Goal: Task Accomplishment & Management: Manage account settings

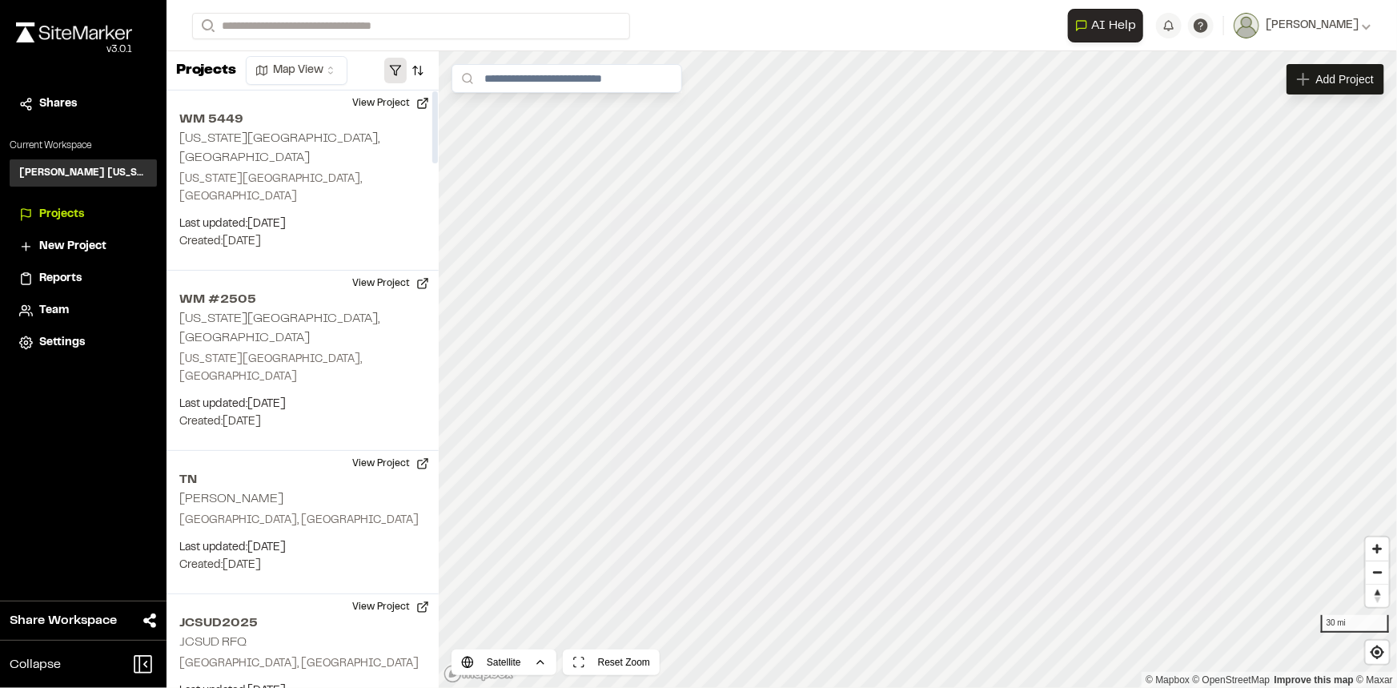
click at [391, 70] on button "button" at bounding box center [395, 71] width 22 height 26
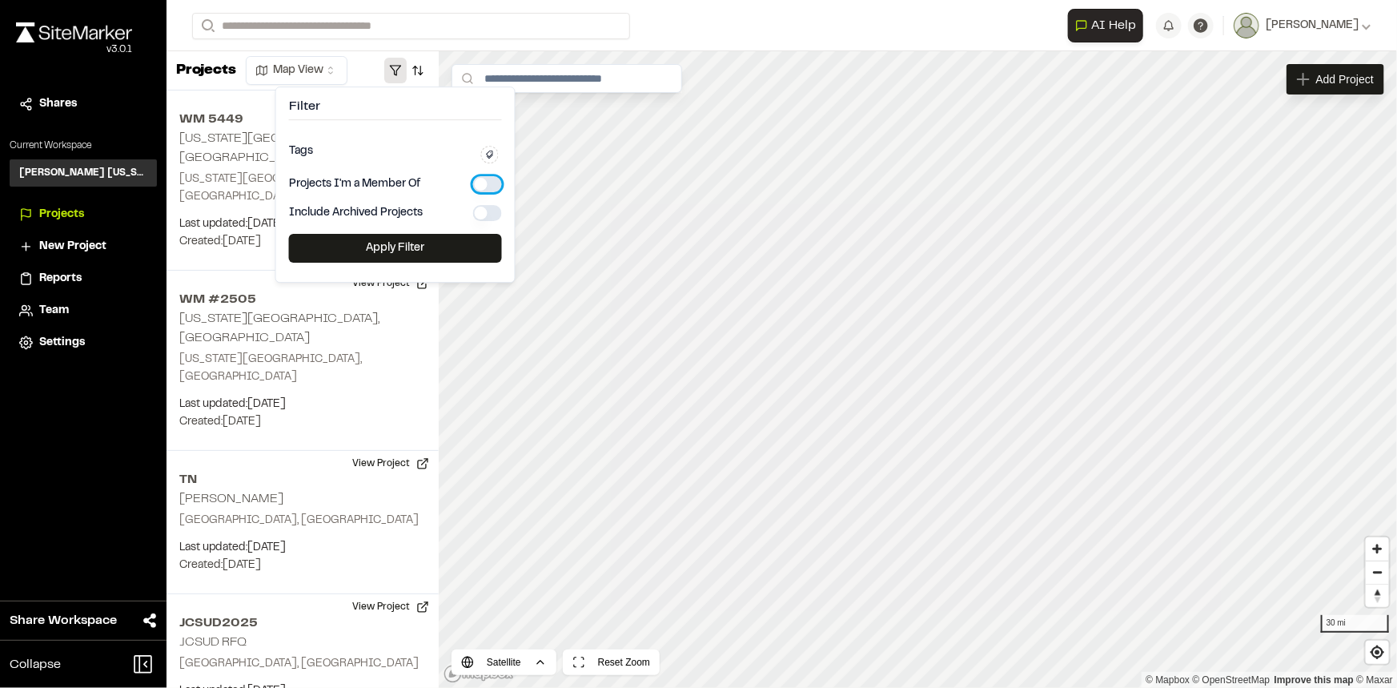
click at [489, 178] on button "button" at bounding box center [487, 184] width 29 height 16
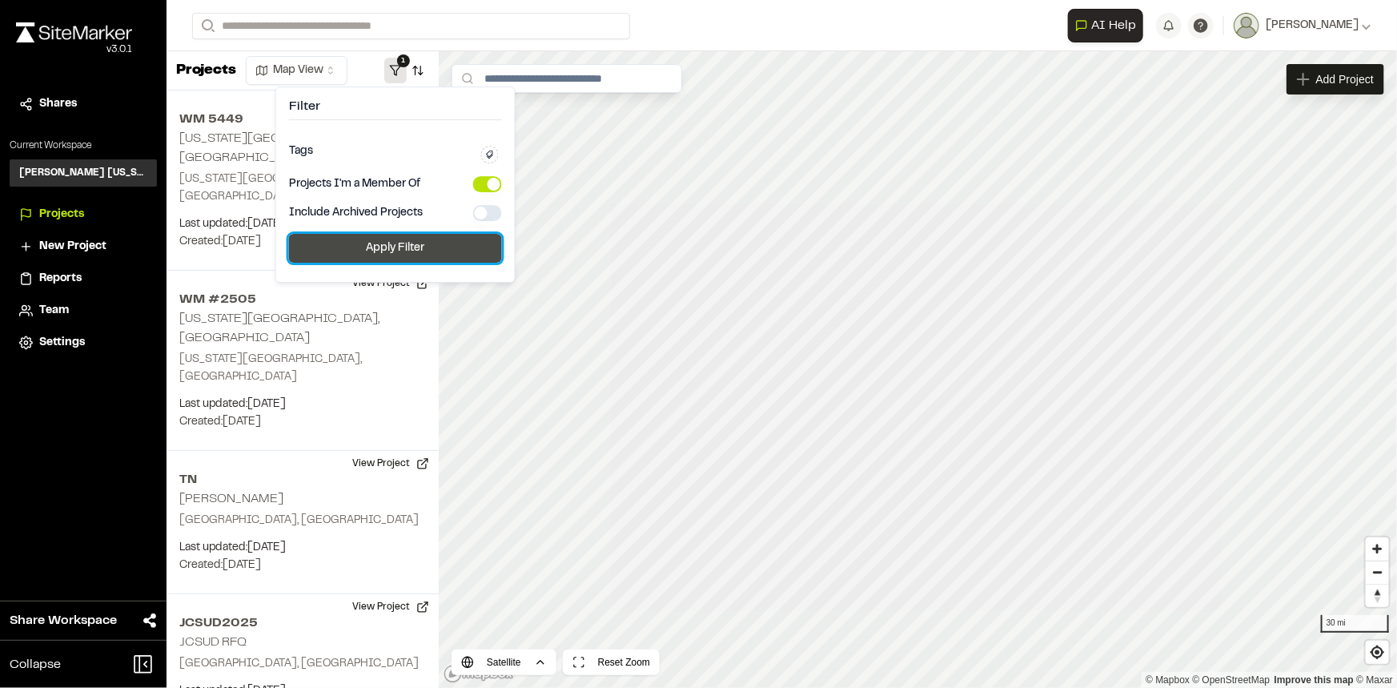
click at [411, 245] on button "Apply Filter" at bounding box center [395, 248] width 213 height 29
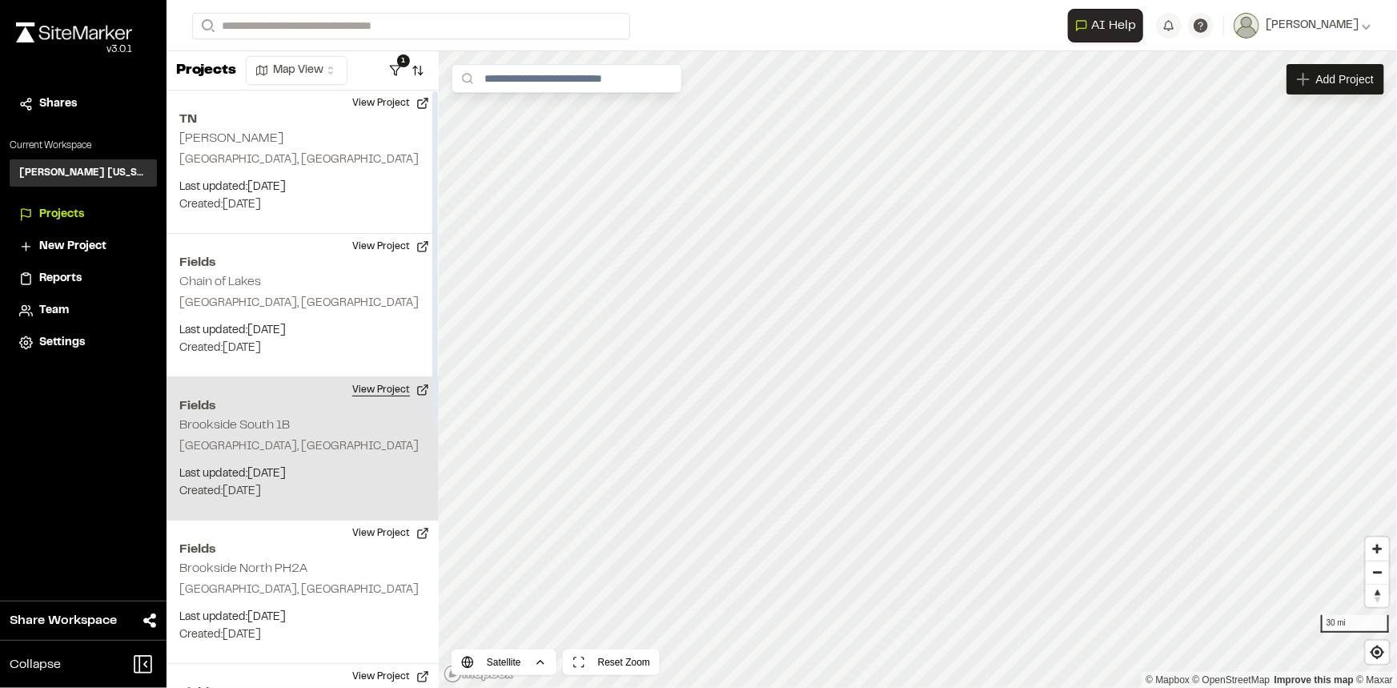
click at [385, 388] on button "View Project" at bounding box center [391, 390] width 96 height 26
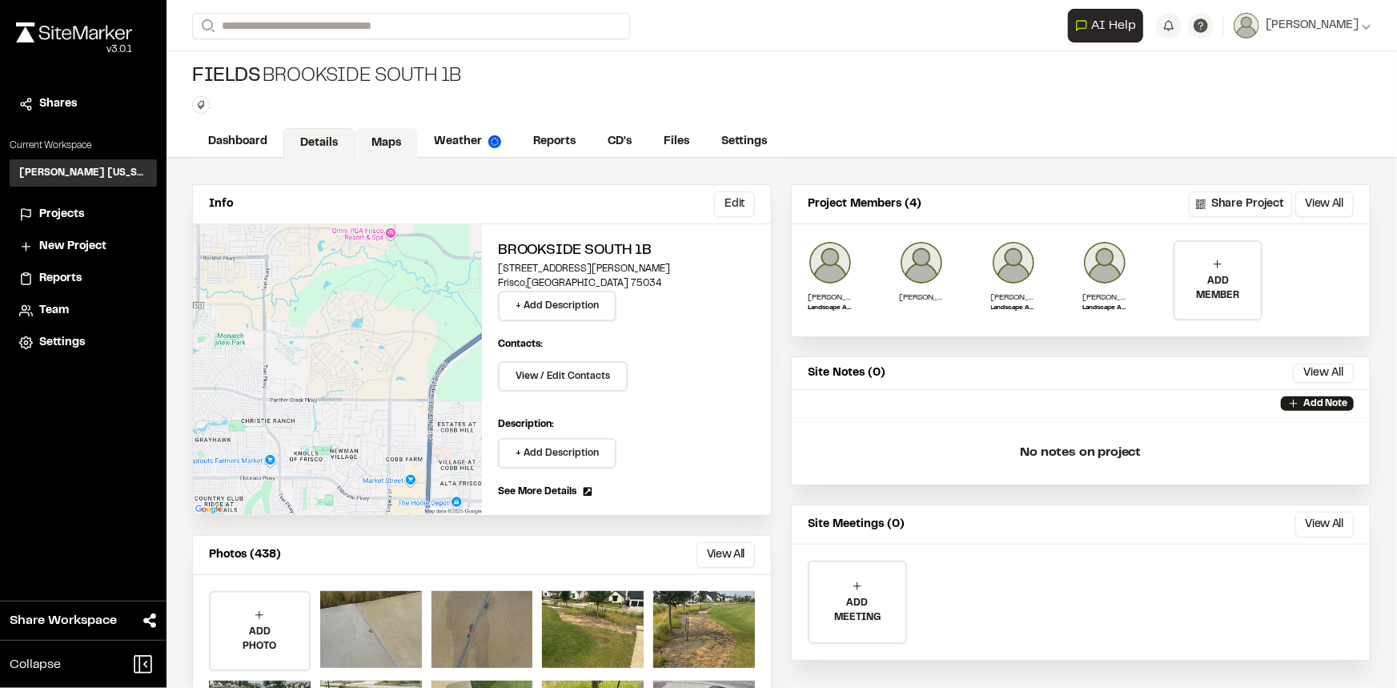
click at [371, 151] on link "Maps" at bounding box center [386, 143] width 63 height 30
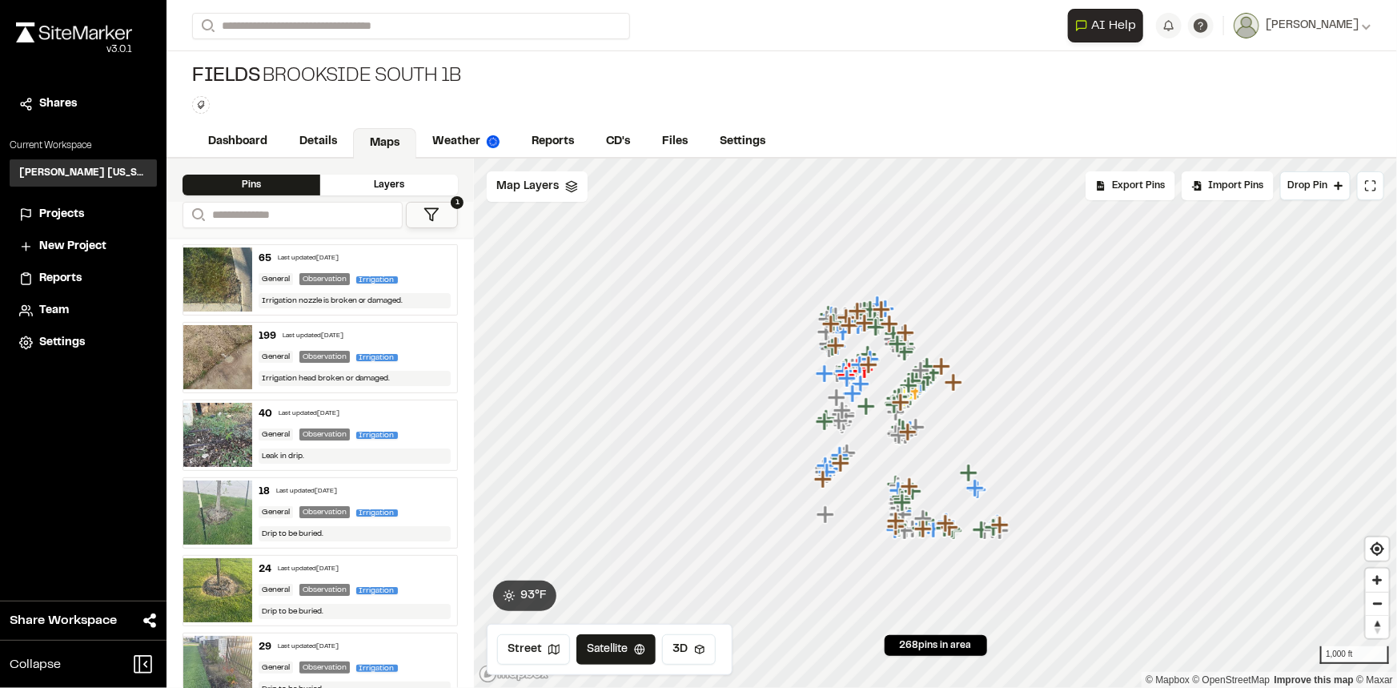
click at [422, 217] on button "1" at bounding box center [432, 215] width 53 height 26
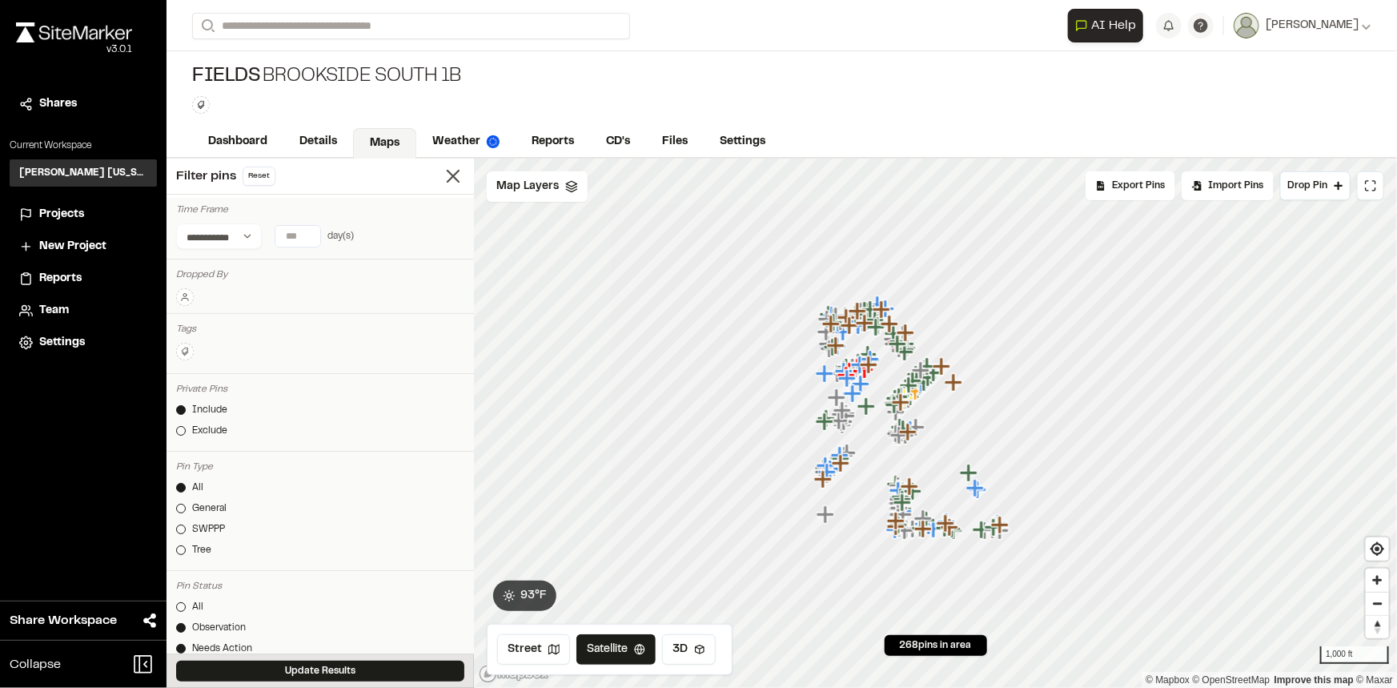
click at [189, 296] on icon at bounding box center [185, 297] width 10 height 10
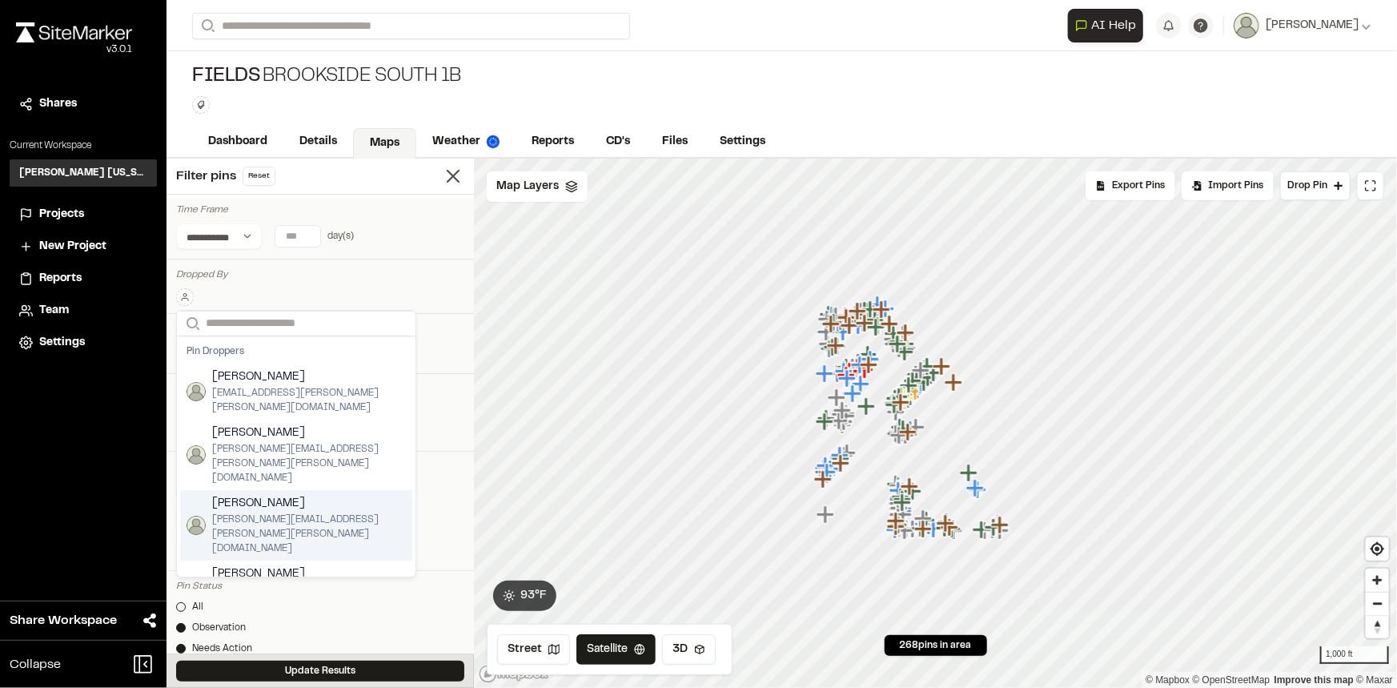
click at [269, 512] on span "[PERSON_NAME][EMAIL_ADDRESS][PERSON_NAME][PERSON_NAME][DOMAIN_NAME]" at bounding box center [309, 533] width 194 height 43
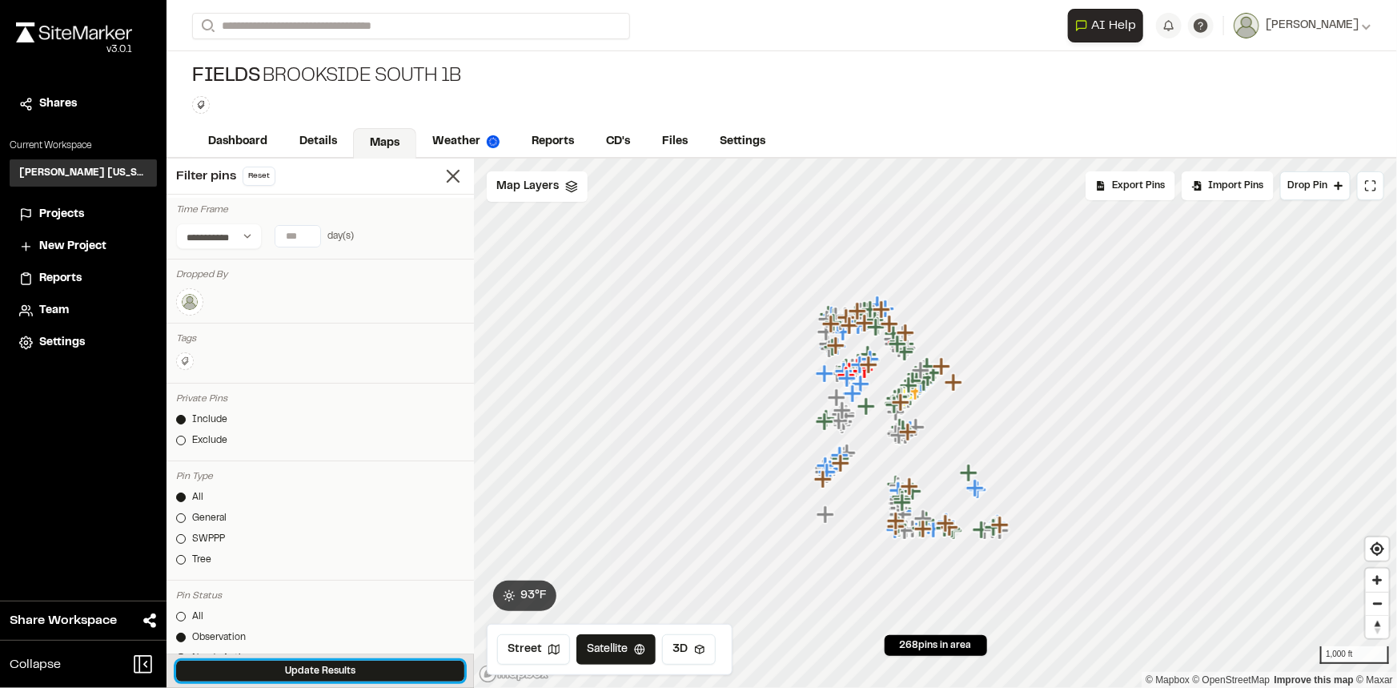
click at [307, 668] on button "Update Results" at bounding box center [320, 670] width 288 height 21
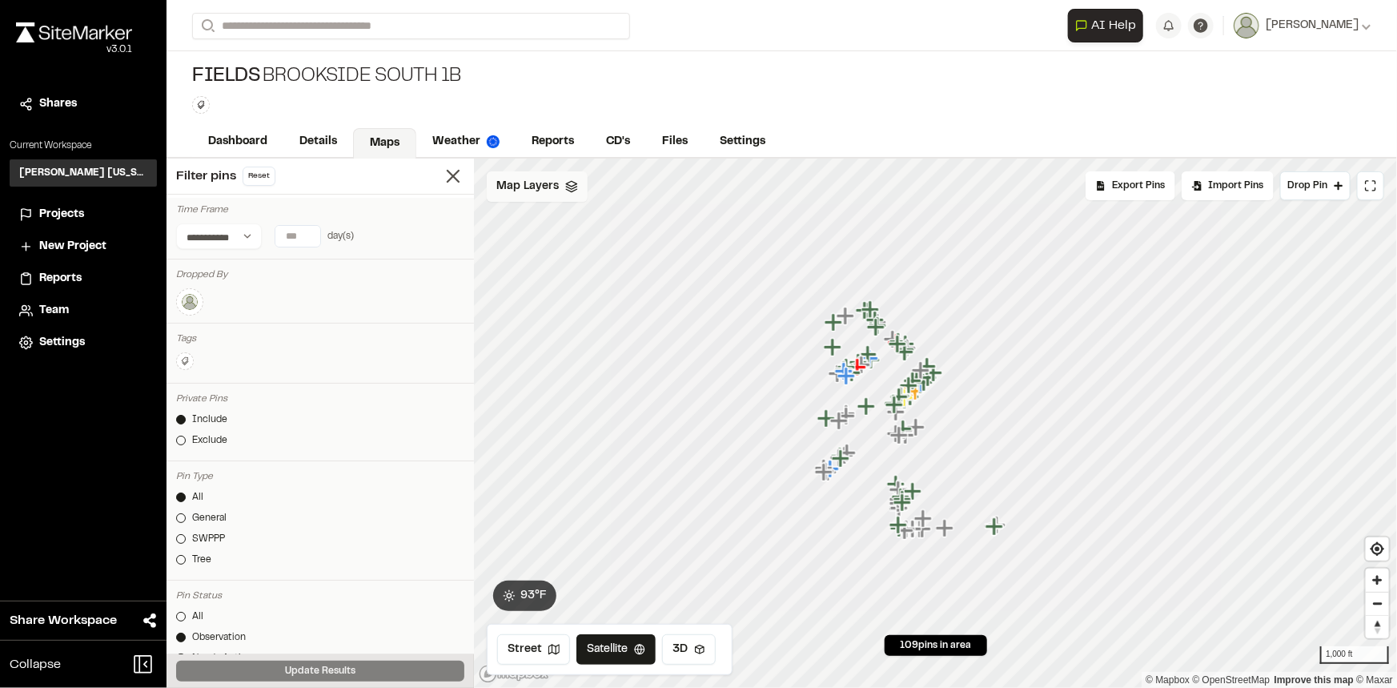
click at [532, 193] on span "Map Layers" at bounding box center [527, 187] width 62 height 18
click at [539, 251] on span "NearMap [DATE]" at bounding box center [578, 254] width 106 height 19
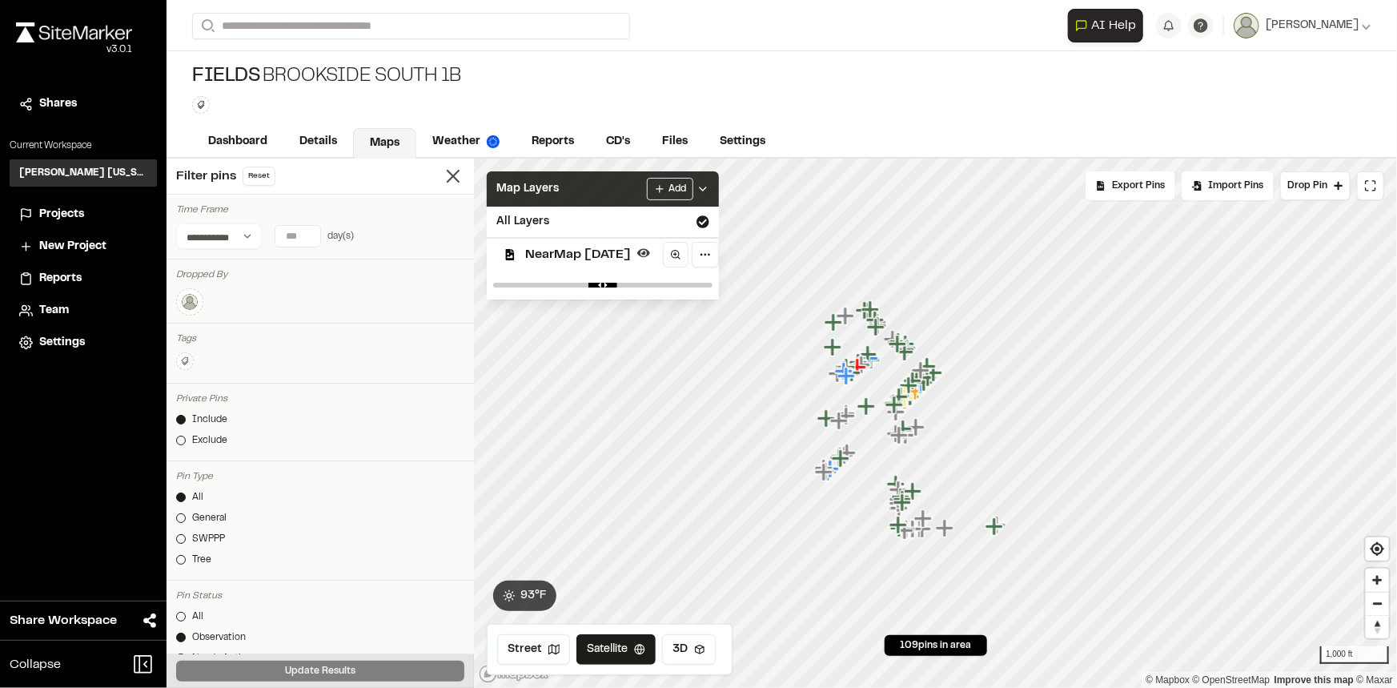
click at [709, 182] on div "Add" at bounding box center [678, 189] width 62 height 22
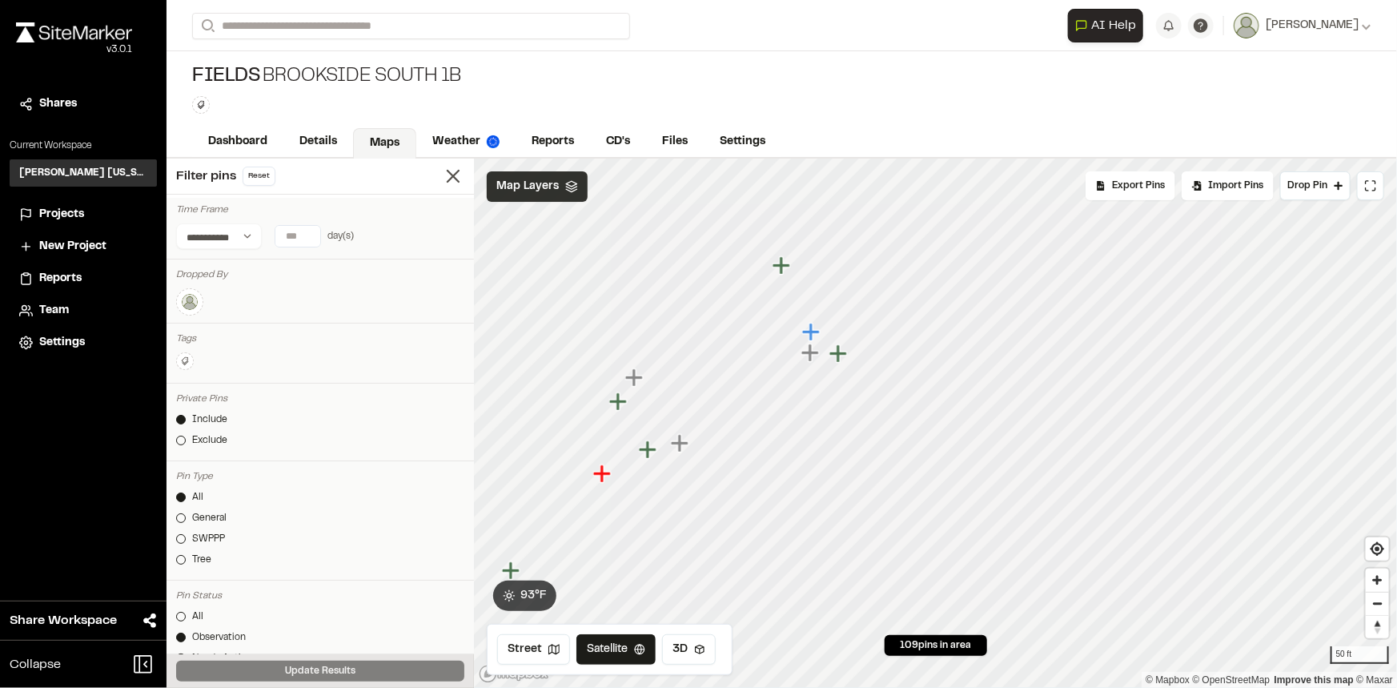
click at [784, 266] on icon "Map marker" at bounding box center [782, 265] width 18 height 18
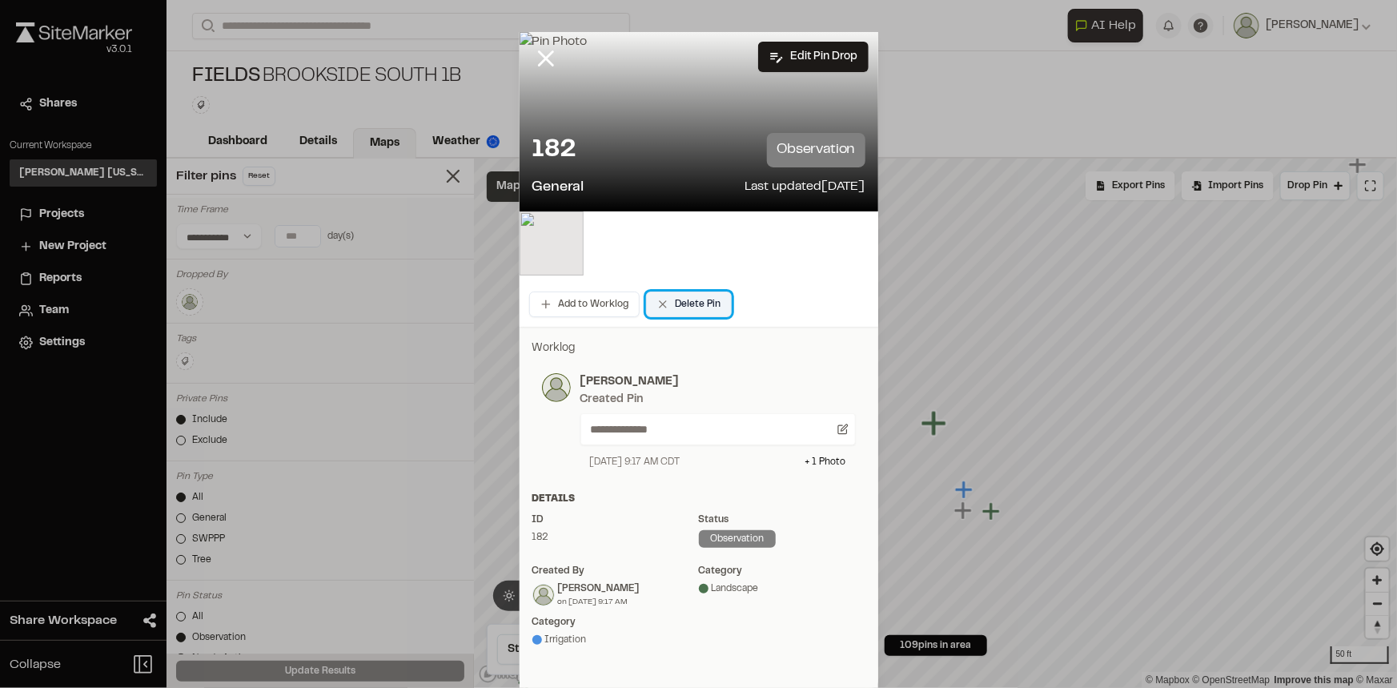
click at [701, 300] on button "Delete Pin" at bounding box center [689, 304] width 86 height 26
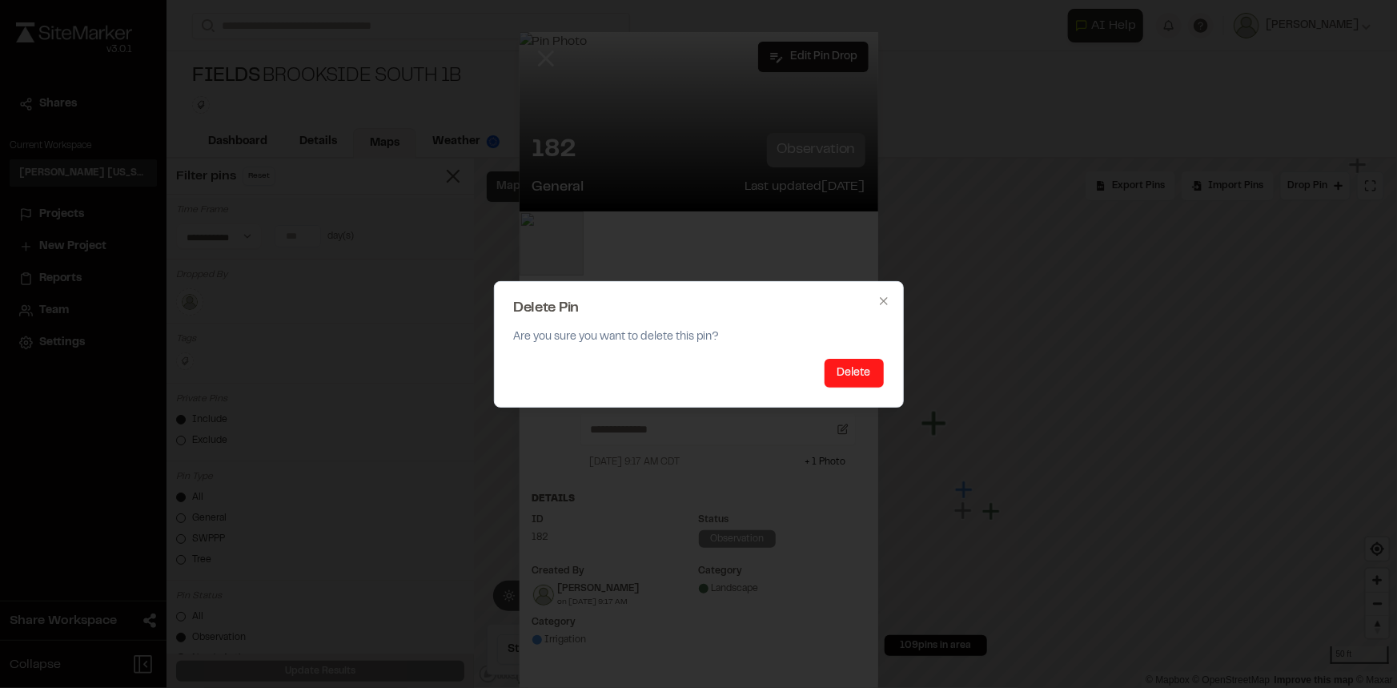
click at [847, 371] on button "Delete" at bounding box center [854, 373] width 59 height 29
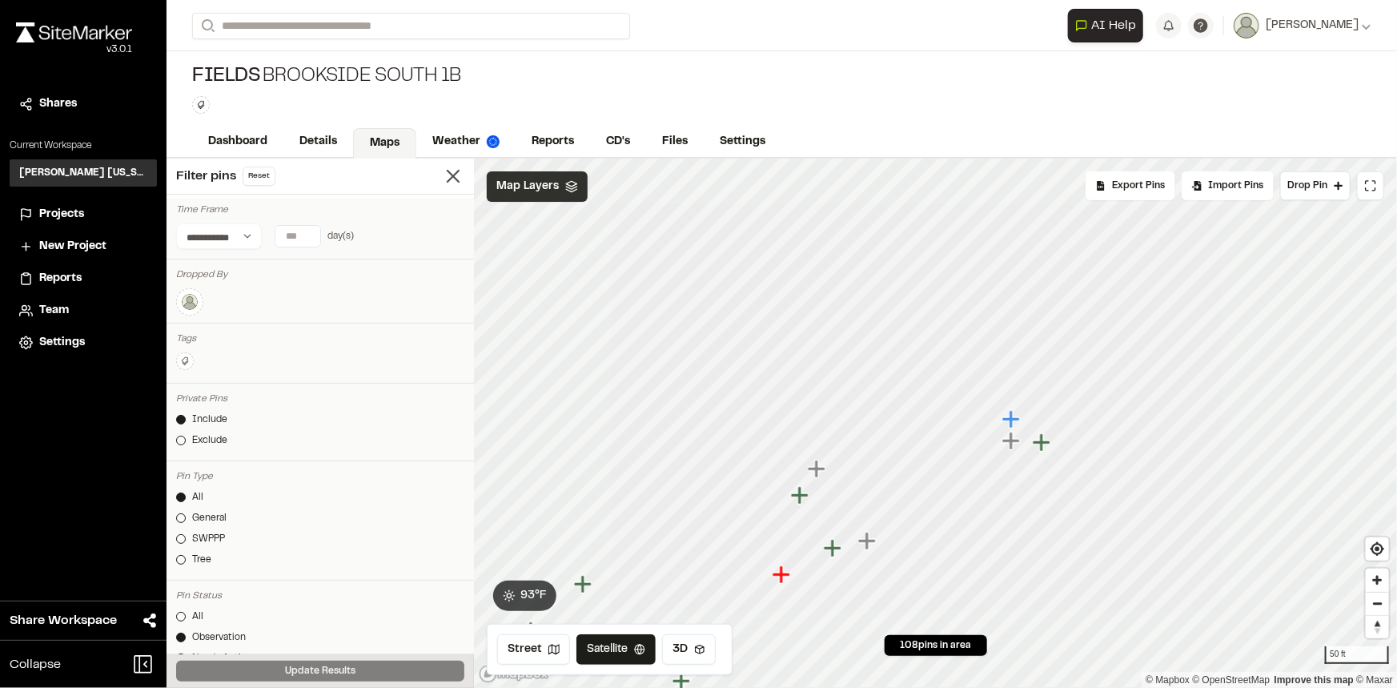
click at [805, 496] on icon "Map marker" at bounding box center [800, 495] width 18 height 18
click at [764, 458] on icon "Map marker" at bounding box center [761, 460] width 18 height 18
click at [946, 429] on icon "Map marker" at bounding box center [946, 433] width 18 height 18
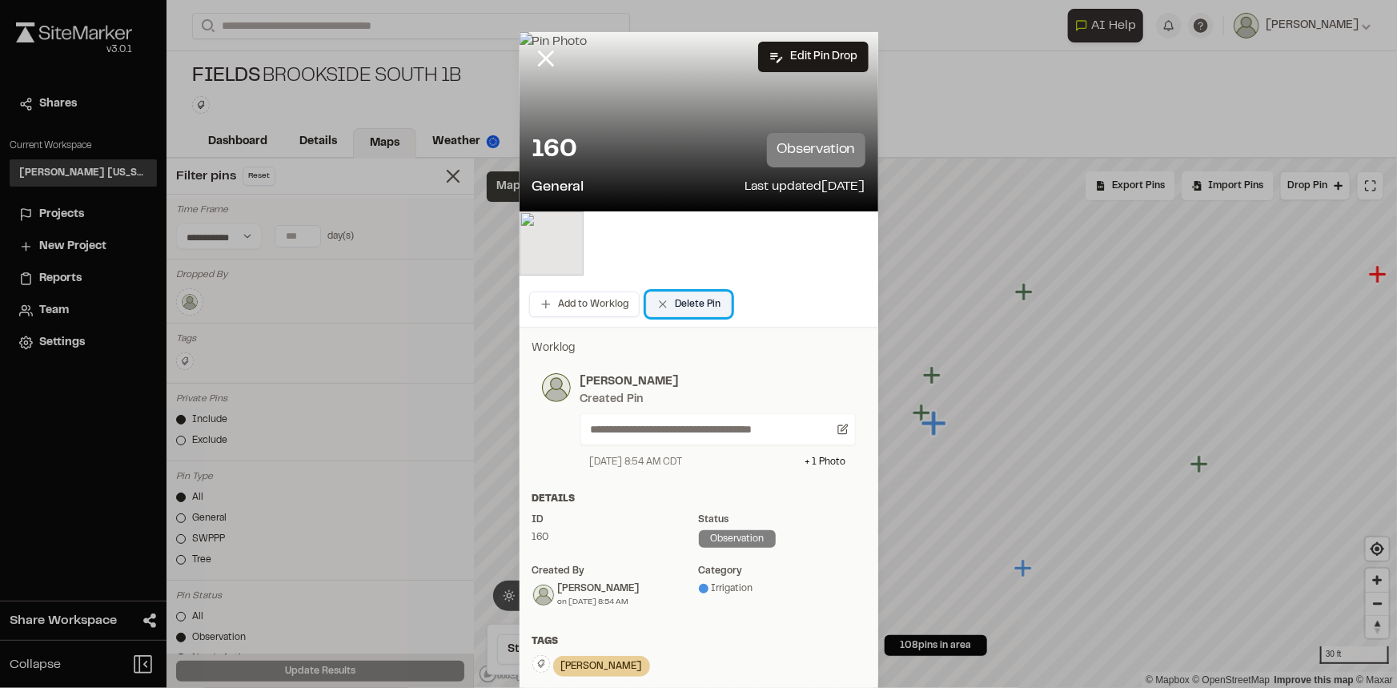
click at [684, 308] on button "Delete Pin" at bounding box center [689, 304] width 86 height 26
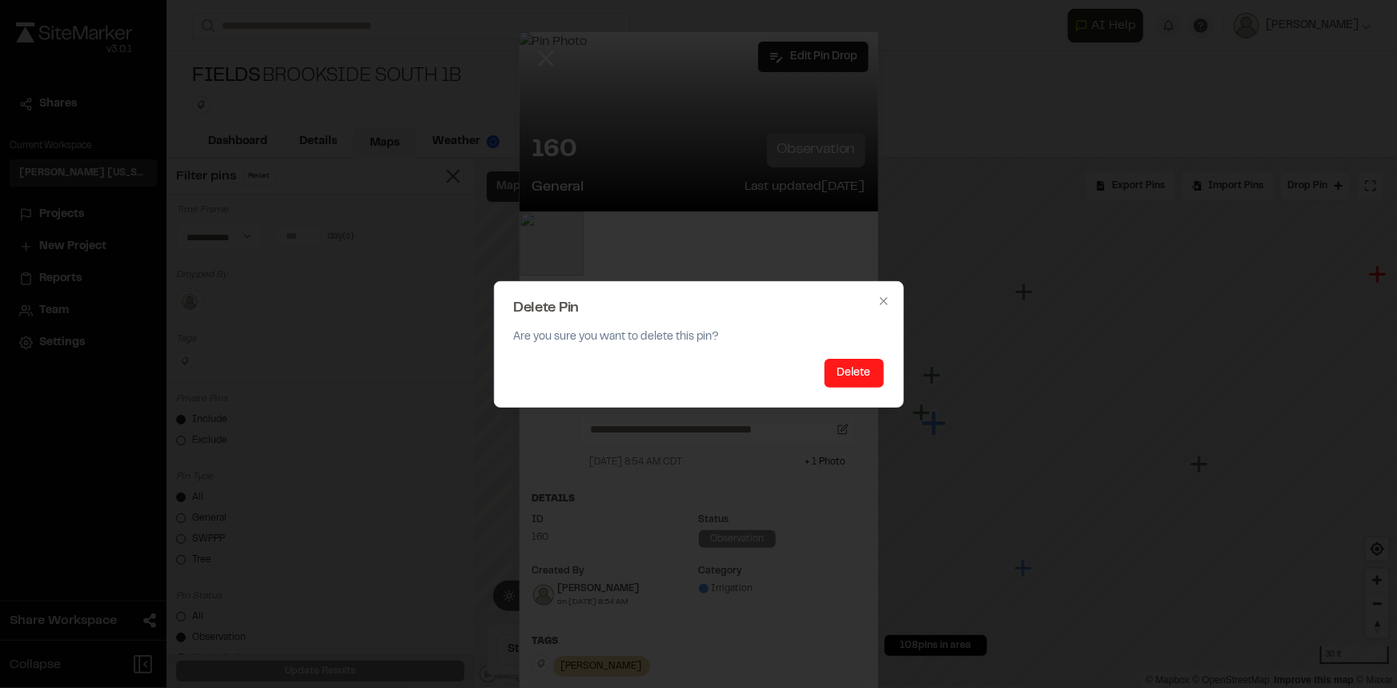
click at [845, 376] on button "Delete" at bounding box center [854, 373] width 59 height 29
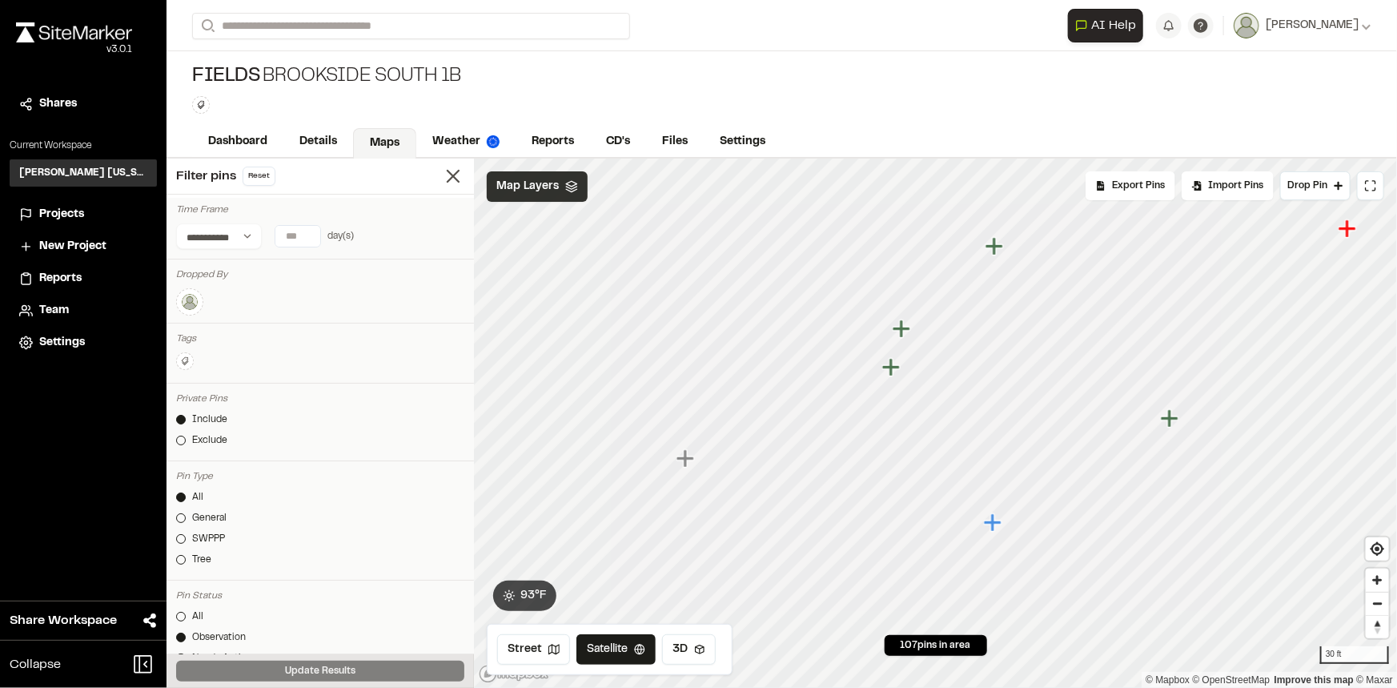
click at [996, 524] on icon "Map marker" at bounding box center [993, 522] width 18 height 18
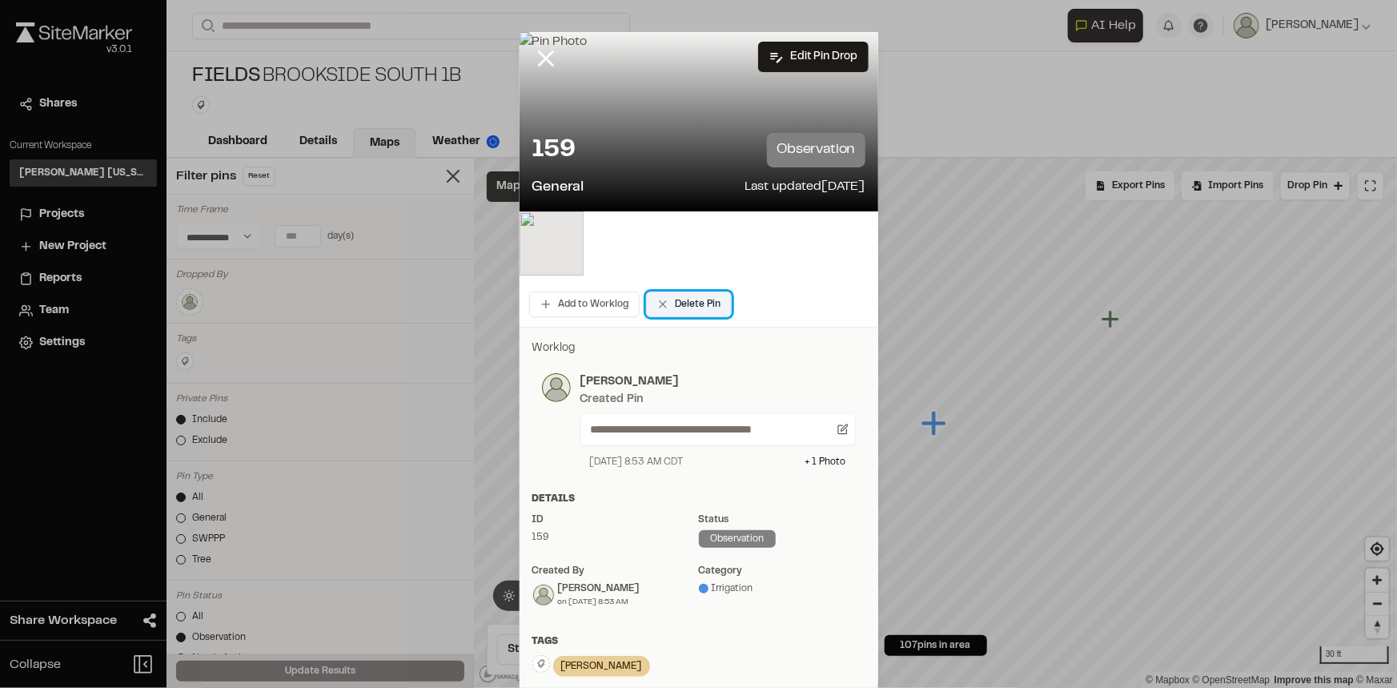
click at [670, 306] on button "Delete Pin" at bounding box center [689, 304] width 86 height 26
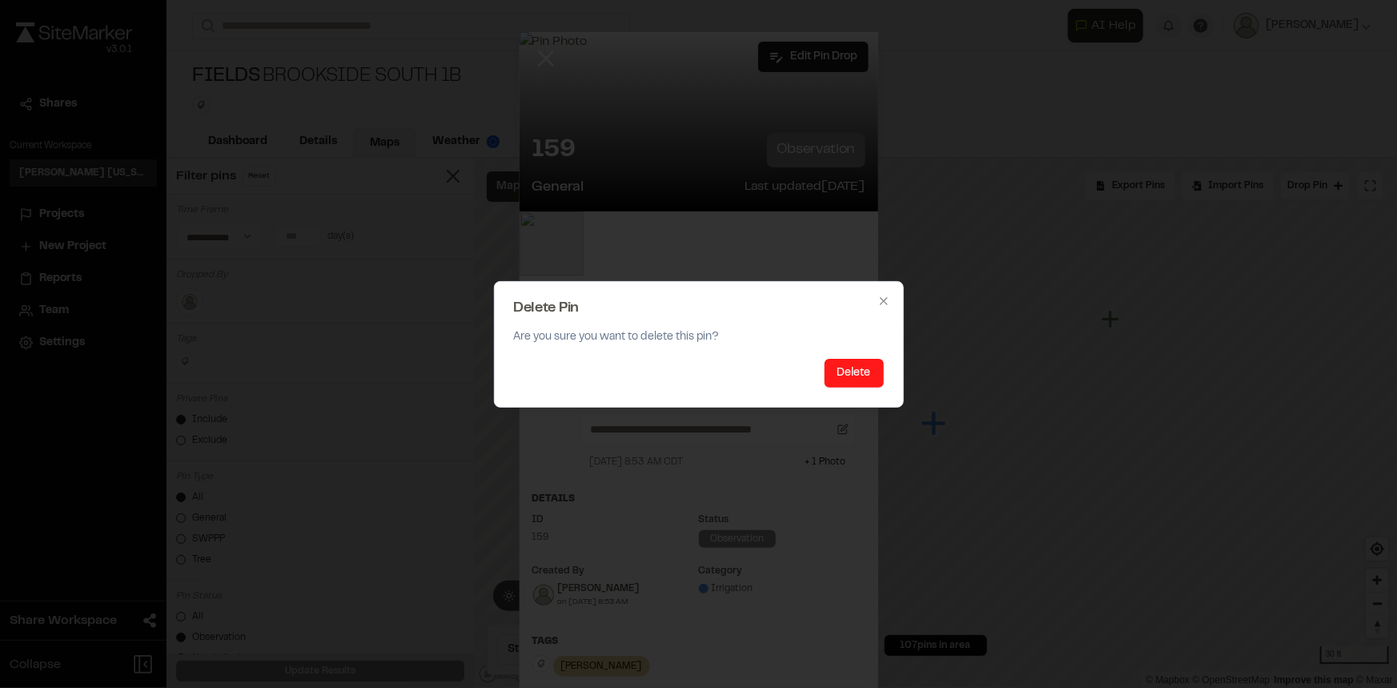
click at [857, 371] on button "Delete" at bounding box center [854, 373] width 59 height 29
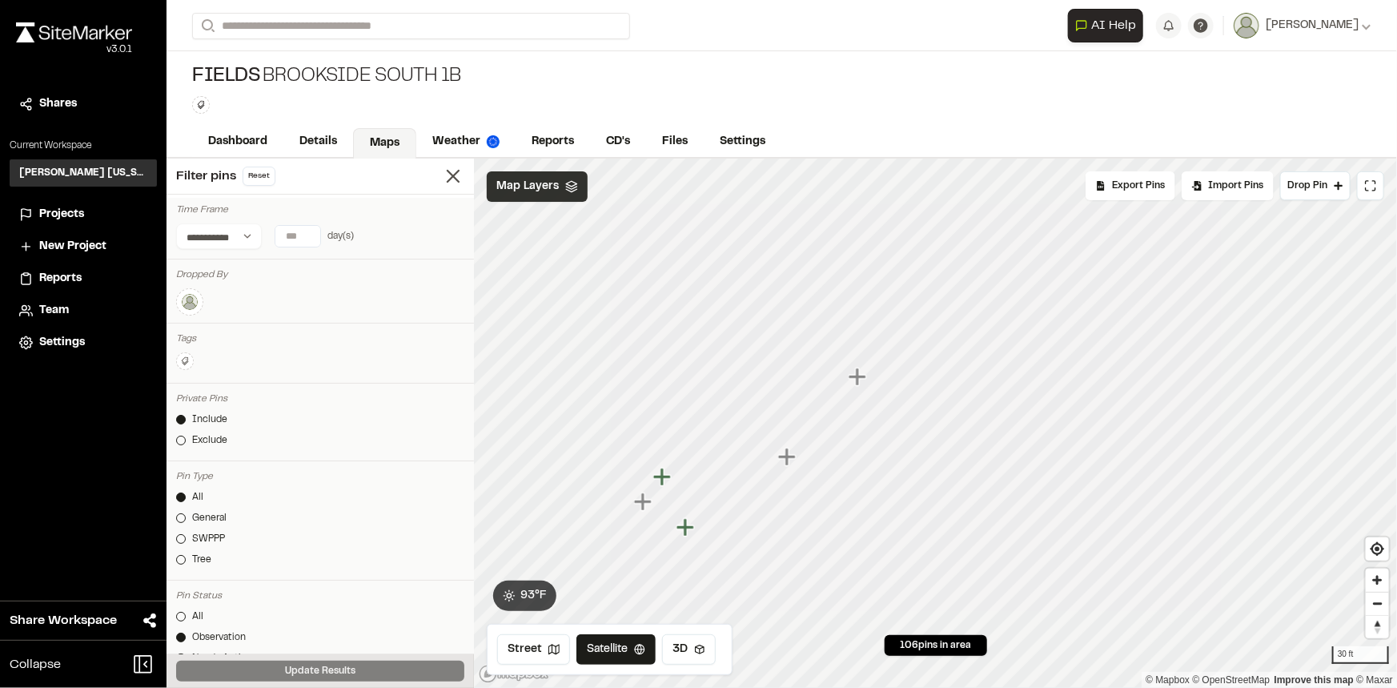
click at [668, 480] on icon "Map marker" at bounding box center [663, 477] width 21 height 21
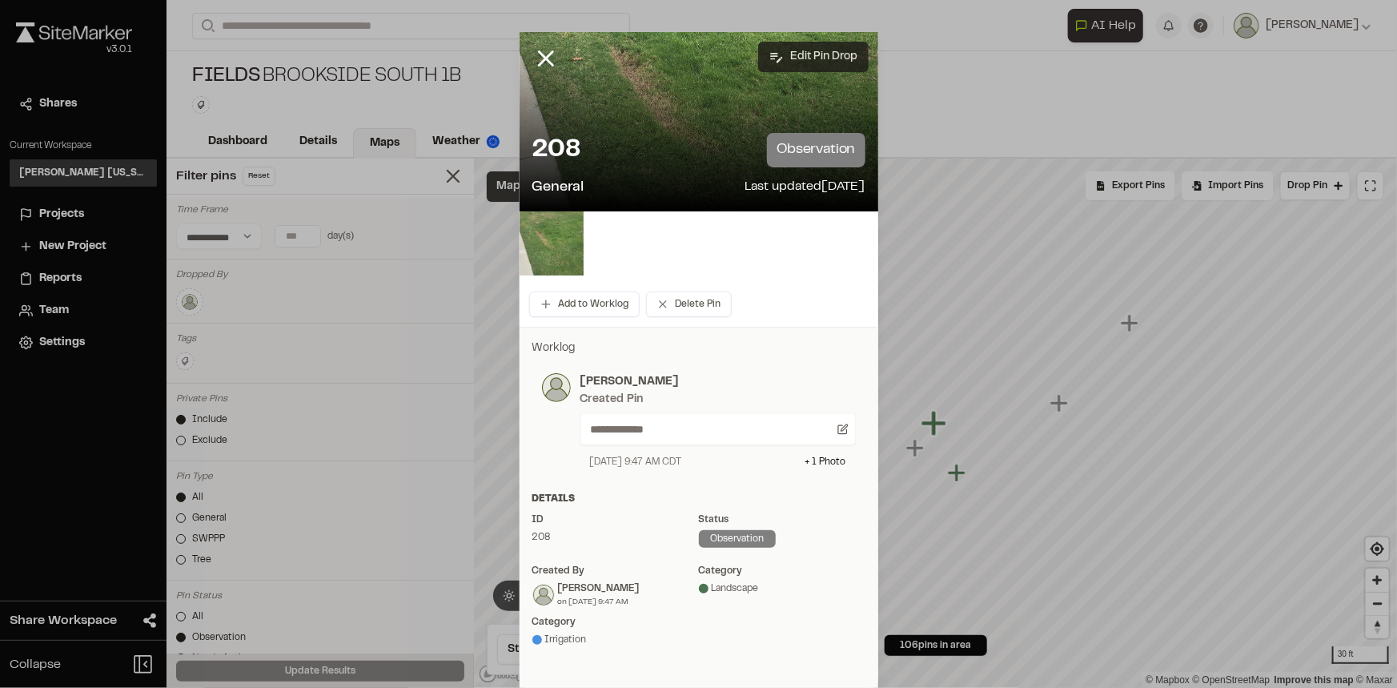
click at [833, 62] on button "Edit Pin Drop" at bounding box center [813, 57] width 110 height 30
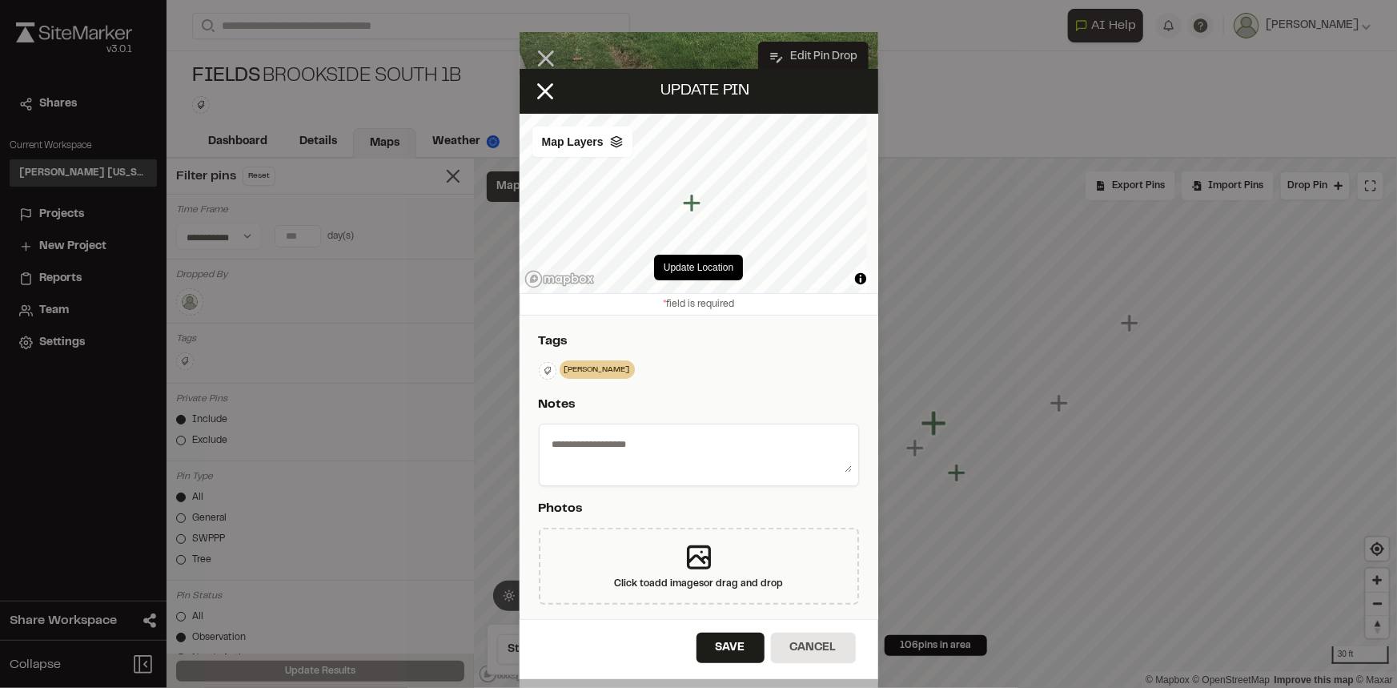
type textarea "**********"
select select "****"
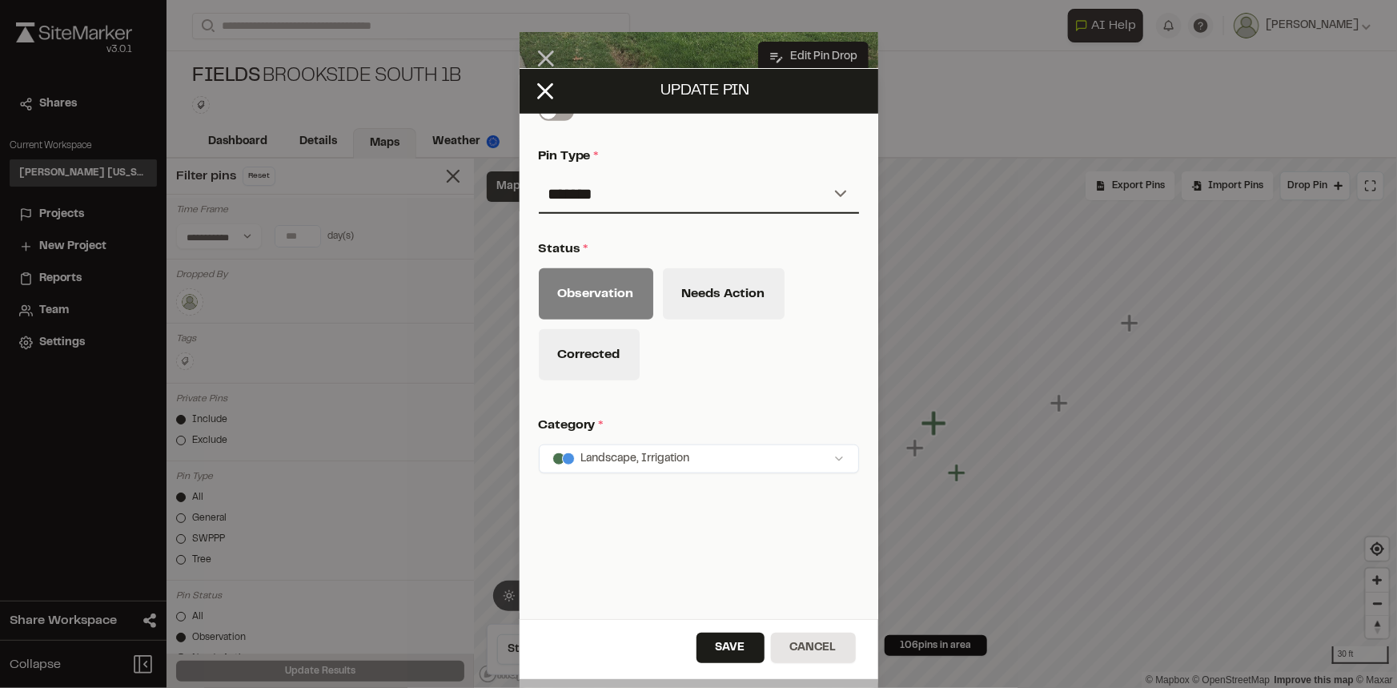
scroll to position [655, 0]
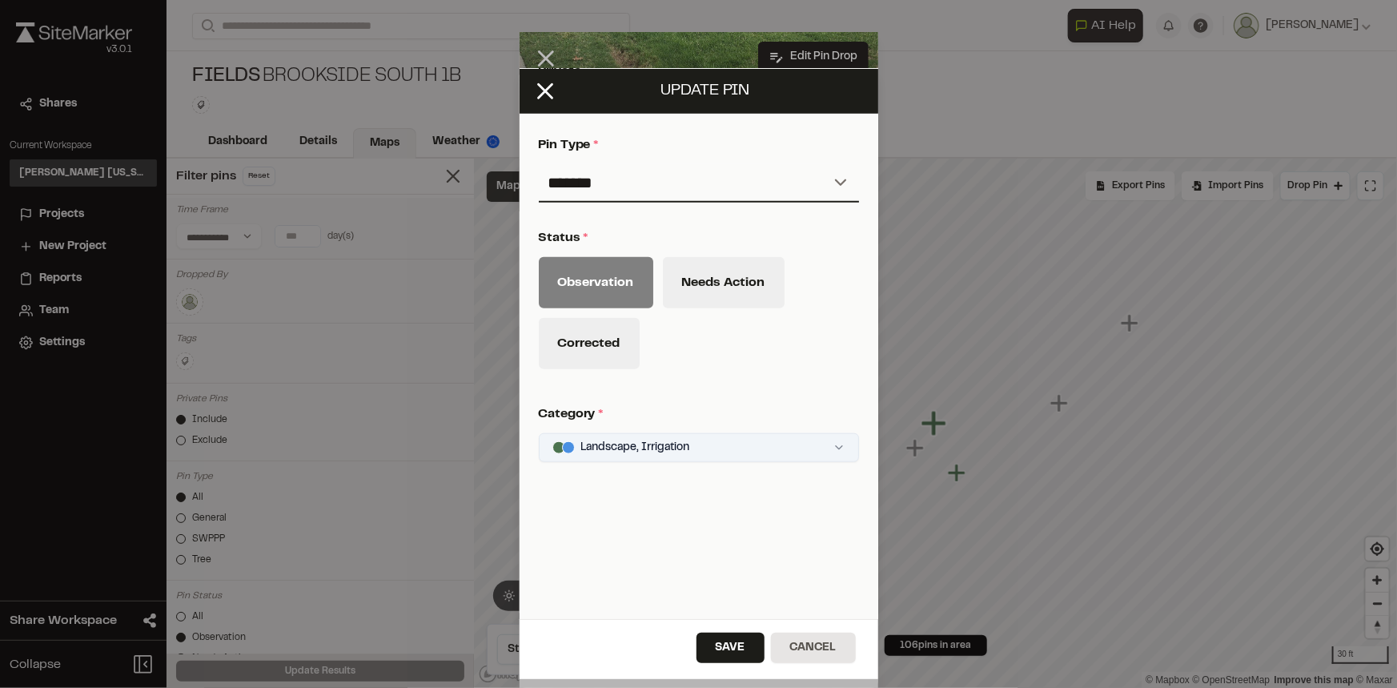
click at [721, 456] on html "**********" at bounding box center [698, 344] width 1397 height 688
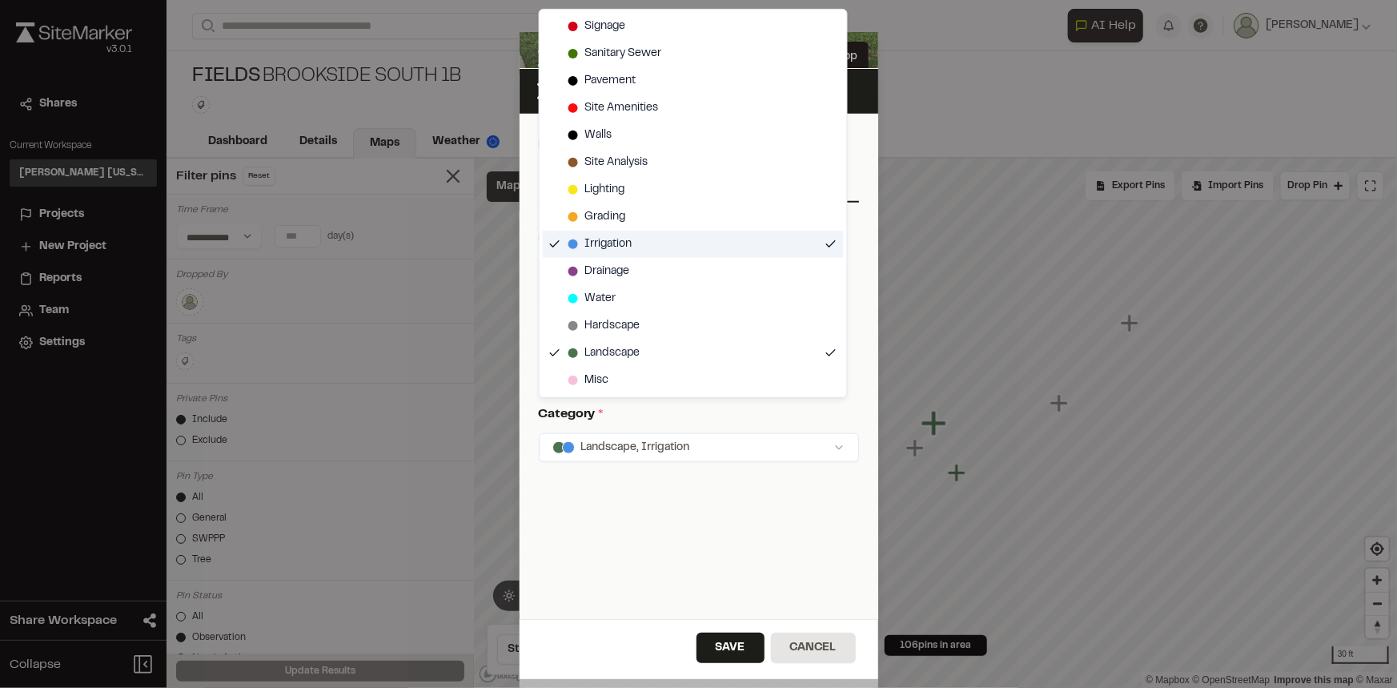
click at [600, 240] on span "Irrigation" at bounding box center [607, 244] width 47 height 18
click at [609, 216] on span "Grading" at bounding box center [604, 217] width 41 height 18
click at [749, 566] on html "**********" at bounding box center [698, 344] width 1397 height 688
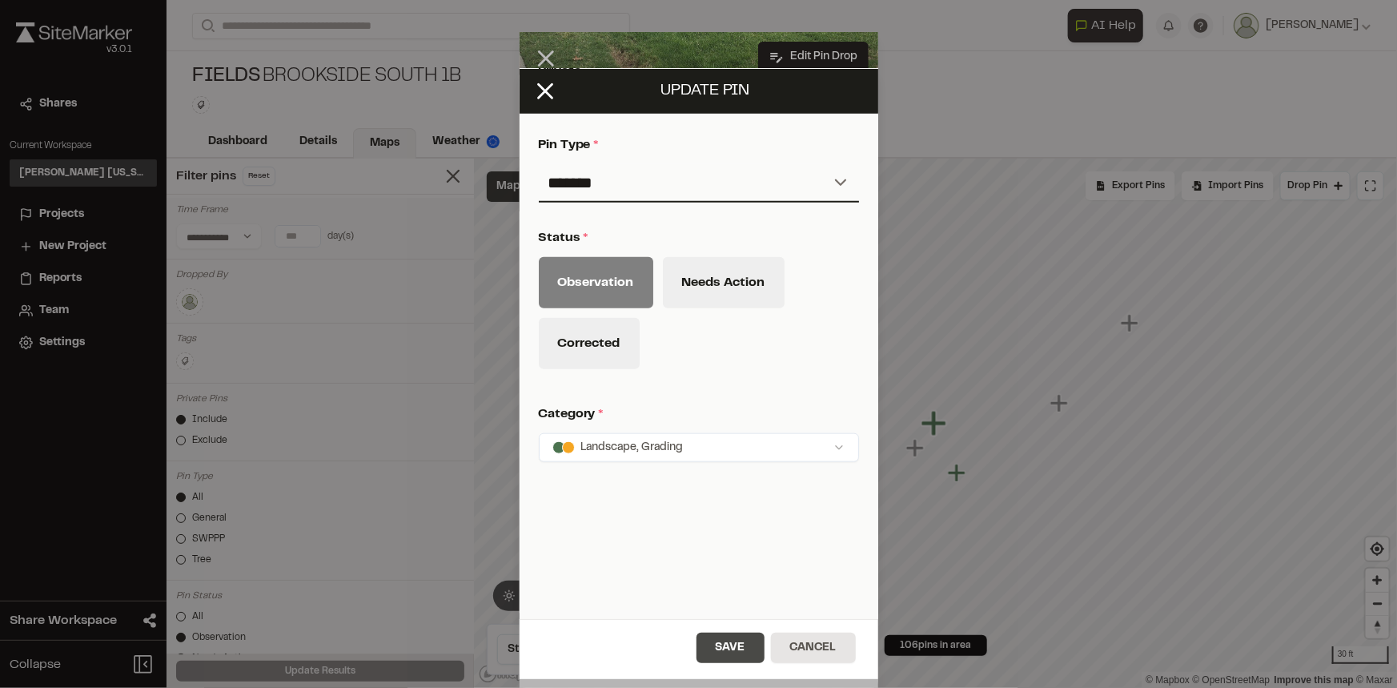
click at [740, 637] on button "Save" at bounding box center [731, 647] width 68 height 30
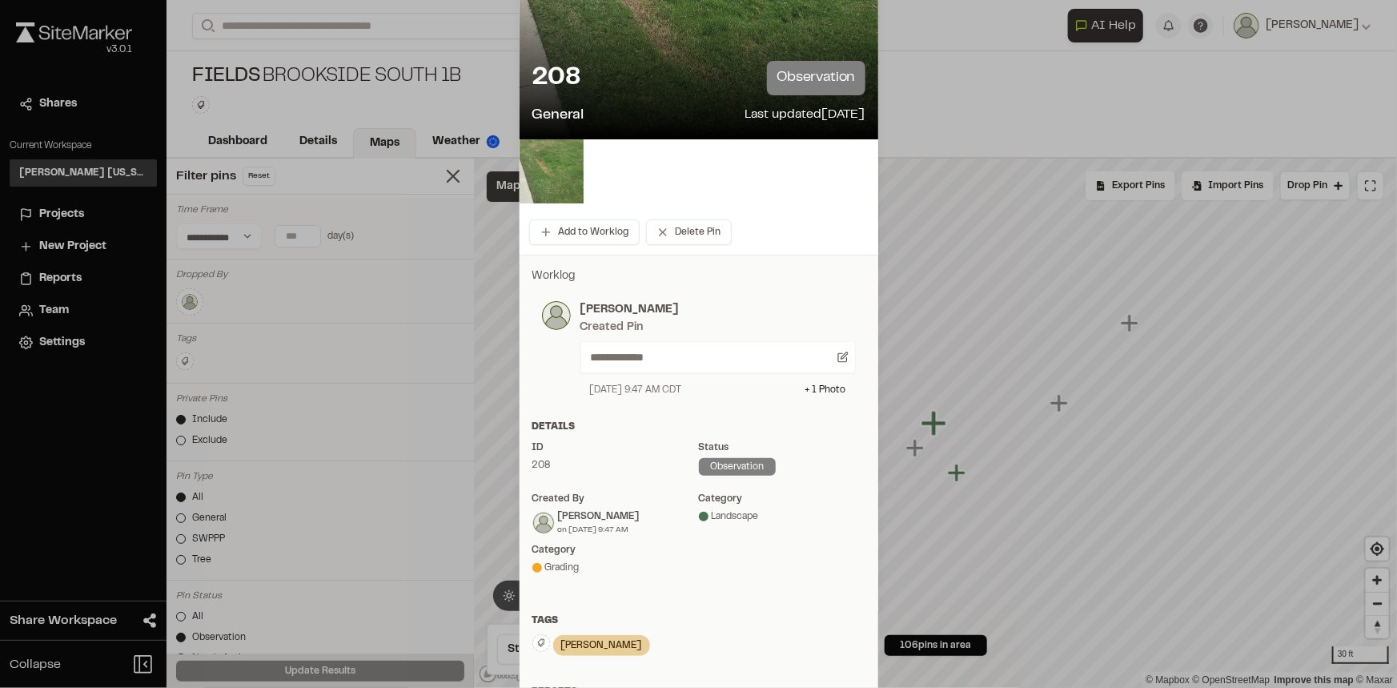
scroll to position [145, 0]
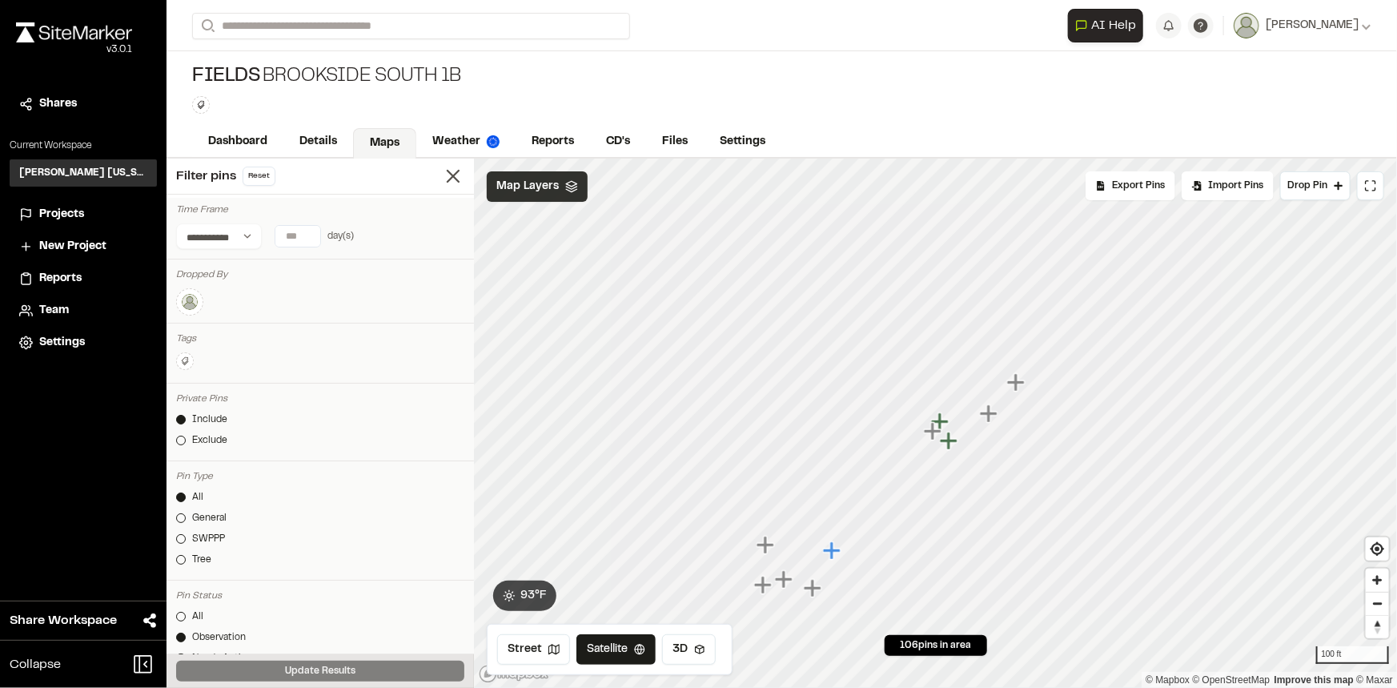
drag, startPoint x: 1000, startPoint y: 315, endPoint x: 802, endPoint y: 708, distance: 439.3
click at [802, 687] on html "**********" at bounding box center [698, 344] width 1397 height 688
click at [793, 687] on html "**********" at bounding box center [698, 344] width 1397 height 688
click at [784, 468] on icon "Map marker" at bounding box center [788, 463] width 21 height 21
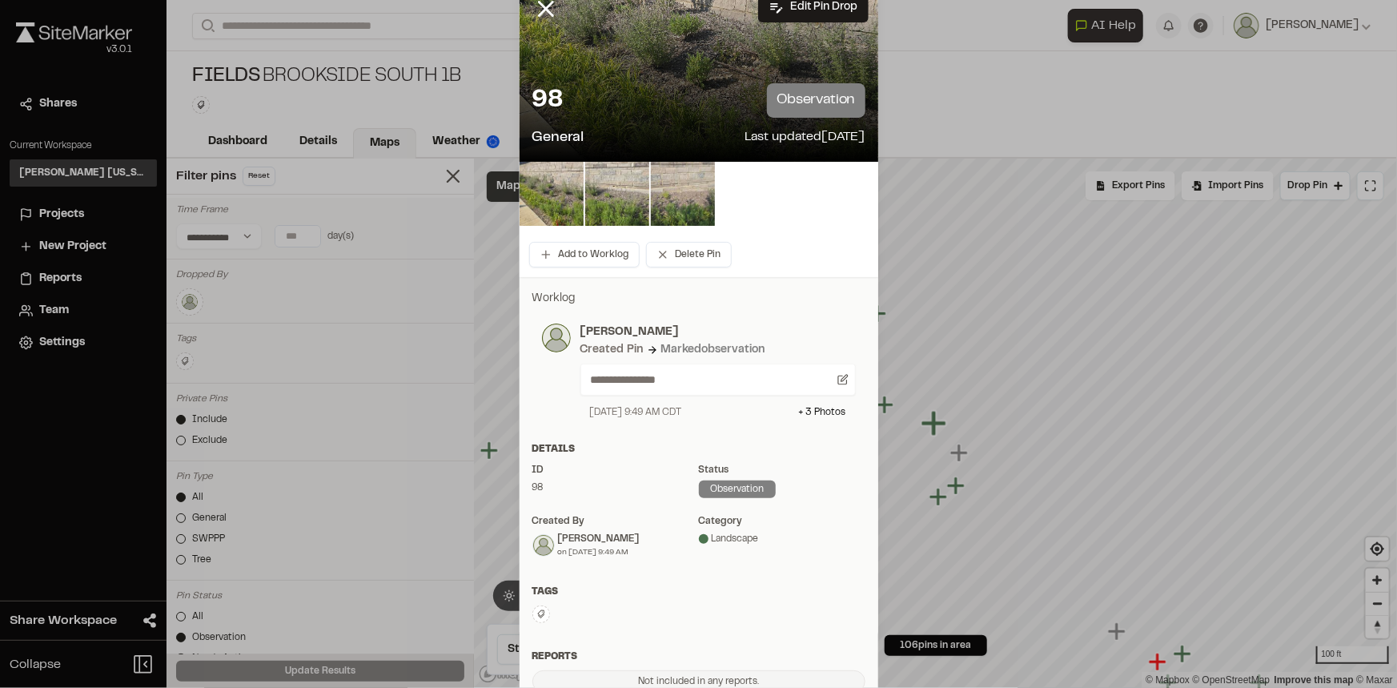
scroll to position [72, 0]
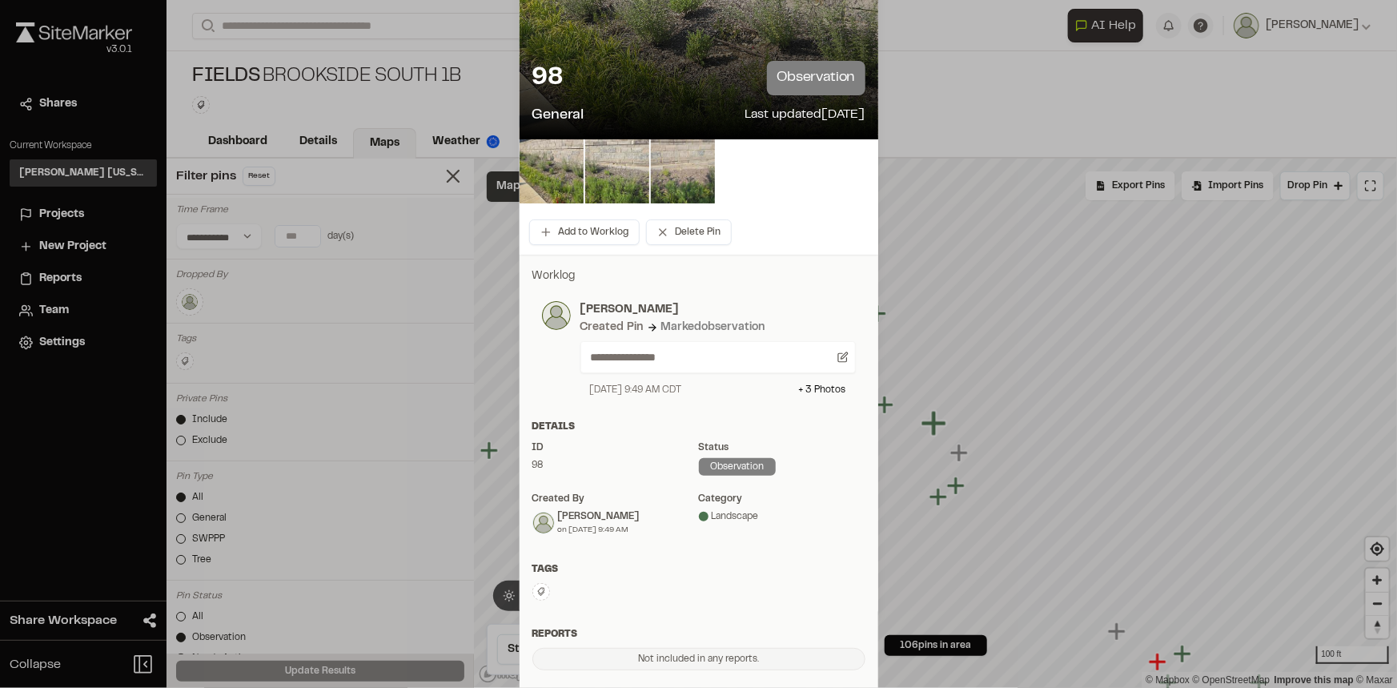
click at [539, 588] on icon at bounding box center [541, 592] width 10 height 10
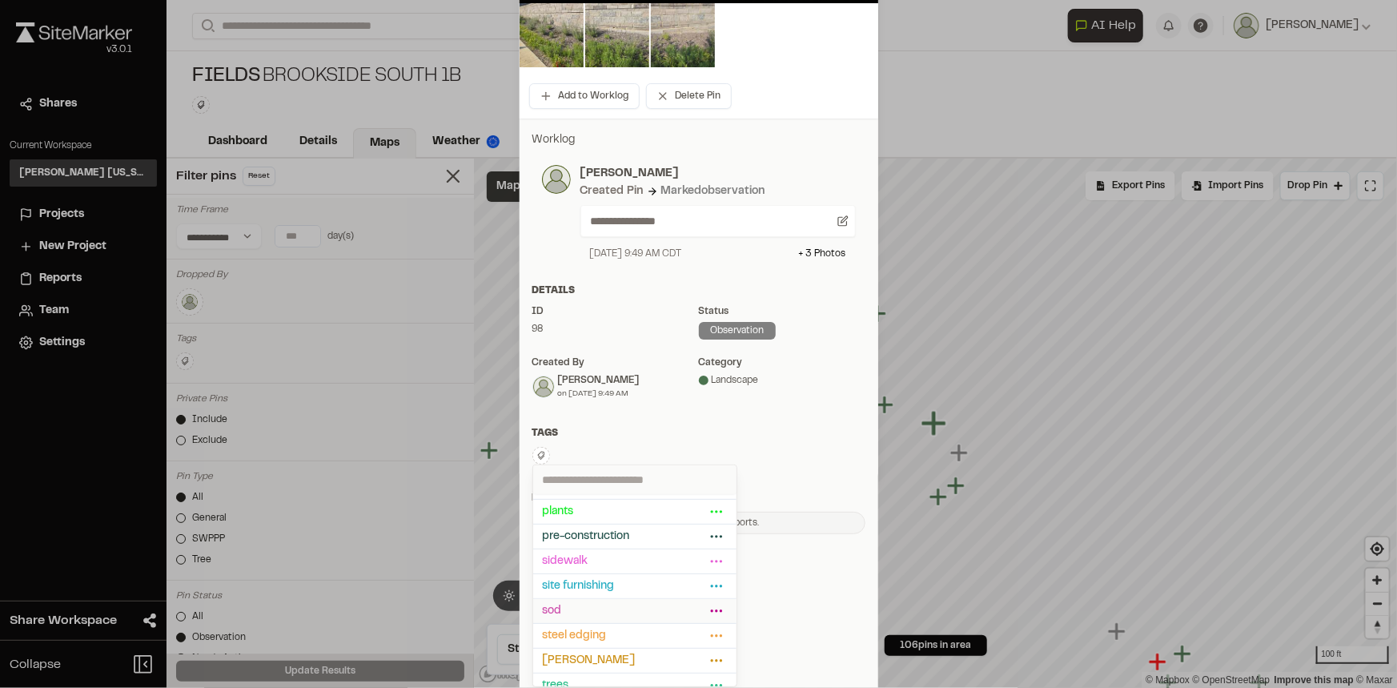
scroll to position [252, 0]
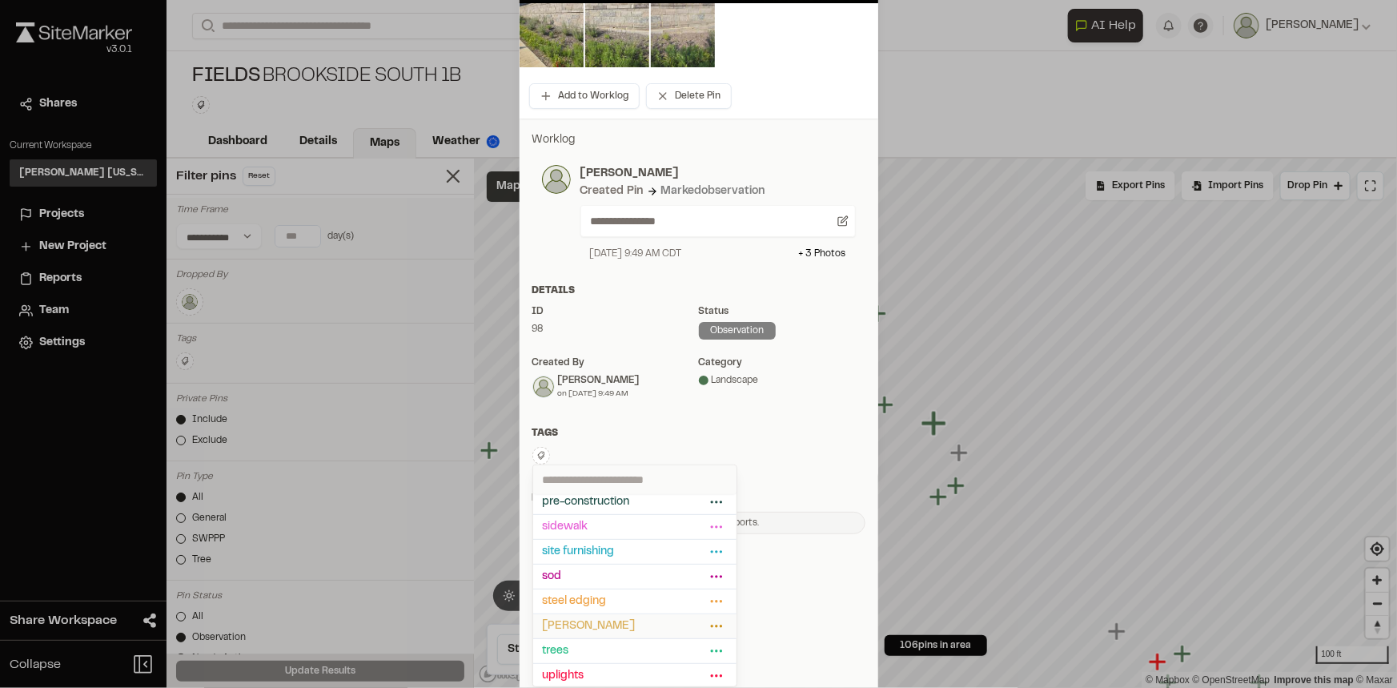
click at [596, 626] on span "[PERSON_NAME]" at bounding box center [624, 626] width 163 height 18
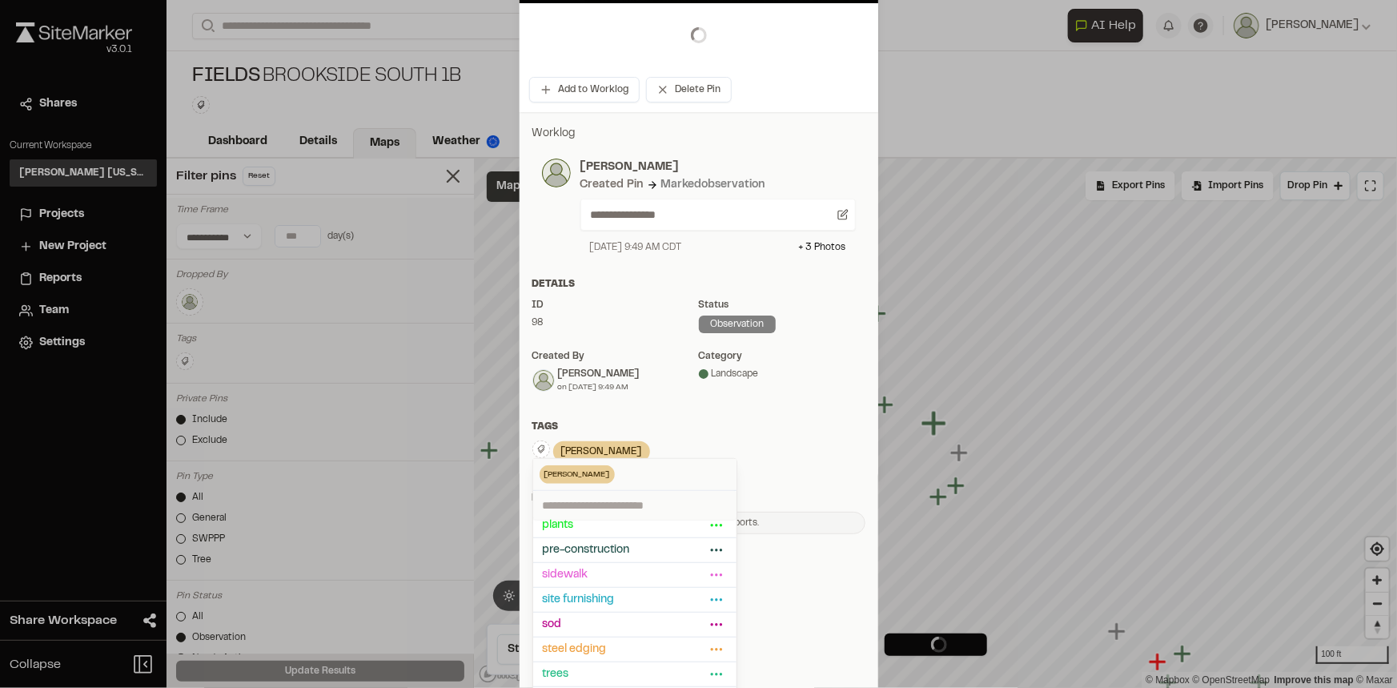
scroll to position [228, 0]
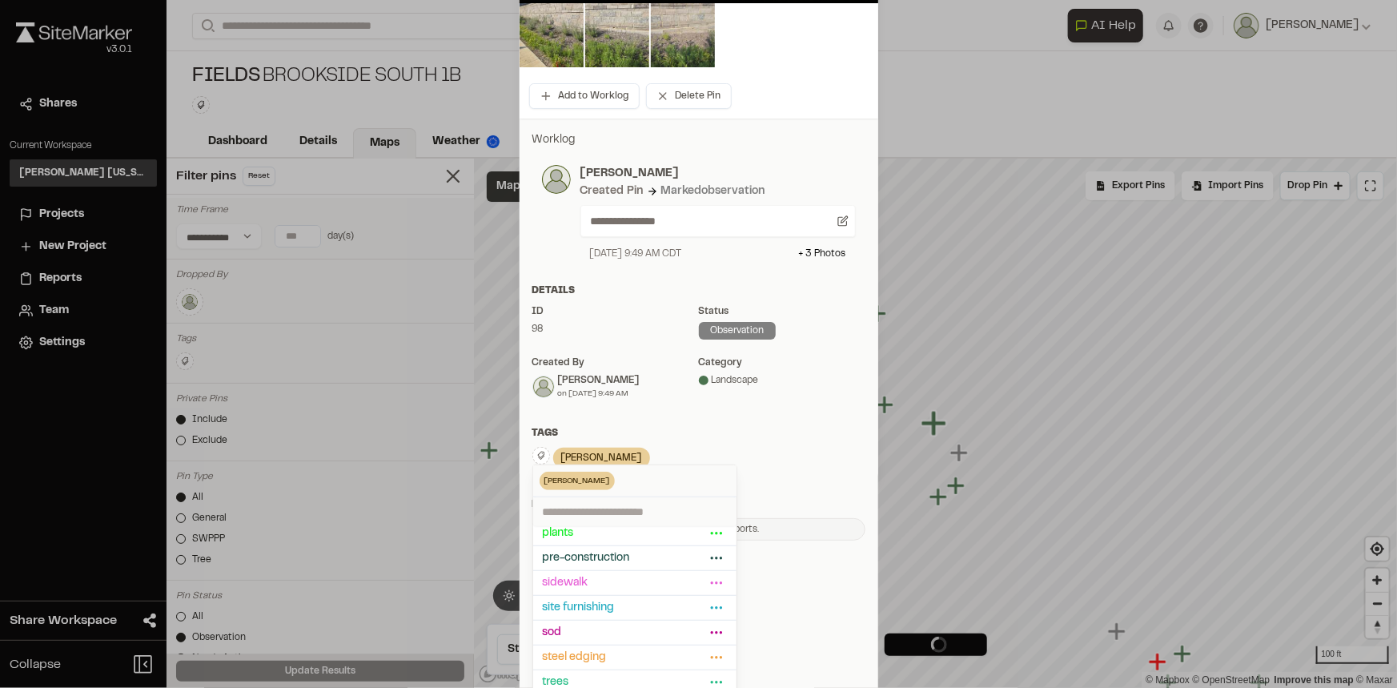
click at [805, 460] on div at bounding box center [698, 136] width 1397 height 688
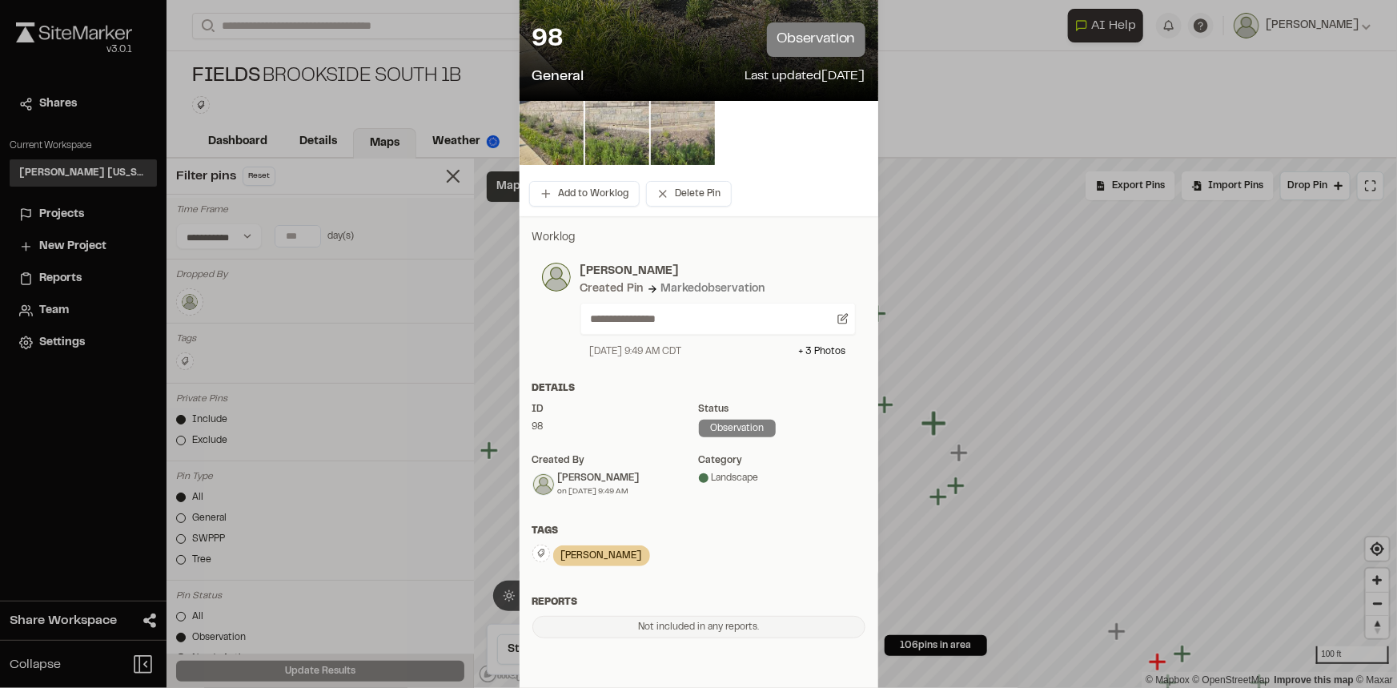
scroll to position [0, 0]
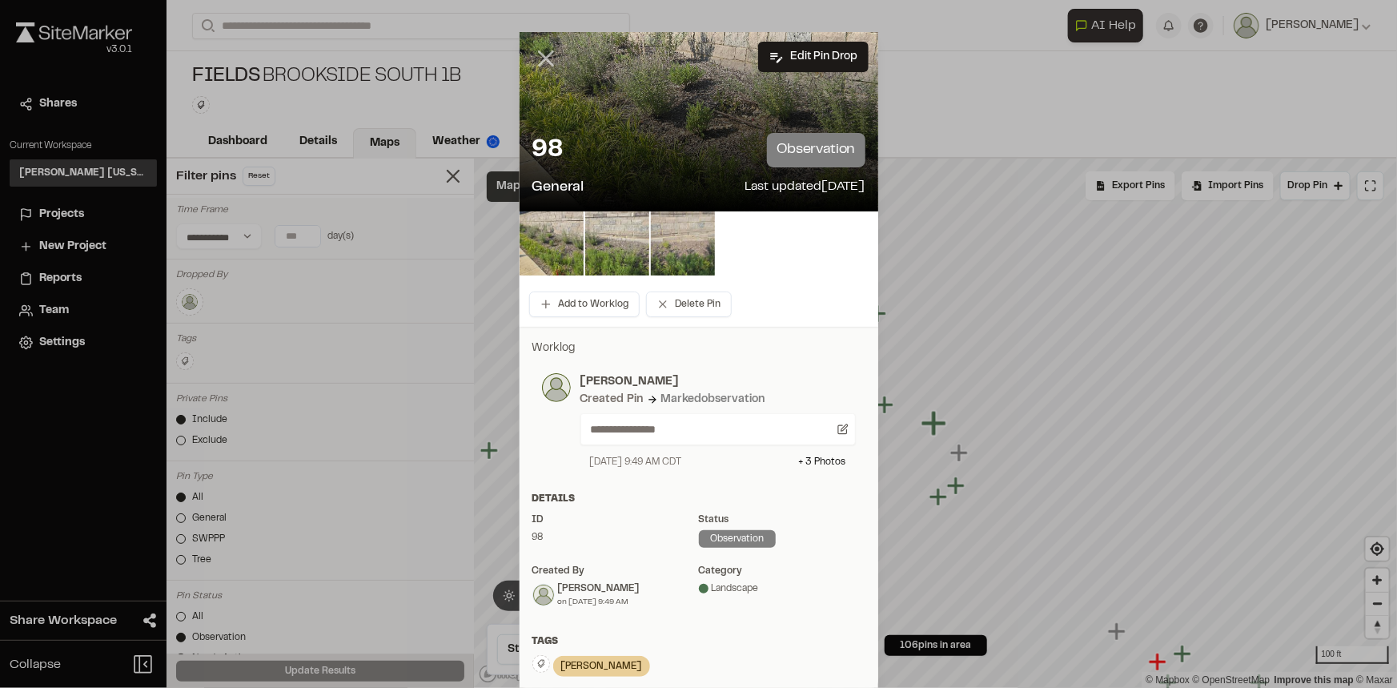
click at [542, 64] on icon at bounding box center [545, 58] width 27 height 27
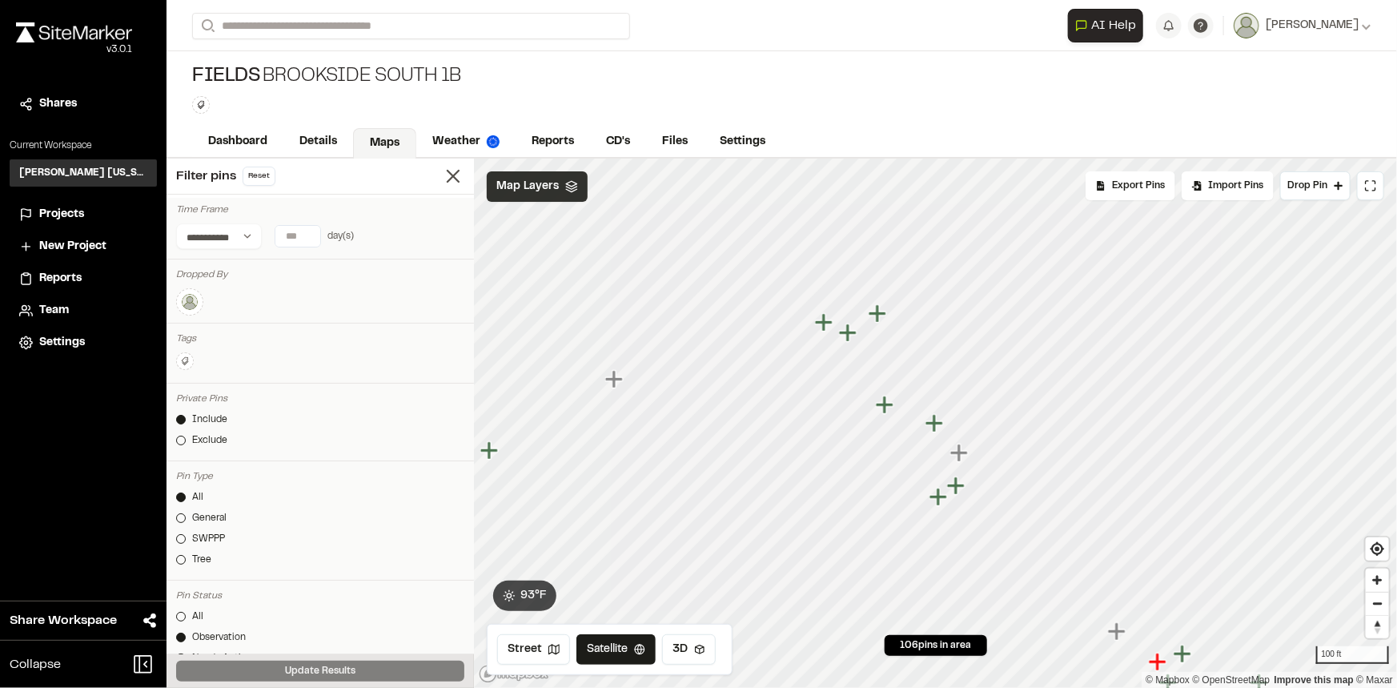
click at [933, 427] on icon "Map marker" at bounding box center [934, 423] width 18 height 18
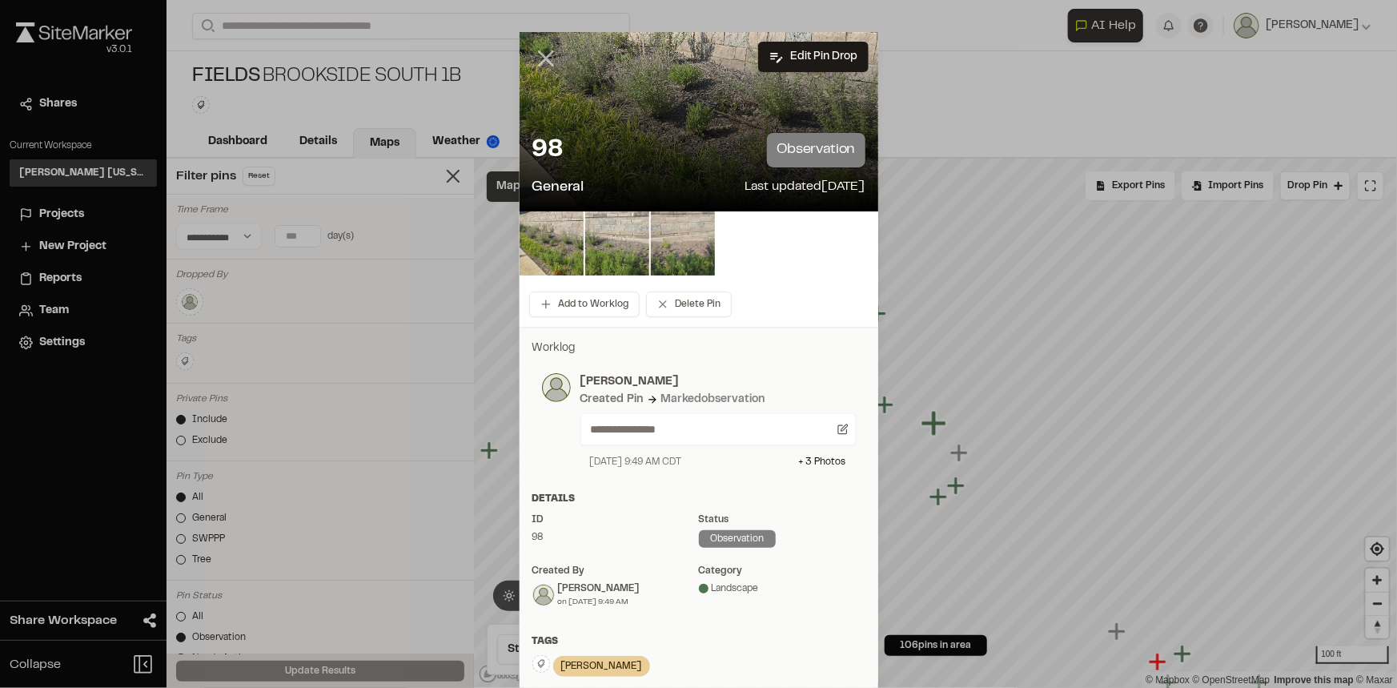
click at [545, 59] on icon at bounding box center [545, 58] width 27 height 27
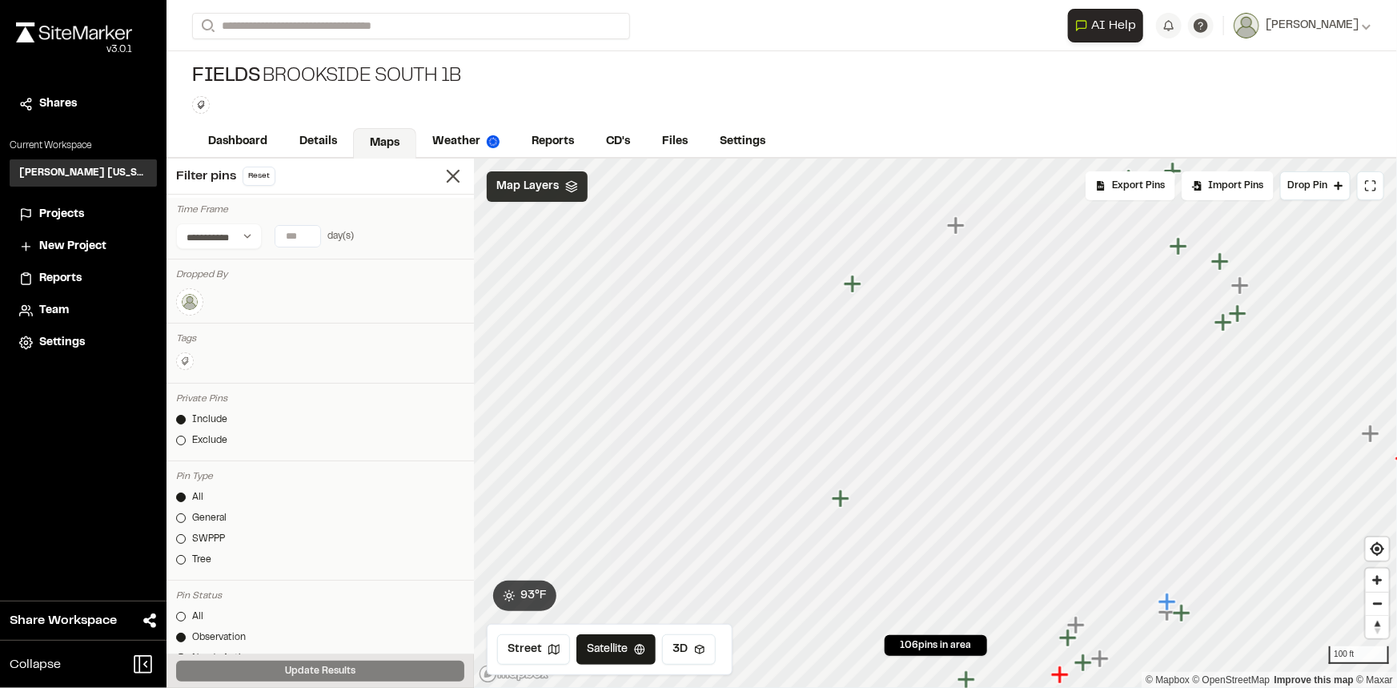
click at [840, 503] on icon "Map marker" at bounding box center [841, 498] width 18 height 18
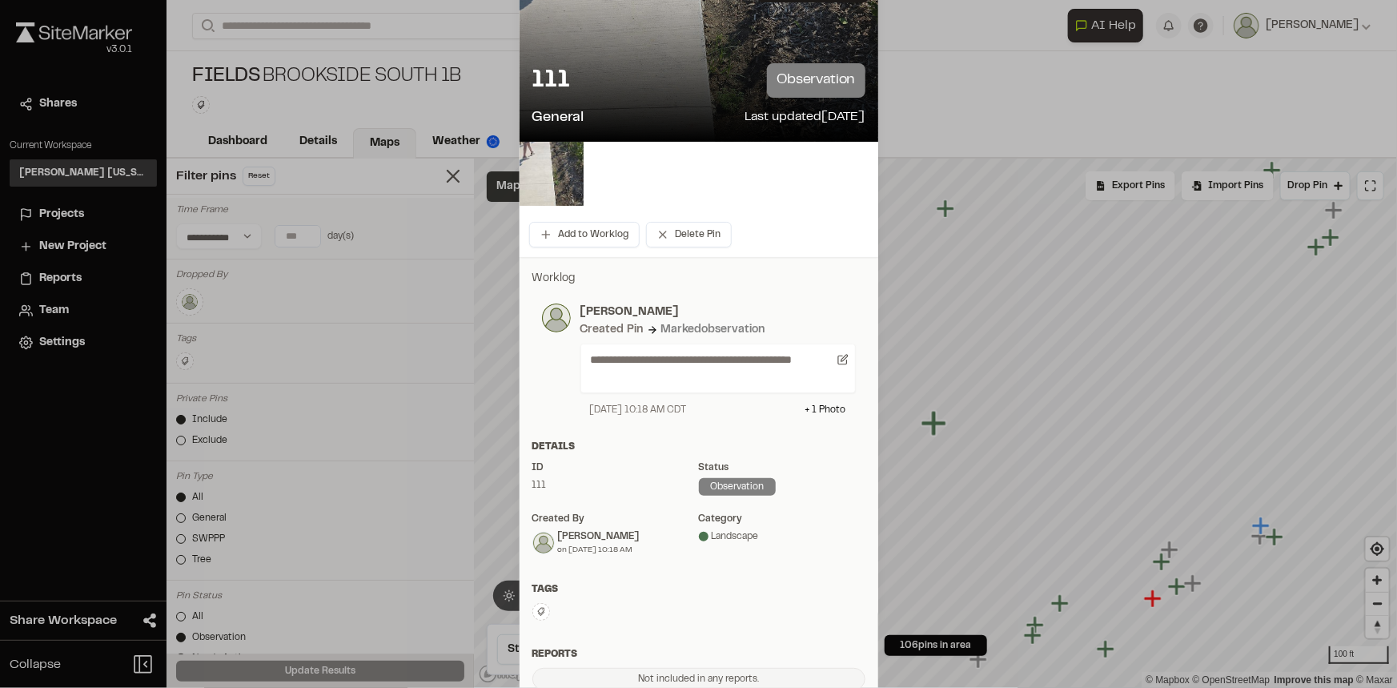
scroll to position [145, 0]
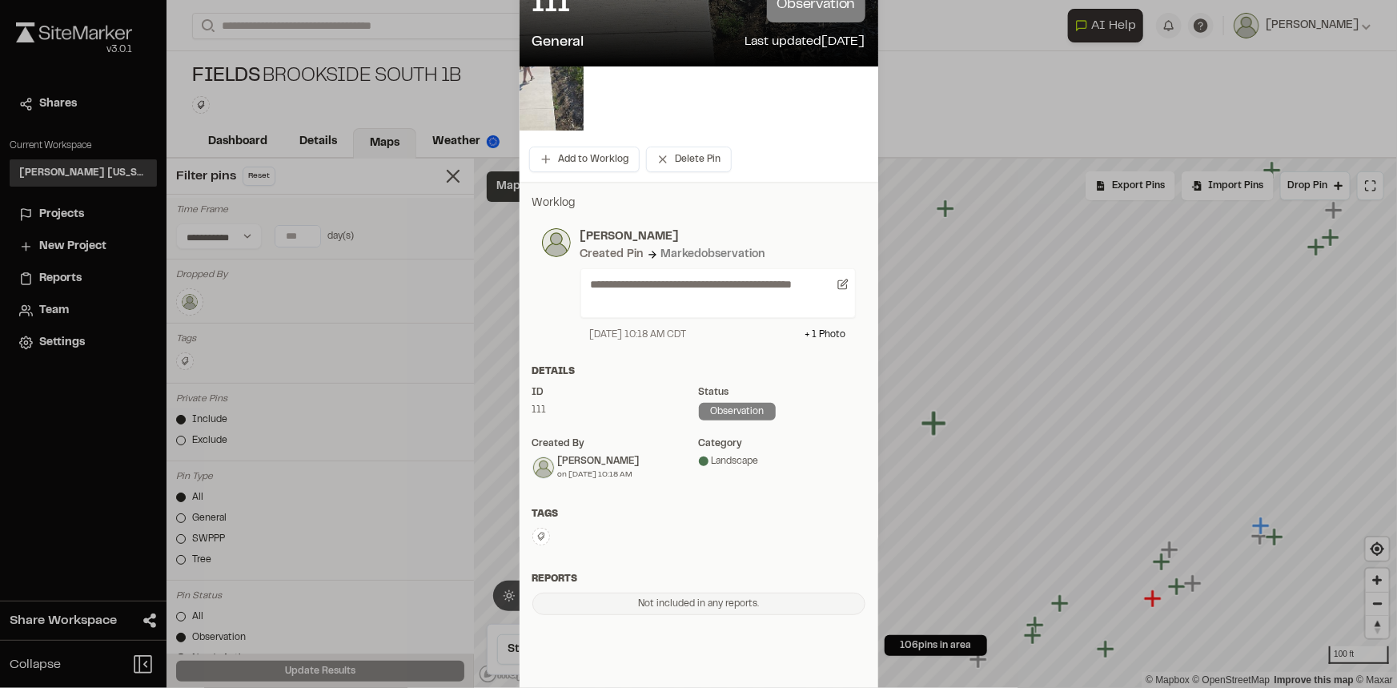
click at [538, 535] on icon at bounding box center [540, 536] width 7 height 8
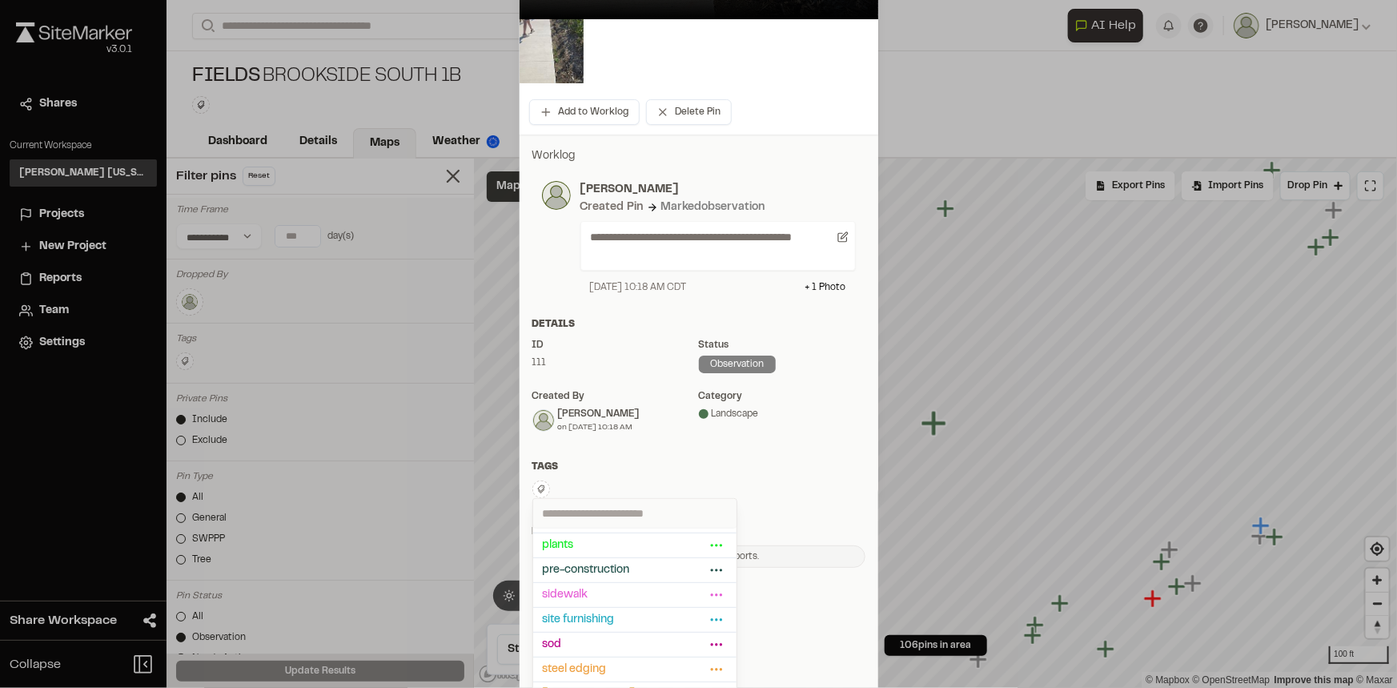
scroll to position [226, 0]
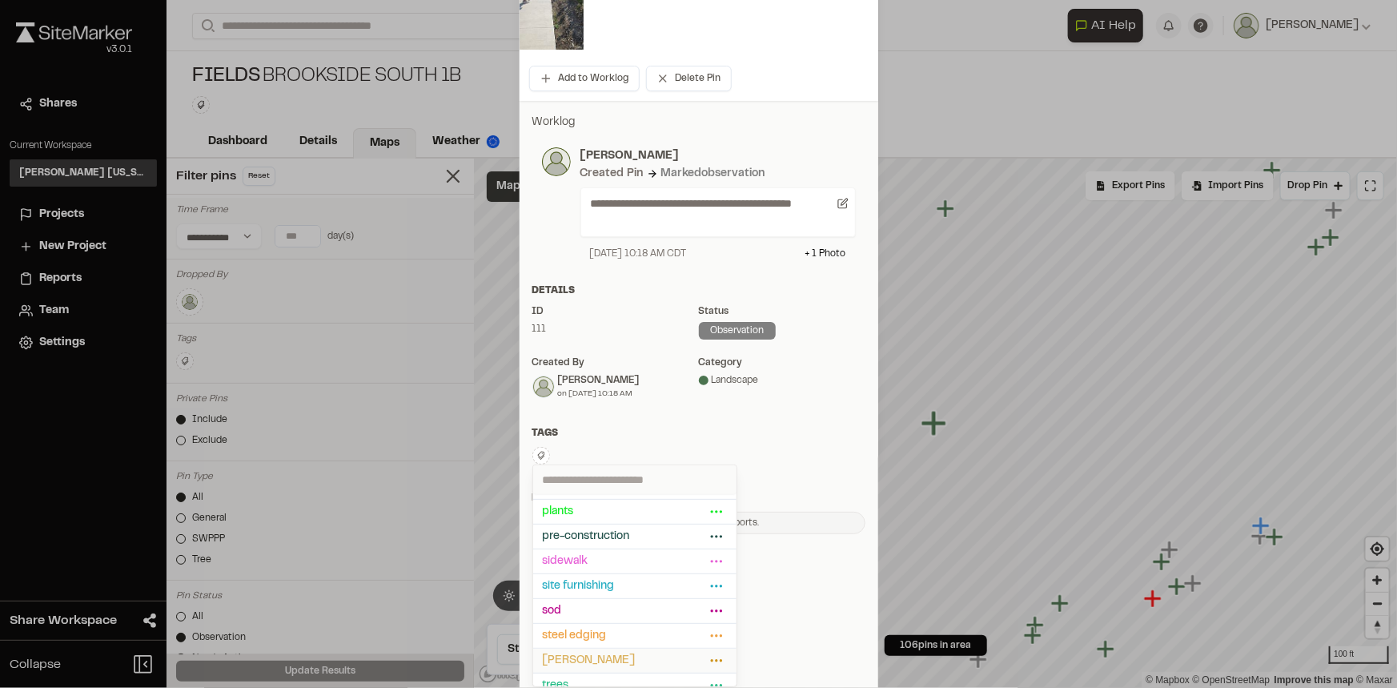
click at [597, 654] on span "[PERSON_NAME]" at bounding box center [624, 661] width 163 height 18
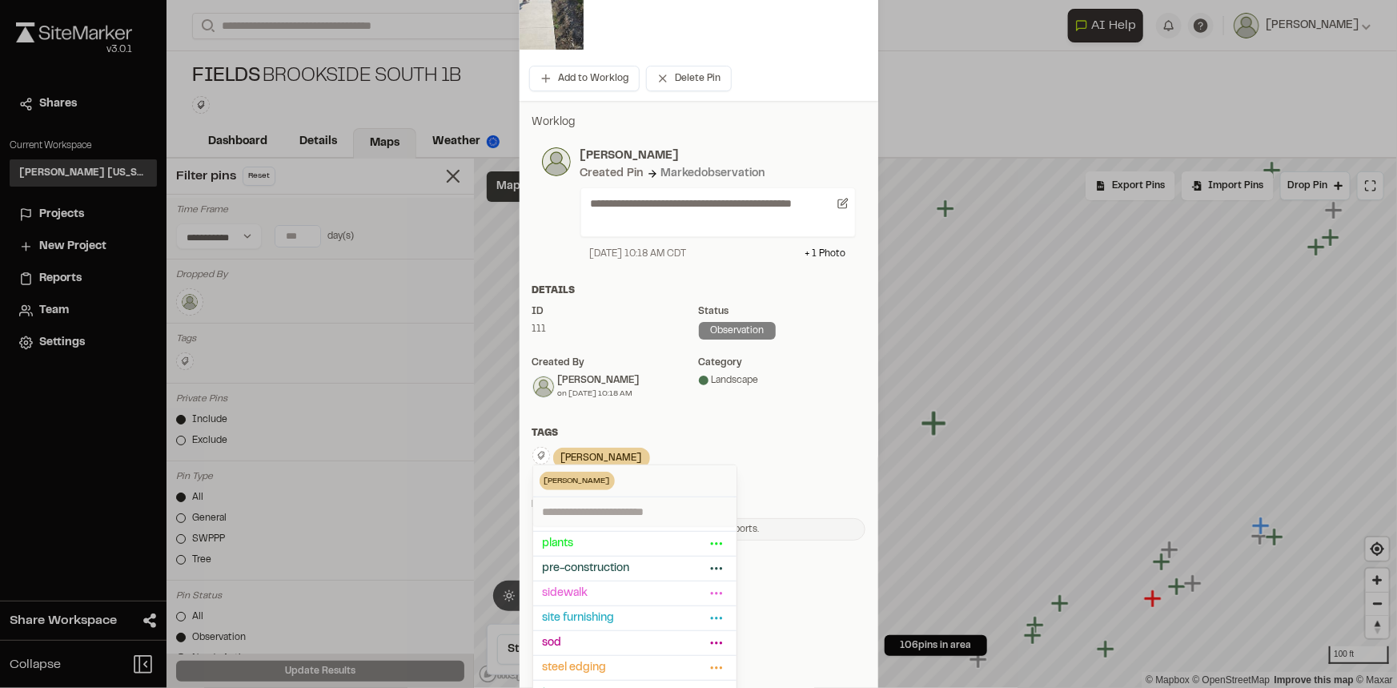
click at [804, 440] on div at bounding box center [698, 118] width 1397 height 688
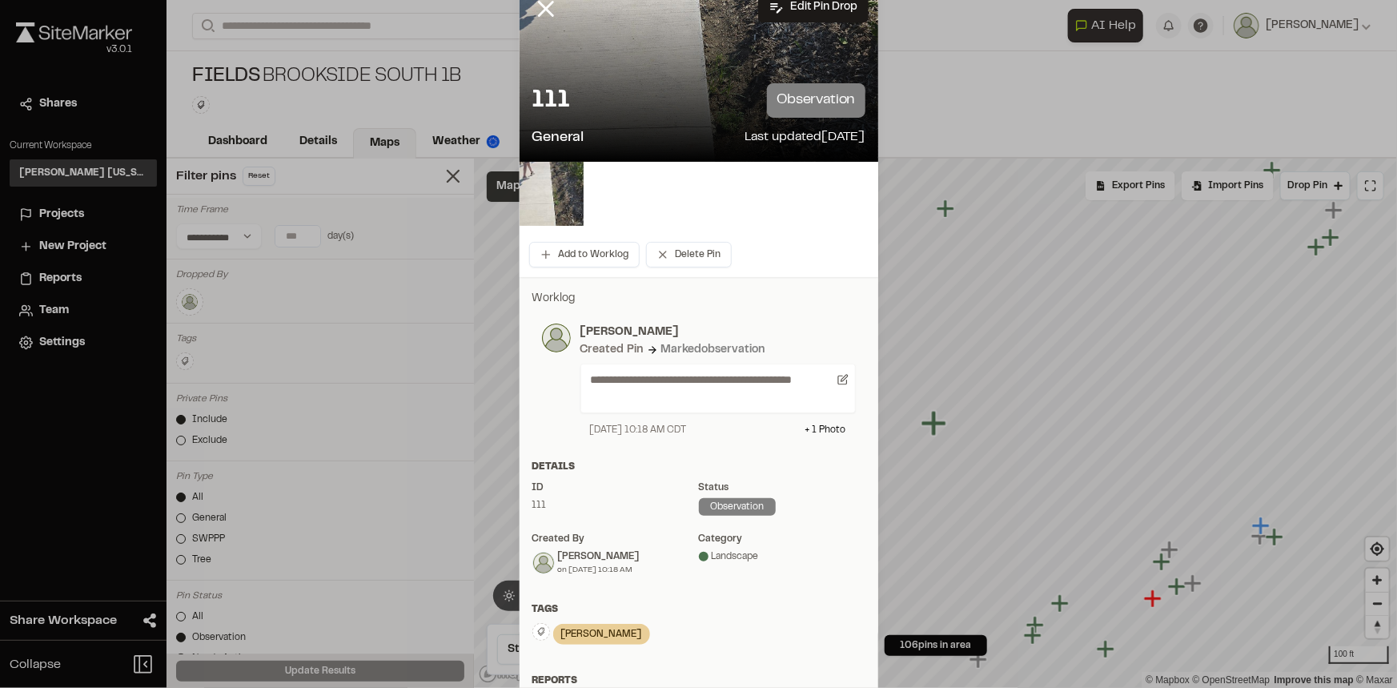
scroll to position [0, 0]
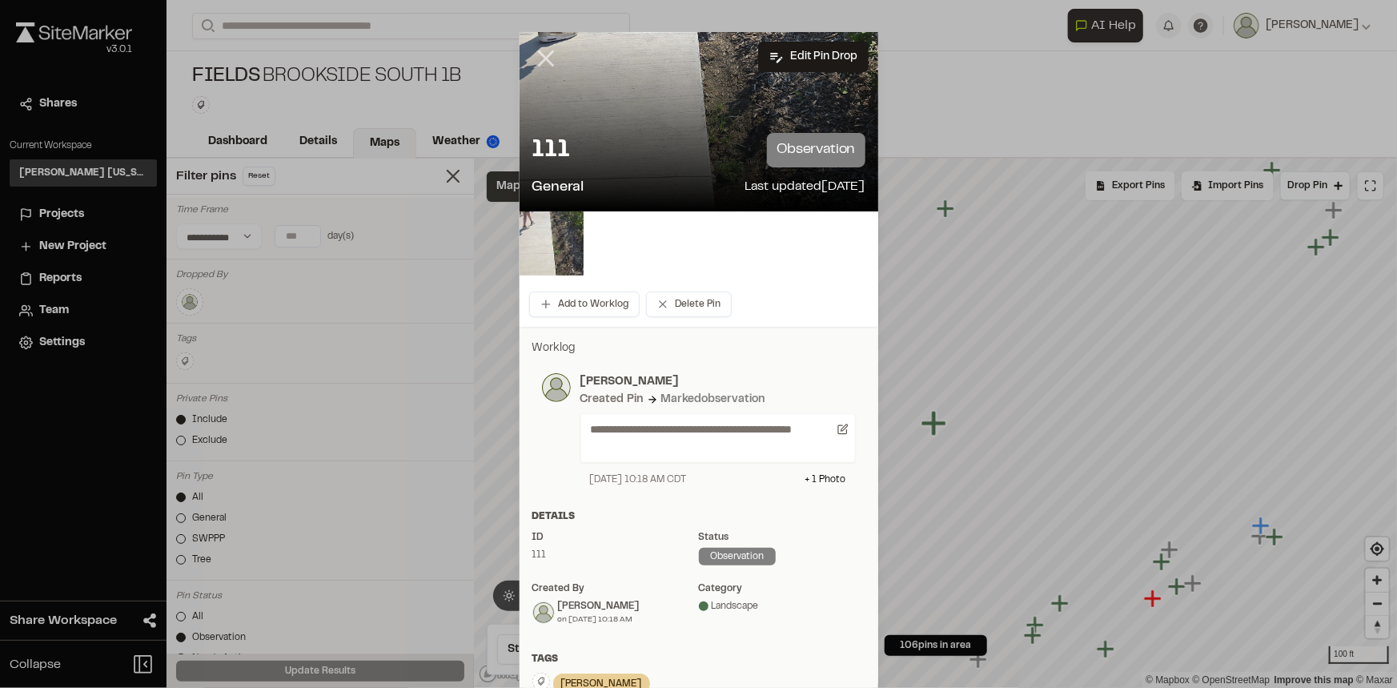
click at [543, 53] on icon at bounding box center [545, 58] width 27 height 27
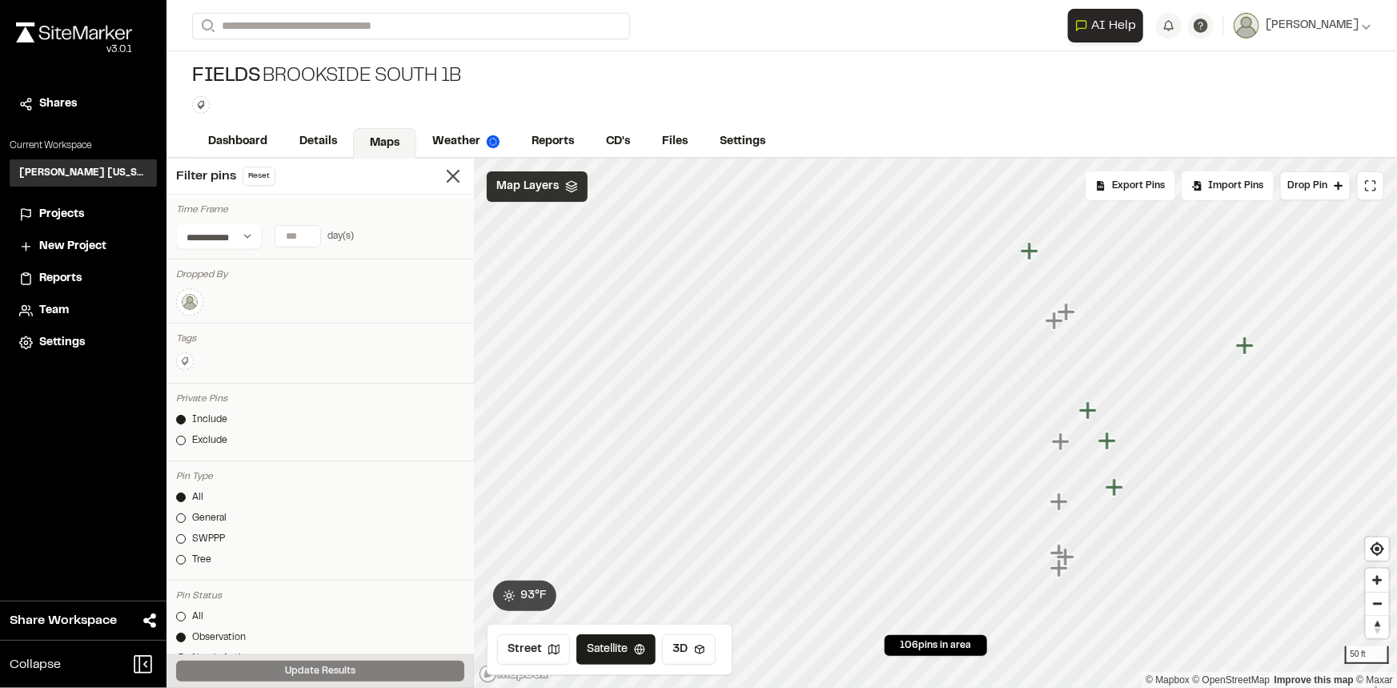
click at [1033, 259] on icon "Map marker" at bounding box center [1031, 251] width 21 height 21
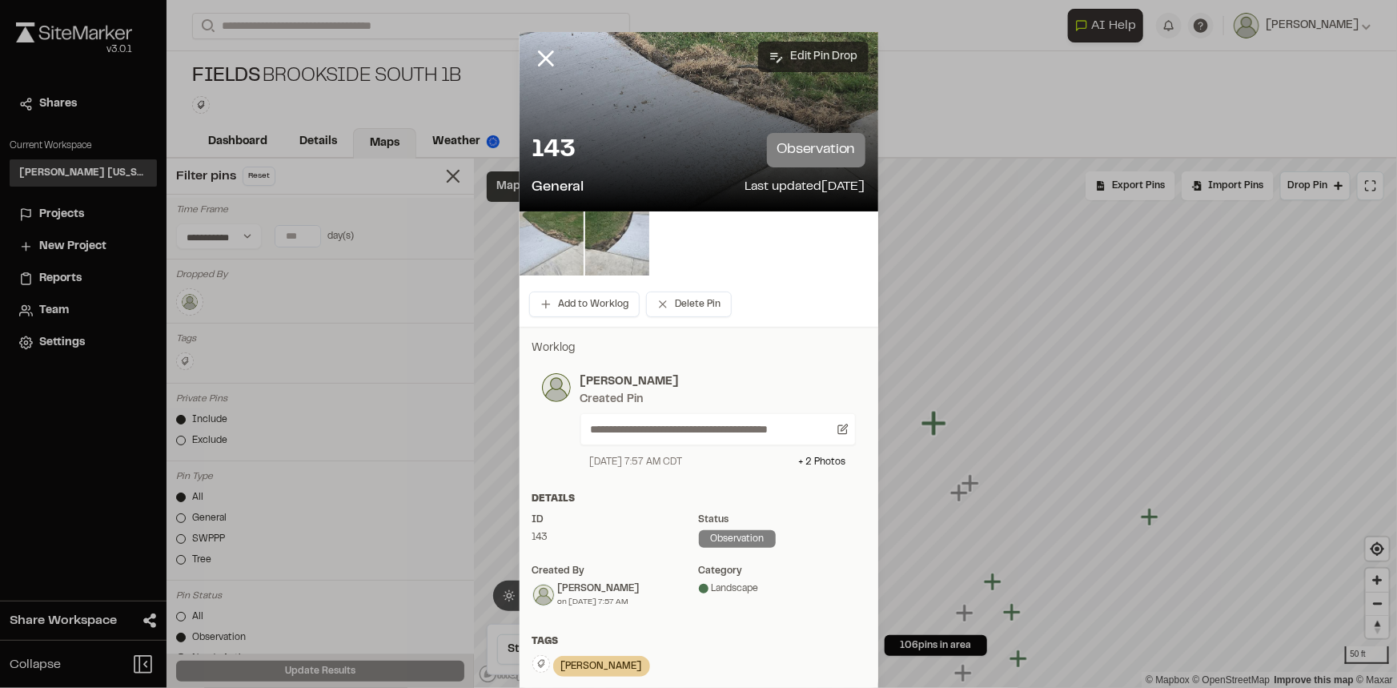
click at [798, 62] on button "Edit Pin Drop" at bounding box center [813, 57] width 110 height 30
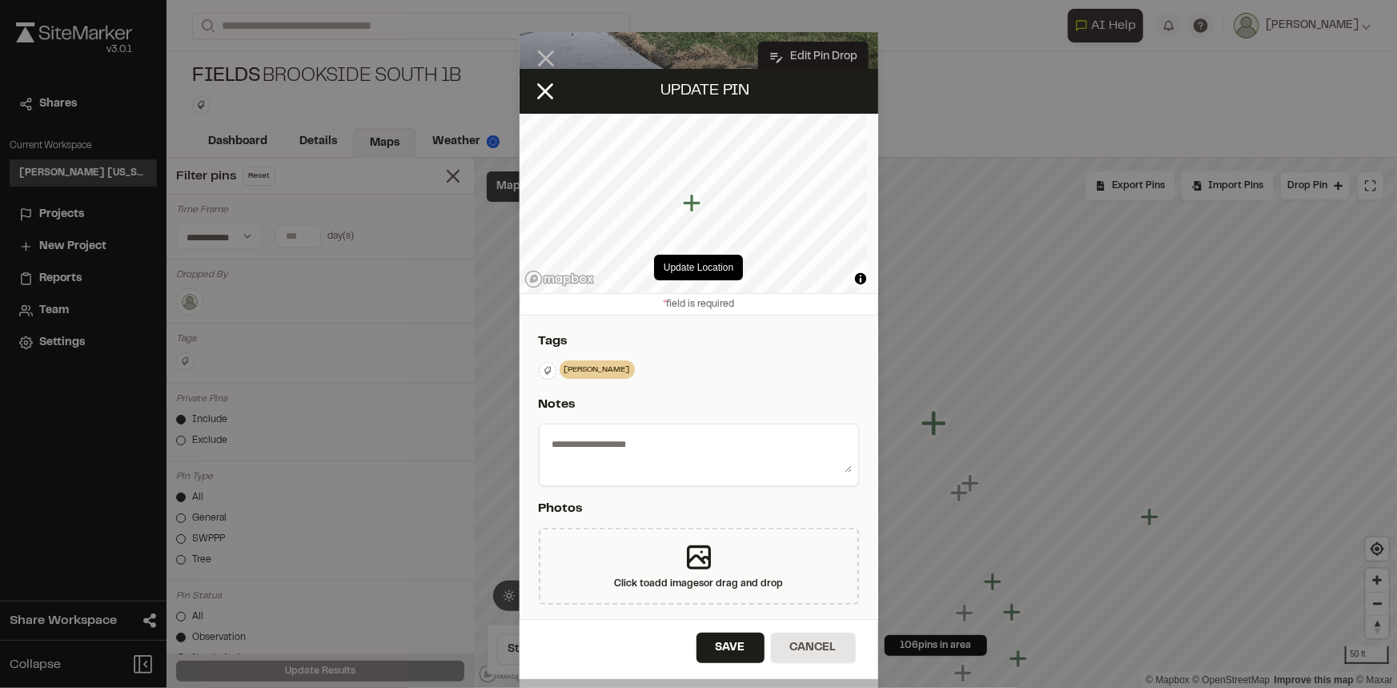
type textarea "**********"
select select "****"
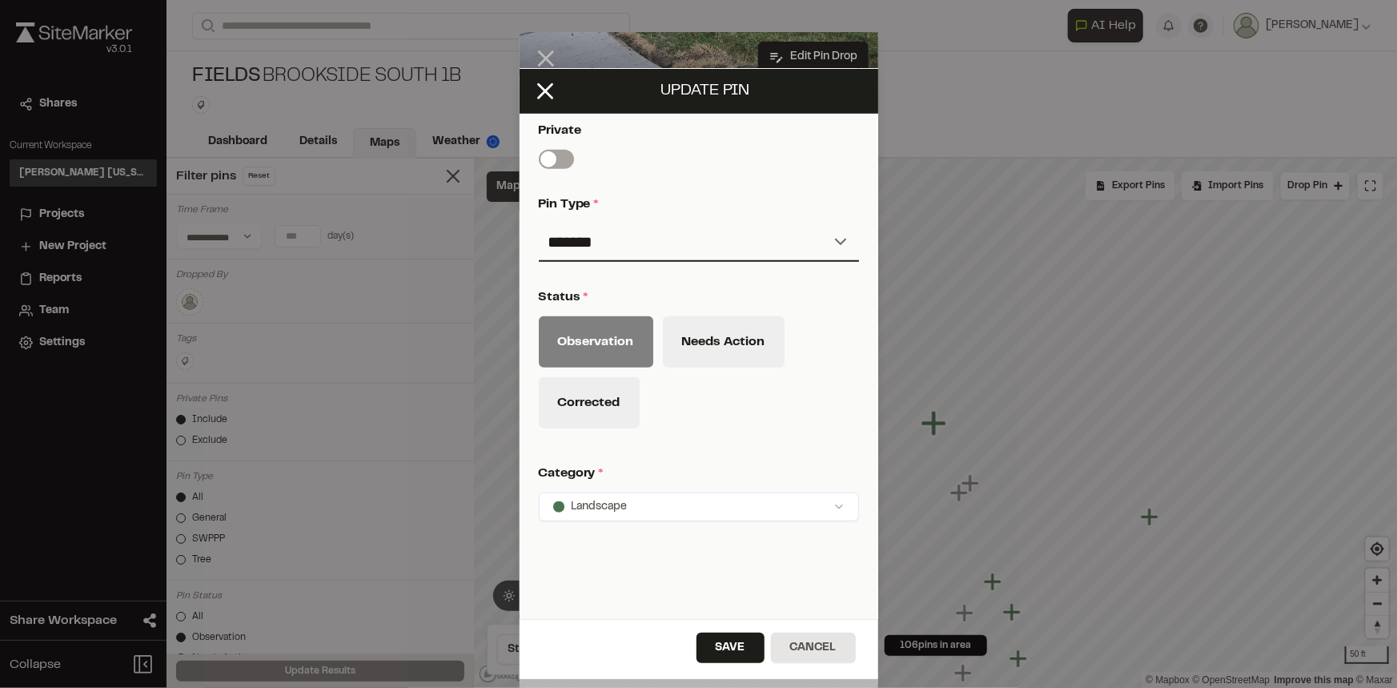
scroll to position [655, 0]
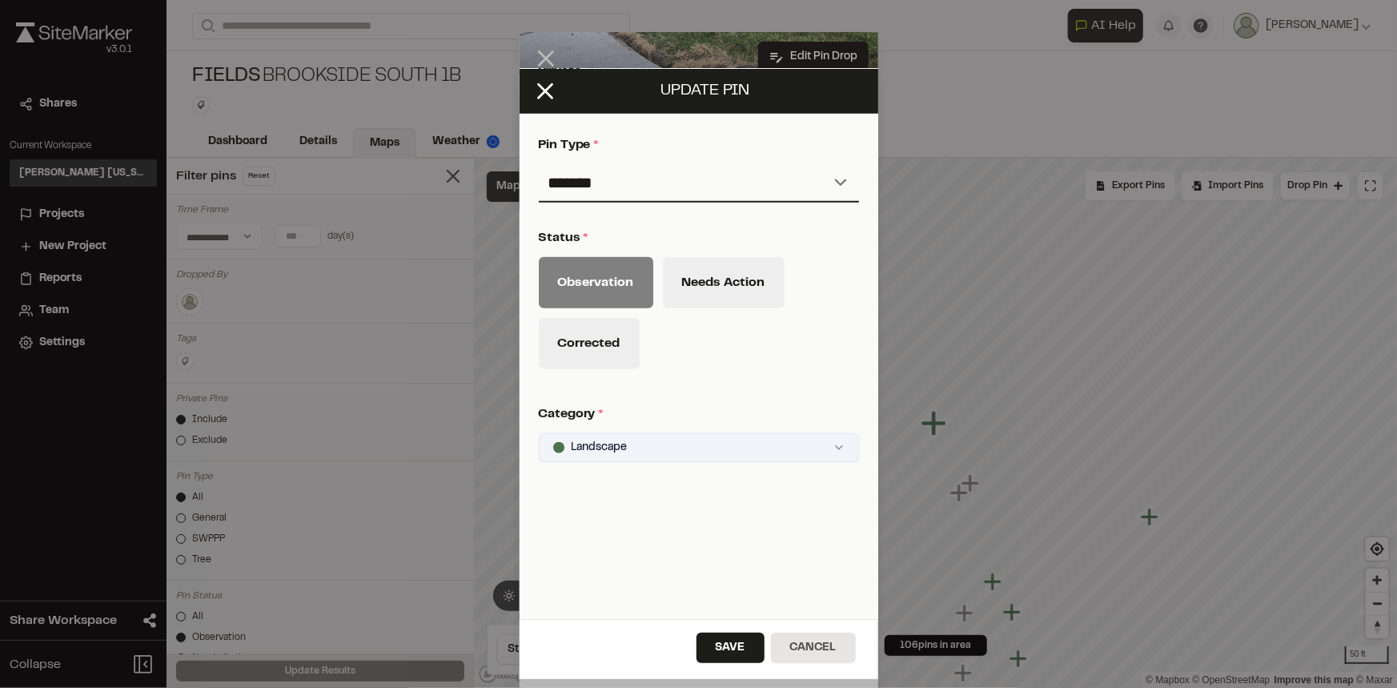
click at [680, 454] on html "**********" at bounding box center [698, 344] width 1397 height 688
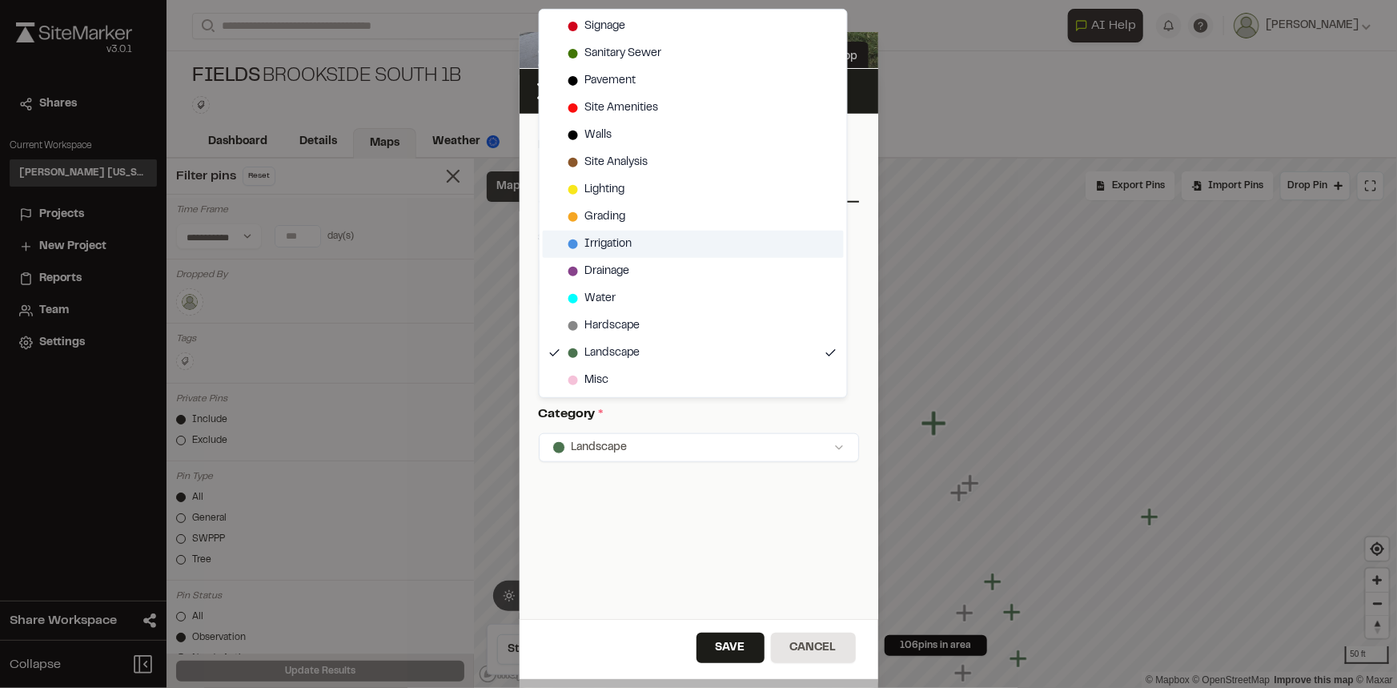
click at [632, 246] on div "Irrigation" at bounding box center [693, 244] width 301 height 27
click at [725, 538] on html "**********" at bounding box center [698, 344] width 1397 height 688
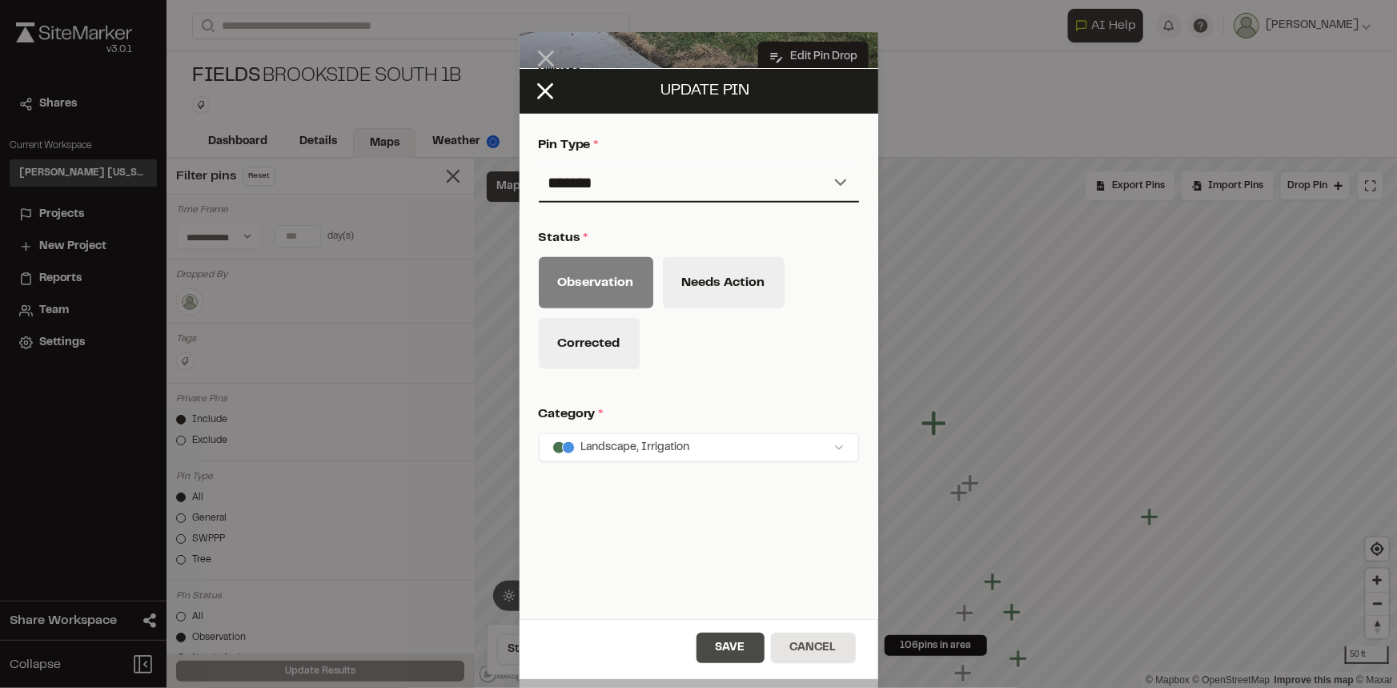
click at [729, 651] on button "Save" at bounding box center [731, 647] width 68 height 30
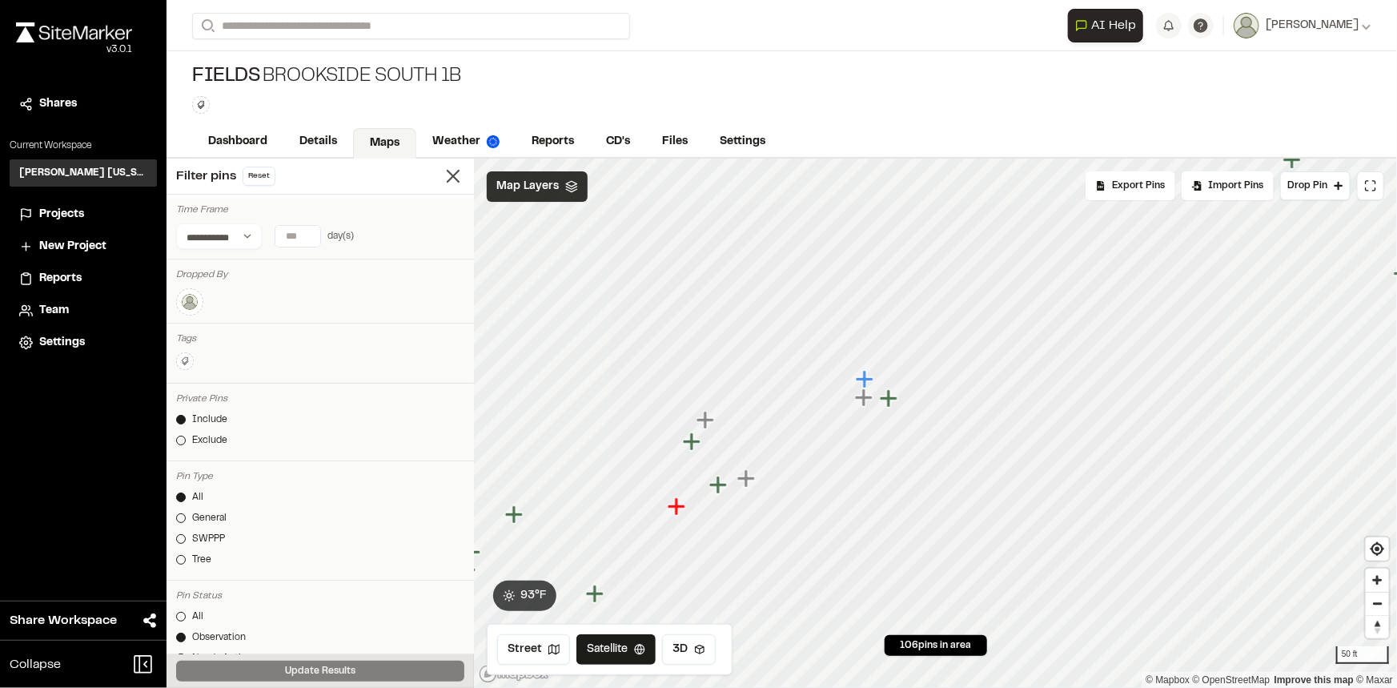
click at [865, 383] on icon "Map marker" at bounding box center [865, 379] width 18 height 18
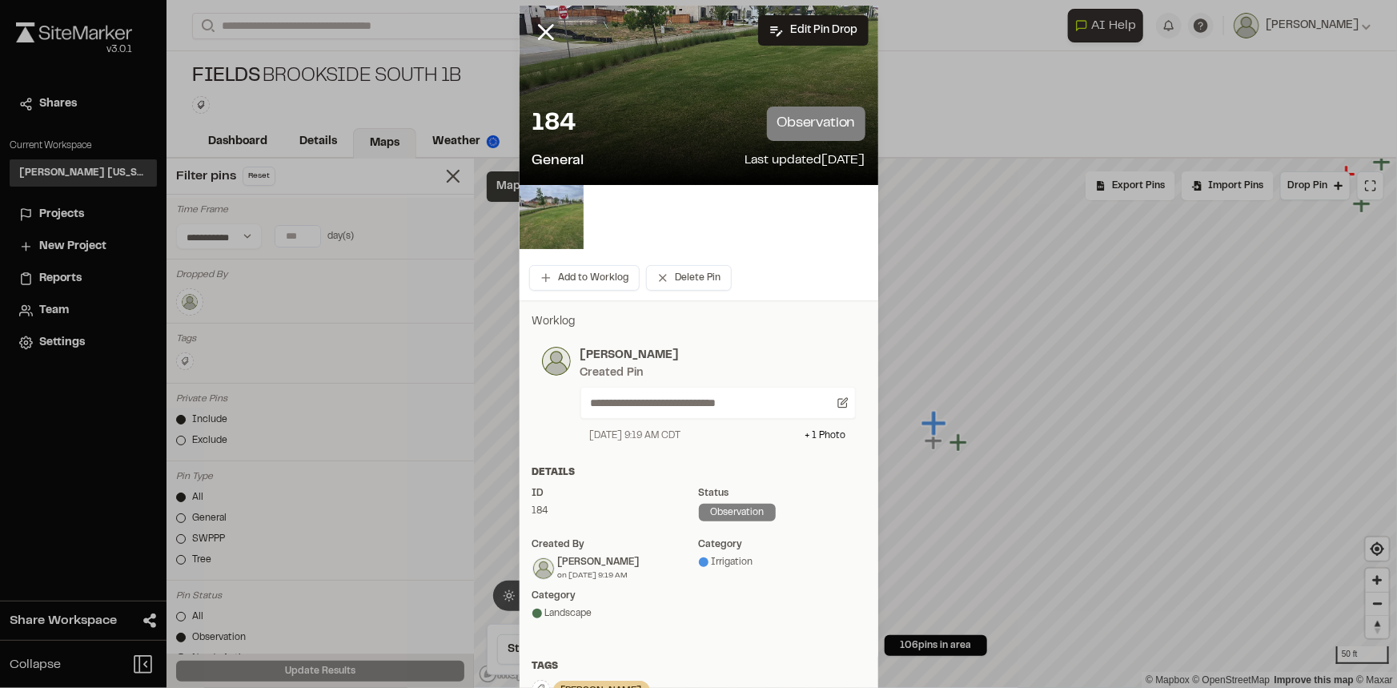
scroll to position [0, 0]
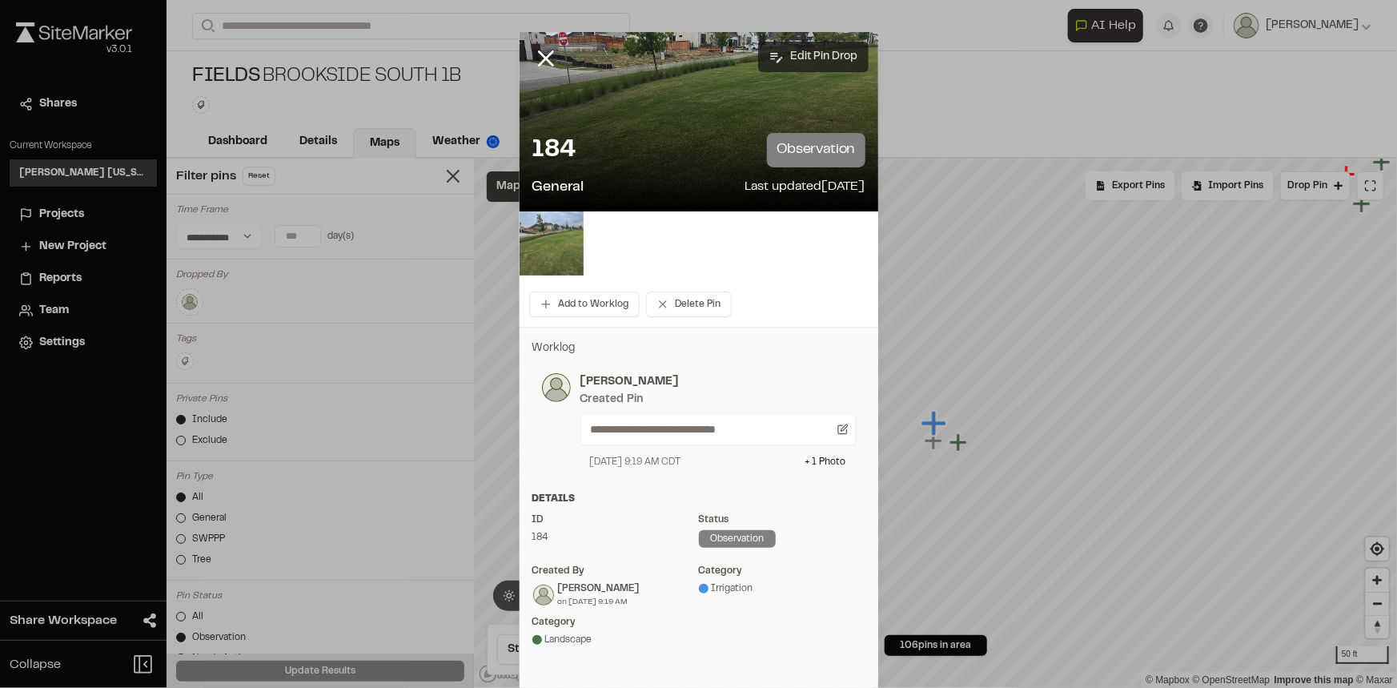
click at [825, 45] on button "Edit Pin Drop" at bounding box center [813, 57] width 110 height 30
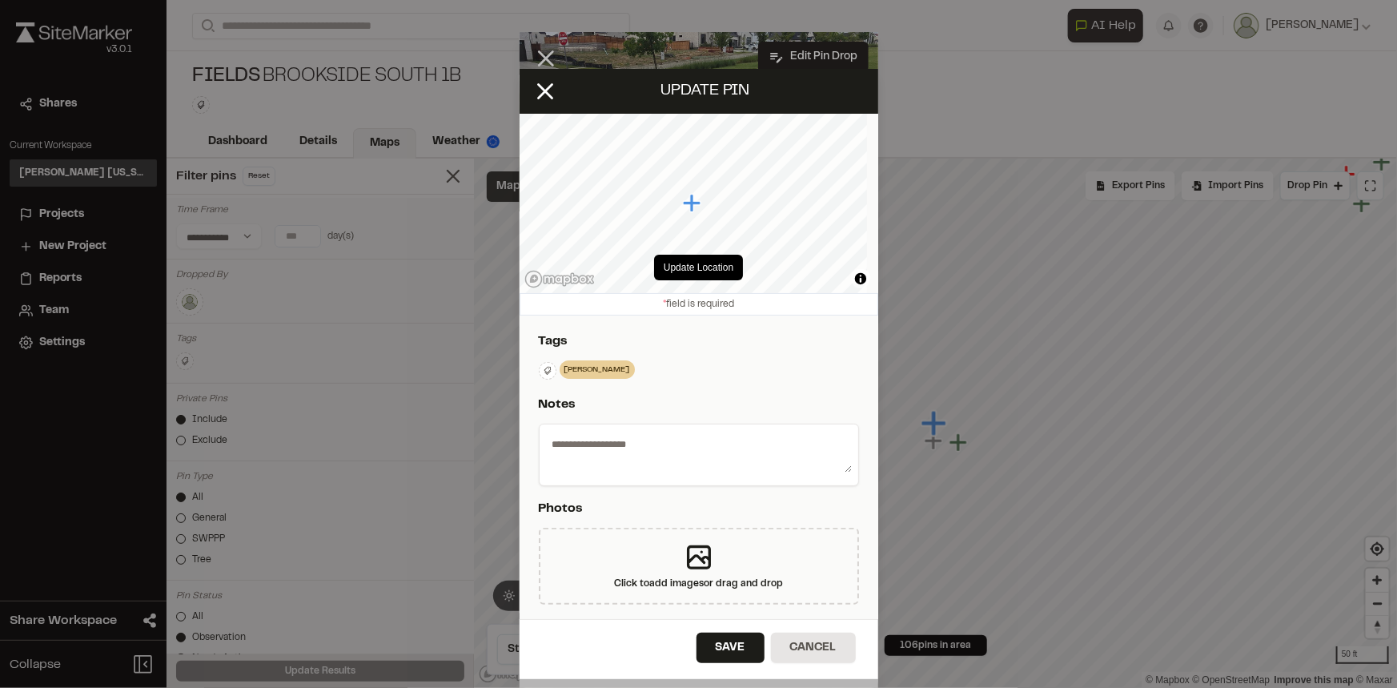
type textarea "**********"
select select "****"
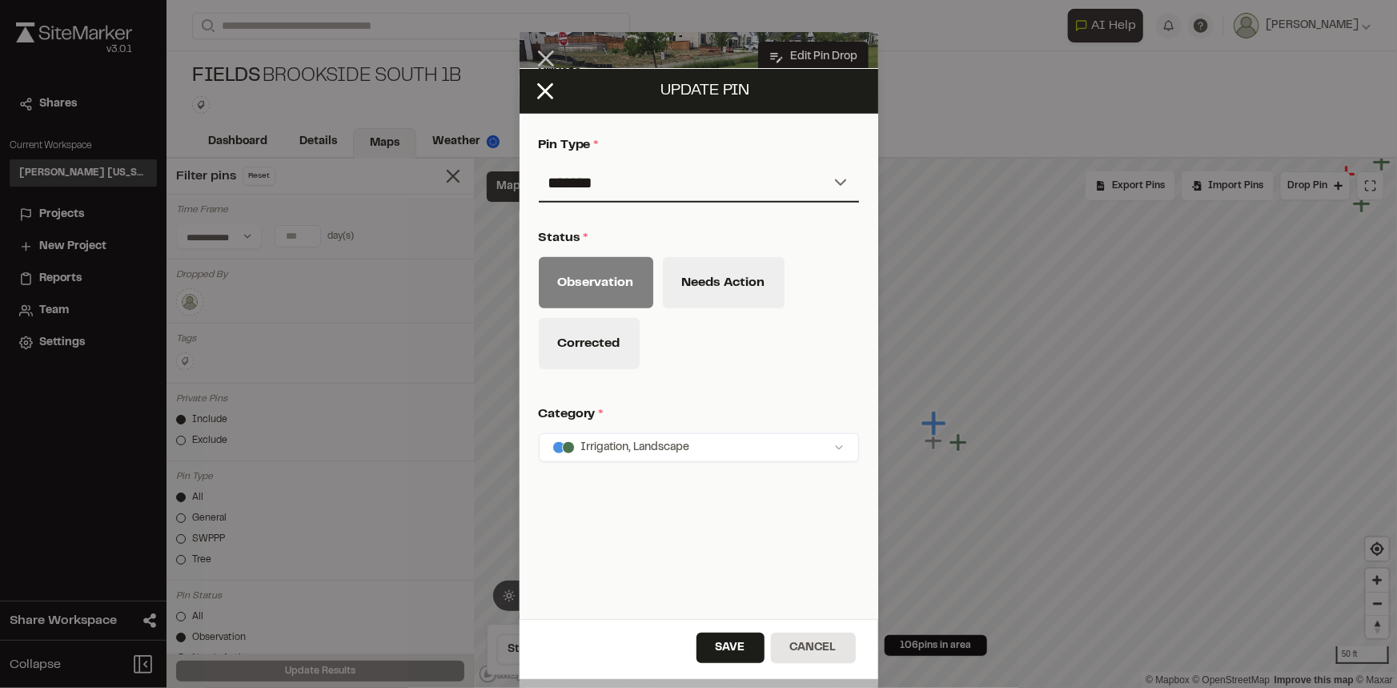
scroll to position [661, 0]
click at [706, 425] on html "**********" at bounding box center [698, 344] width 1397 height 688
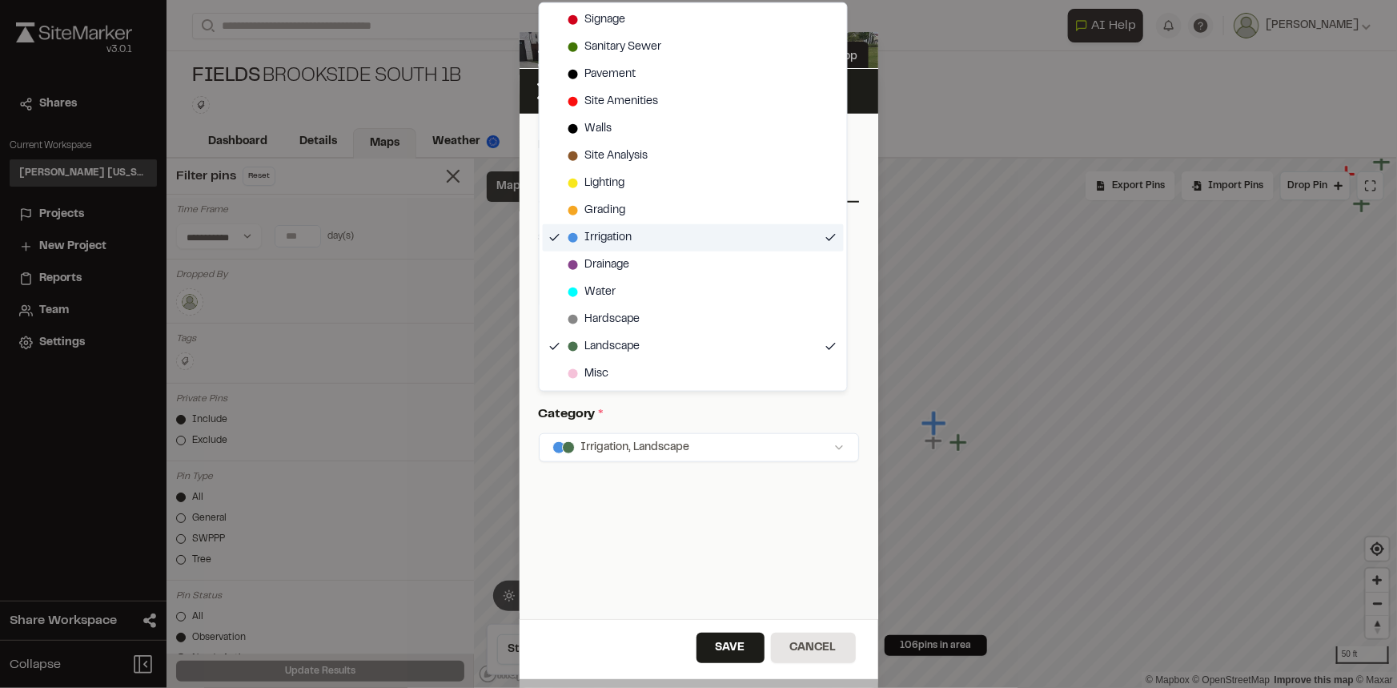
click at [633, 241] on div "Irrigation" at bounding box center [693, 237] width 301 height 27
click at [643, 501] on html "**********" at bounding box center [698, 344] width 1397 height 688
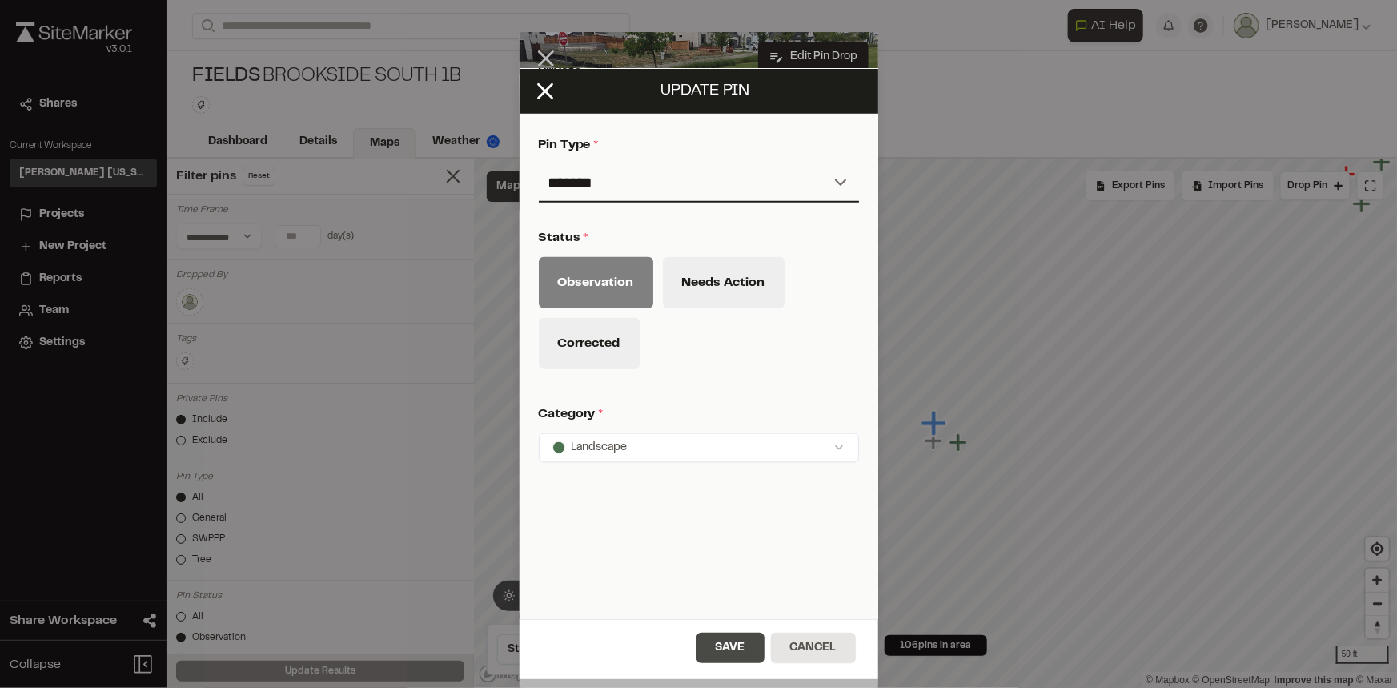
click at [744, 636] on button "Save" at bounding box center [731, 647] width 68 height 30
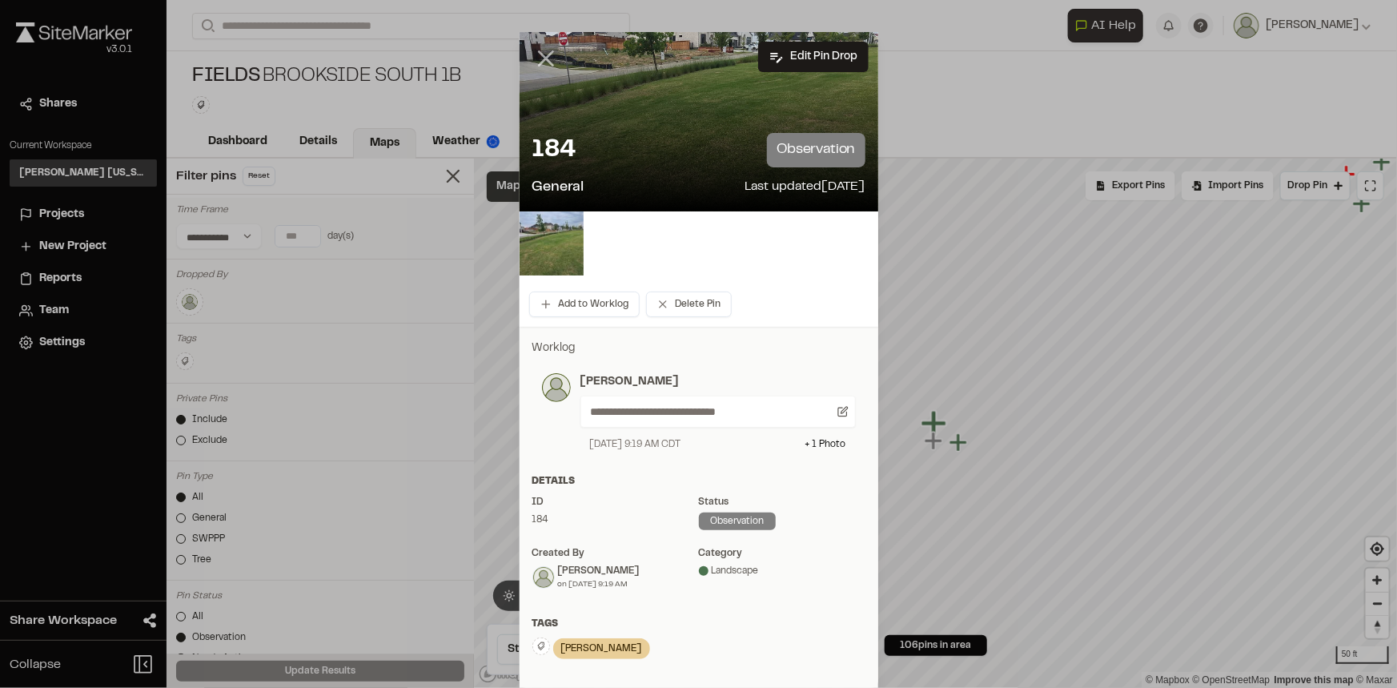
click at [548, 59] on icon at bounding box center [545, 58] width 27 height 27
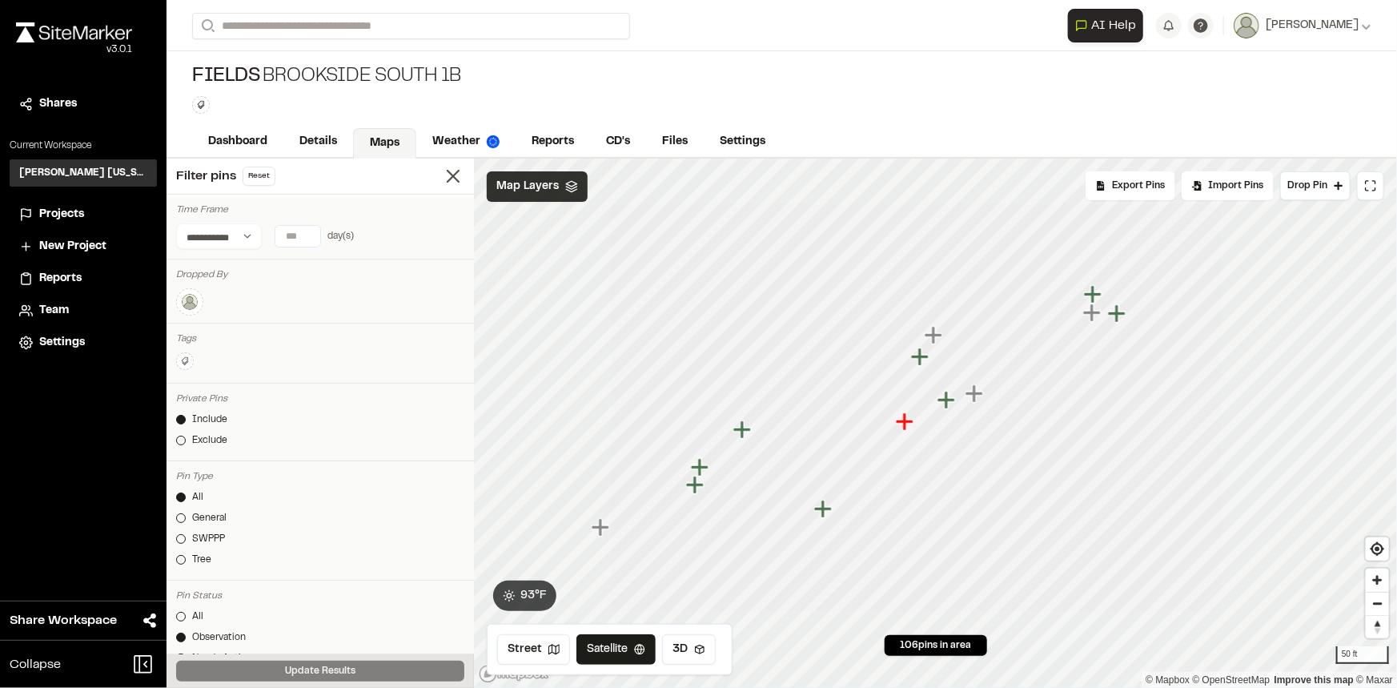
click at [744, 426] on icon "Map marker" at bounding box center [742, 429] width 18 height 18
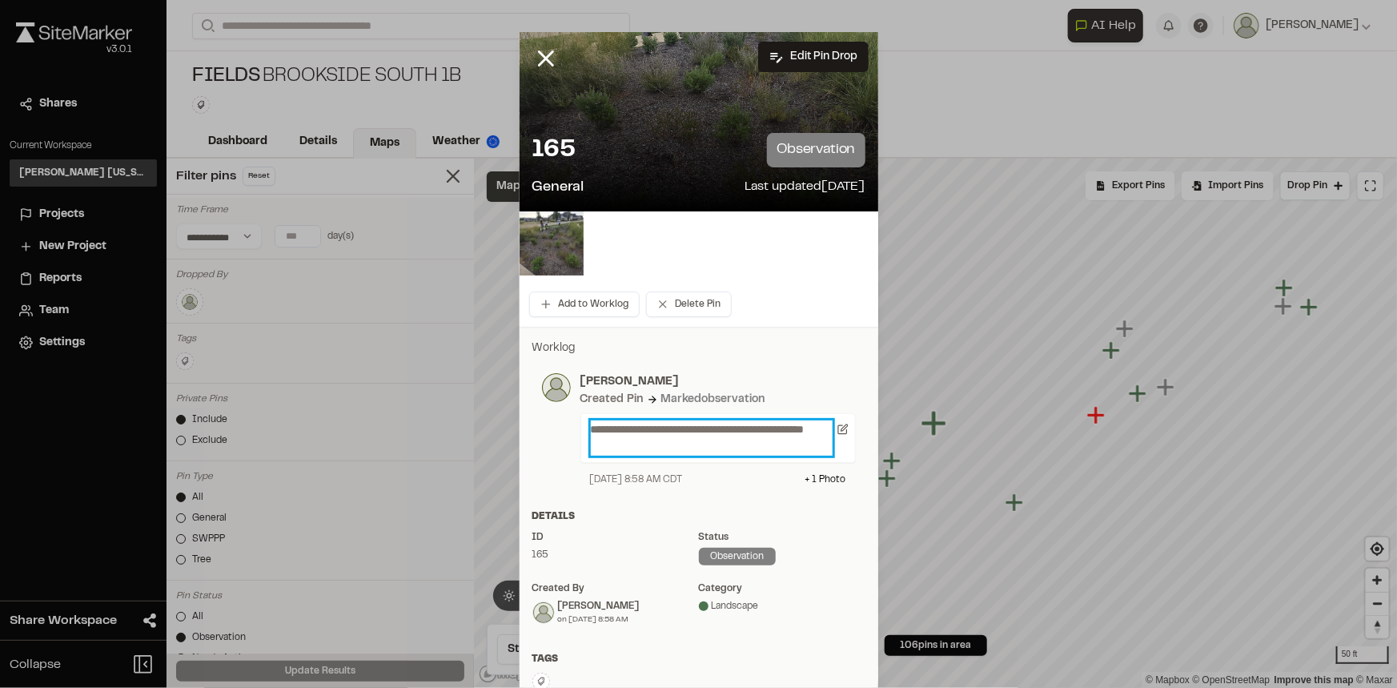
click at [730, 424] on p "**********" at bounding box center [712, 437] width 242 height 35
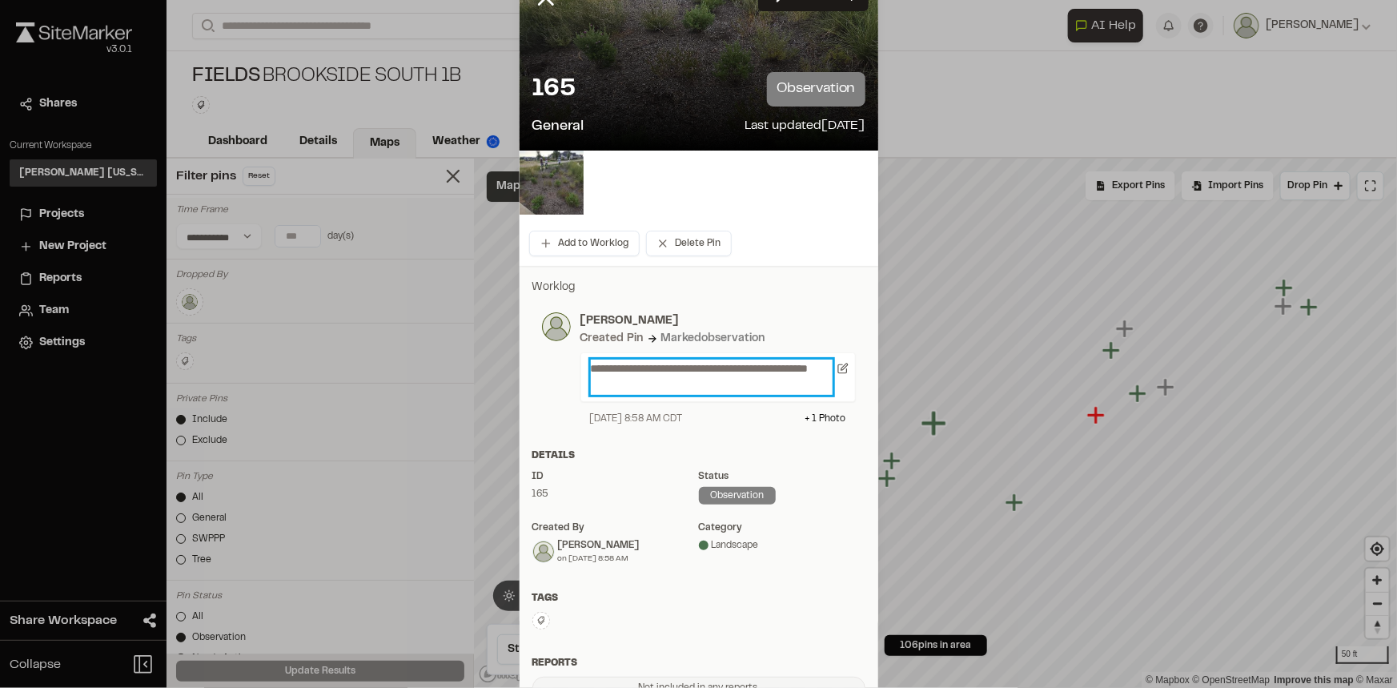
scroll to position [145, 0]
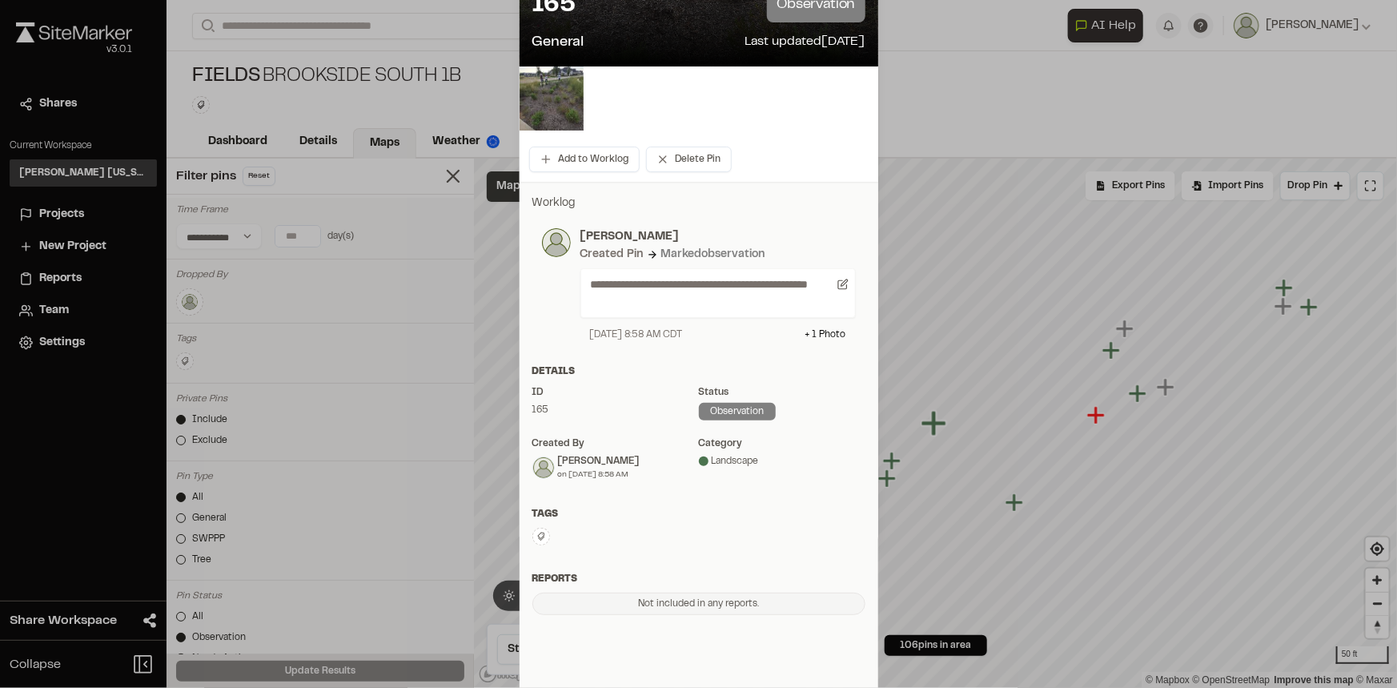
click at [542, 533] on button at bounding box center [541, 537] width 18 height 18
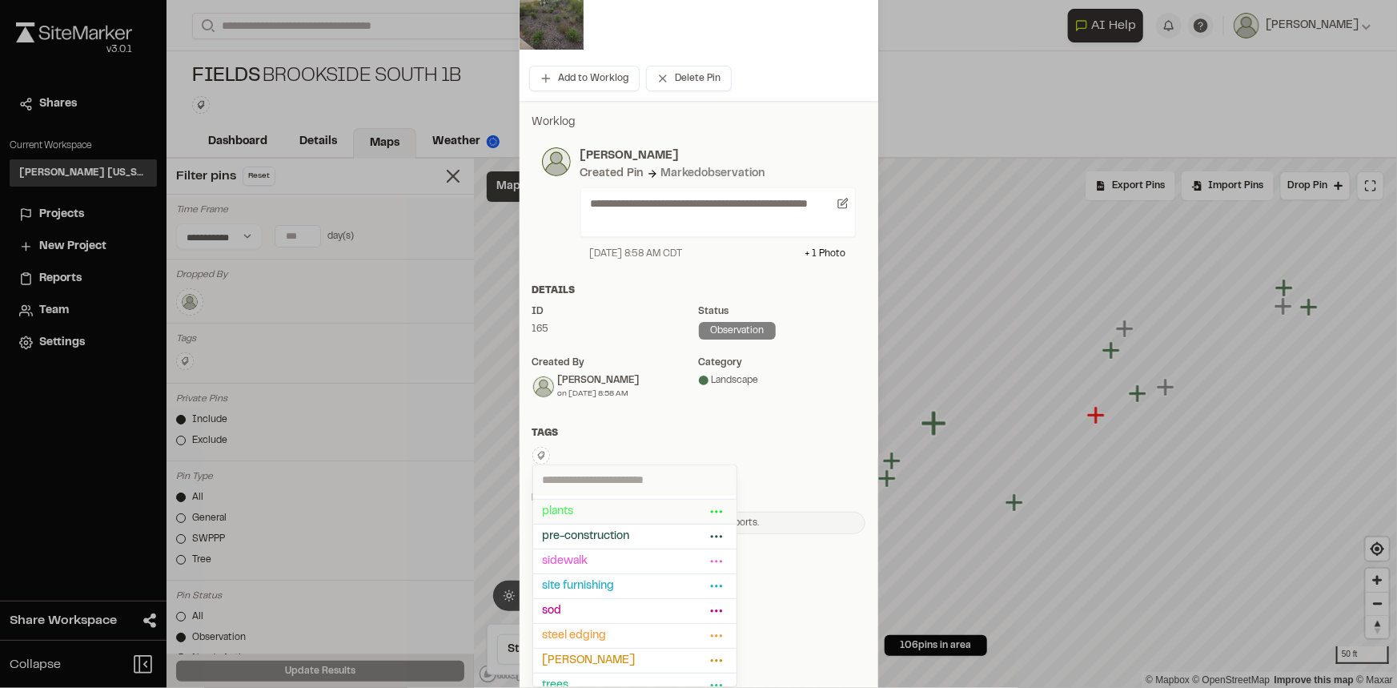
scroll to position [253, 0]
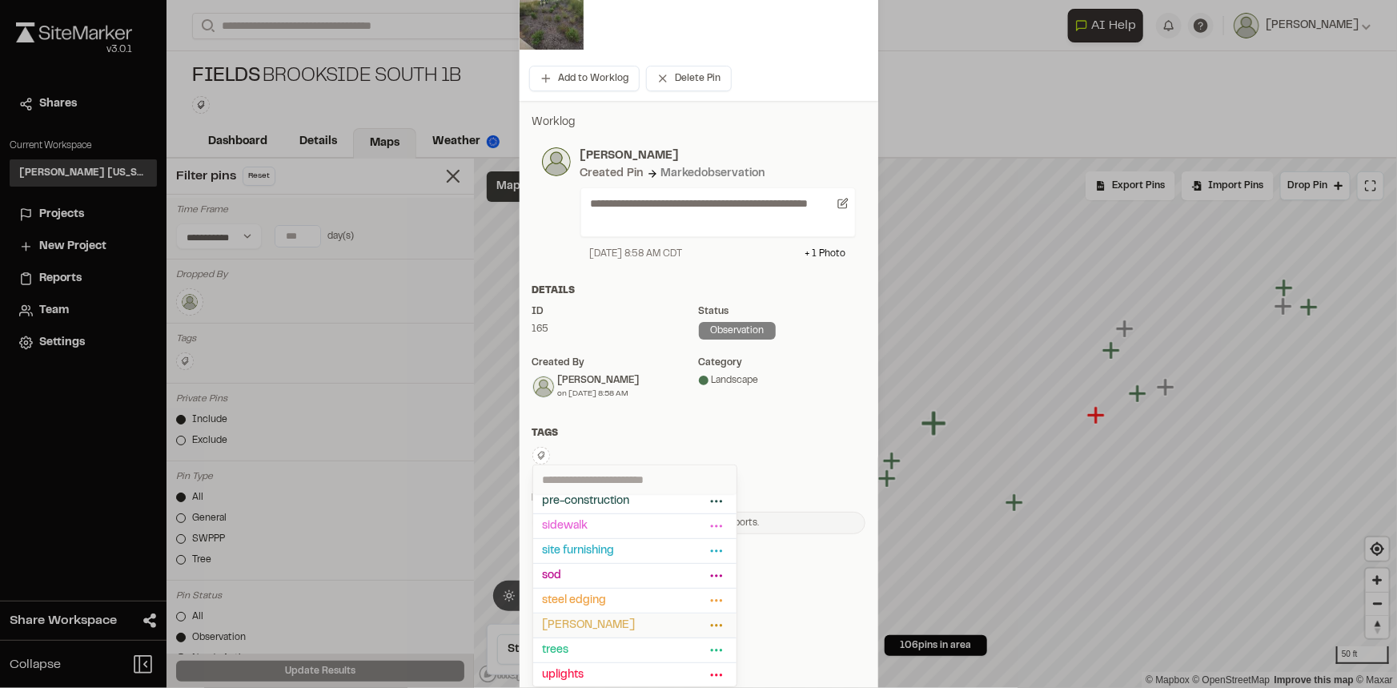
click at [594, 616] on span "[PERSON_NAME]" at bounding box center [624, 625] width 163 height 18
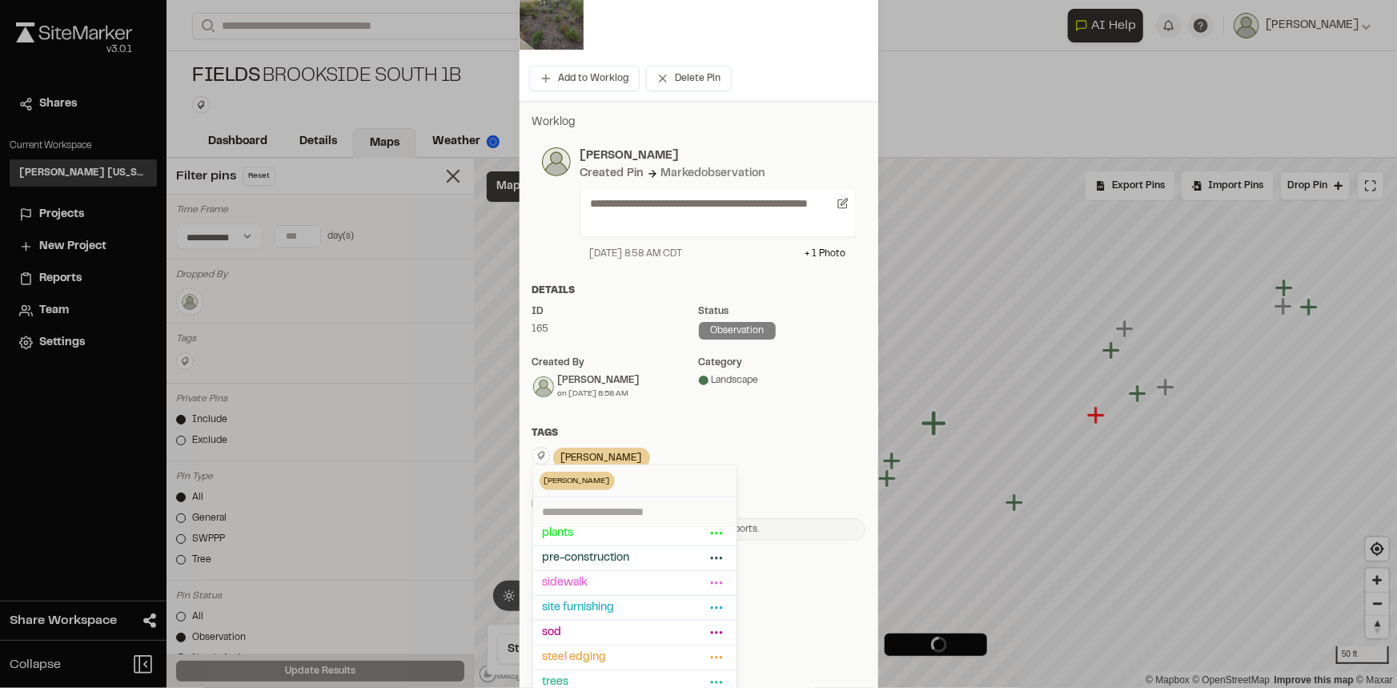
click at [784, 600] on div "**********" at bounding box center [699, 250] width 359 height 888
click at [798, 428] on div at bounding box center [698, 118] width 1397 height 688
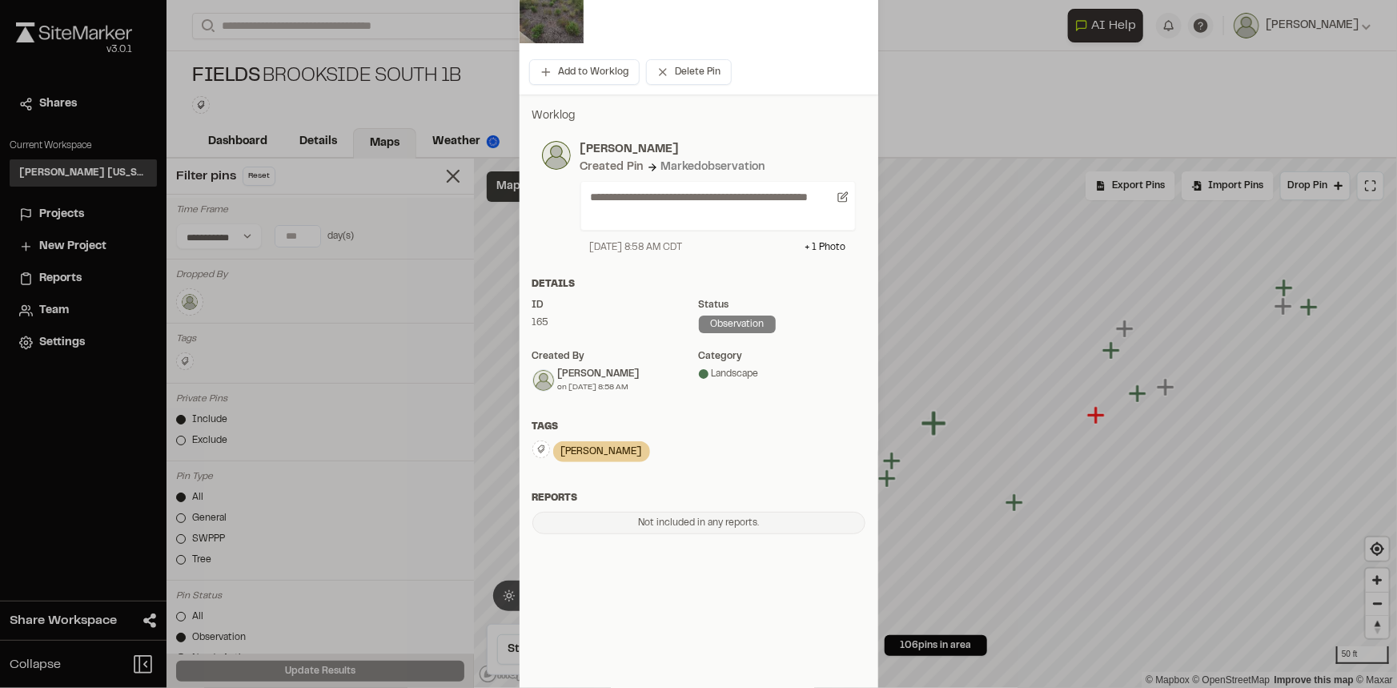
scroll to position [0, 0]
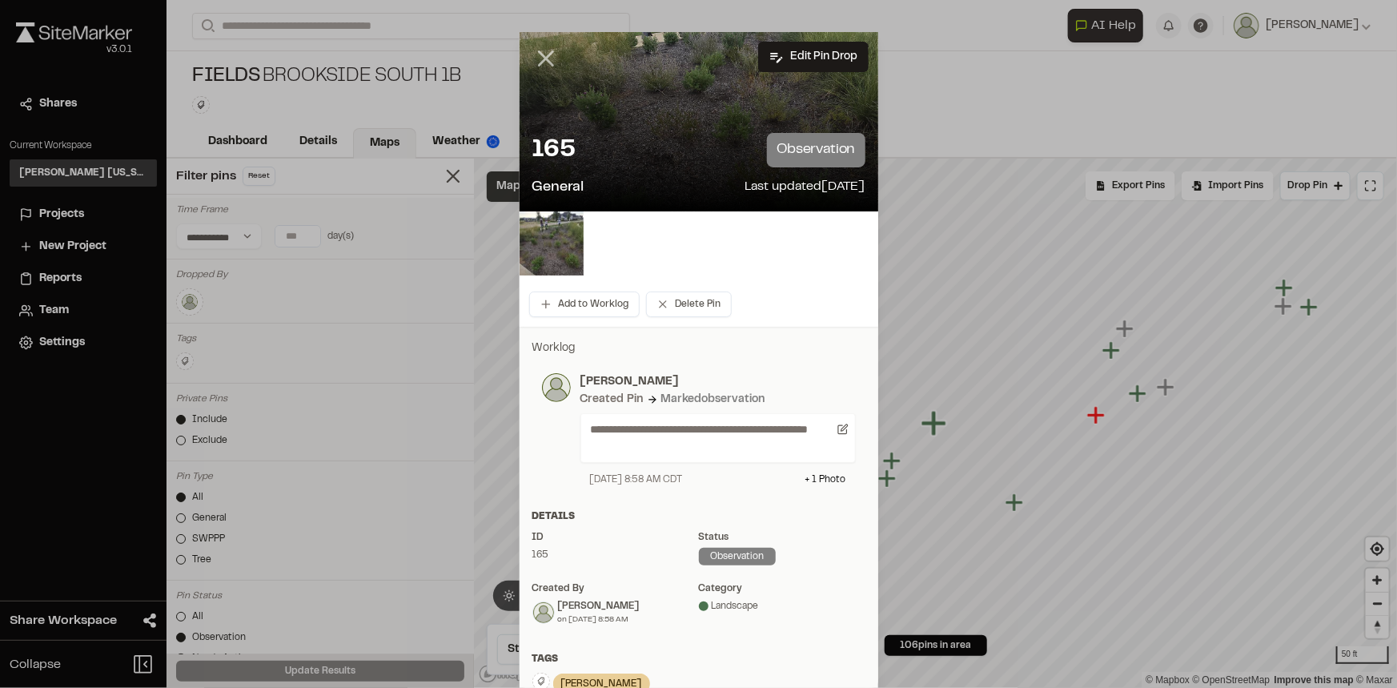
click at [544, 55] on line at bounding box center [546, 59] width 14 height 14
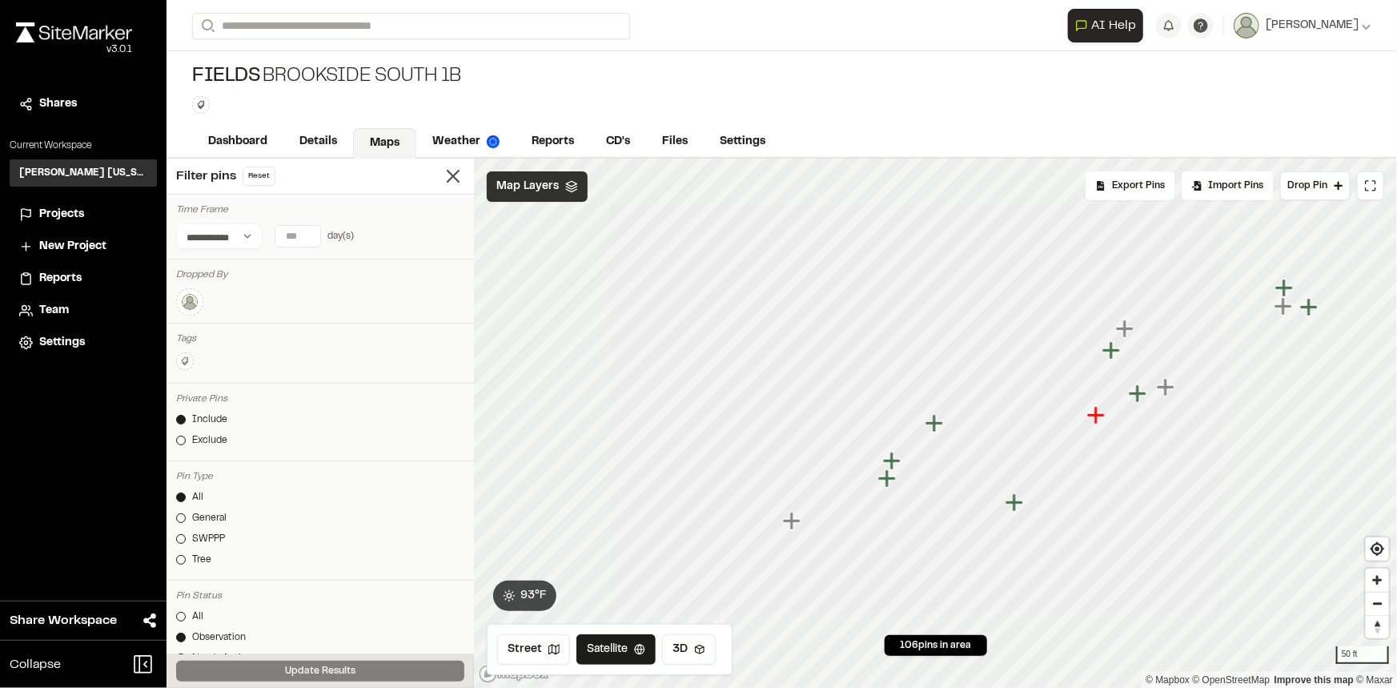
click at [938, 424] on icon "Map marker" at bounding box center [934, 423] width 18 height 18
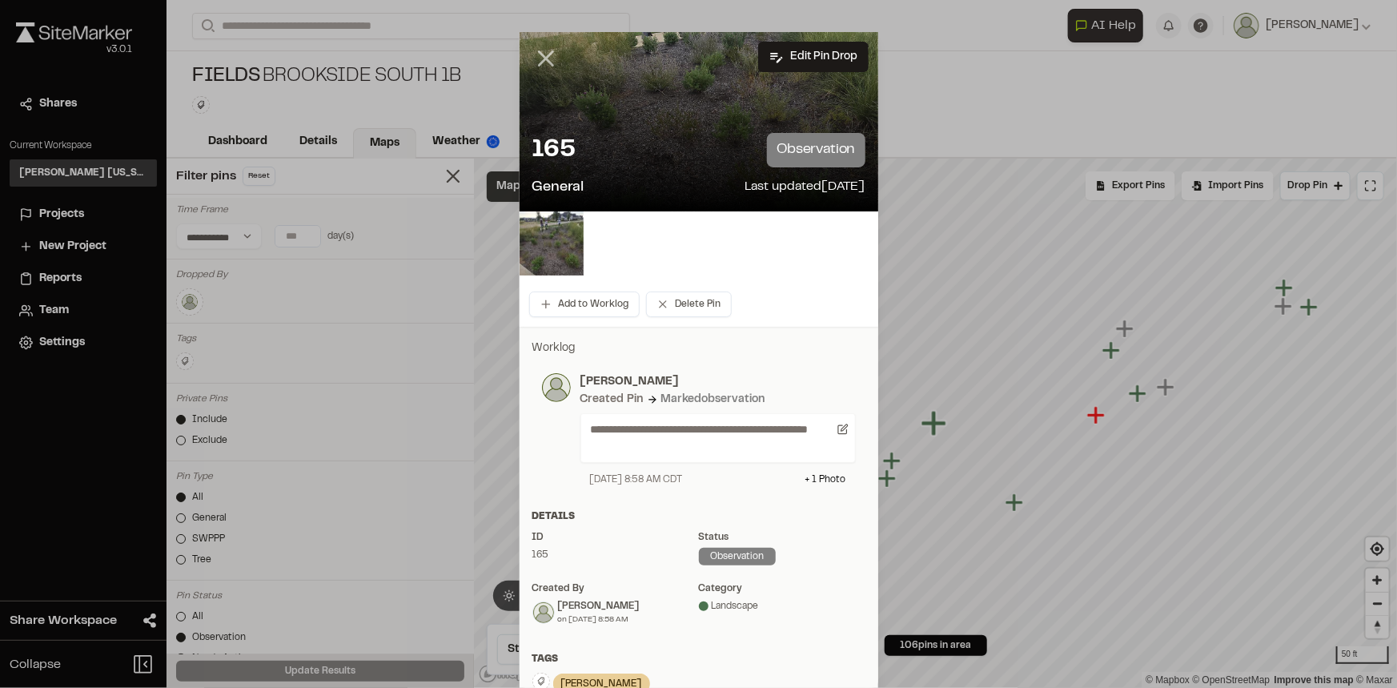
click at [551, 58] on icon at bounding box center [545, 58] width 27 height 27
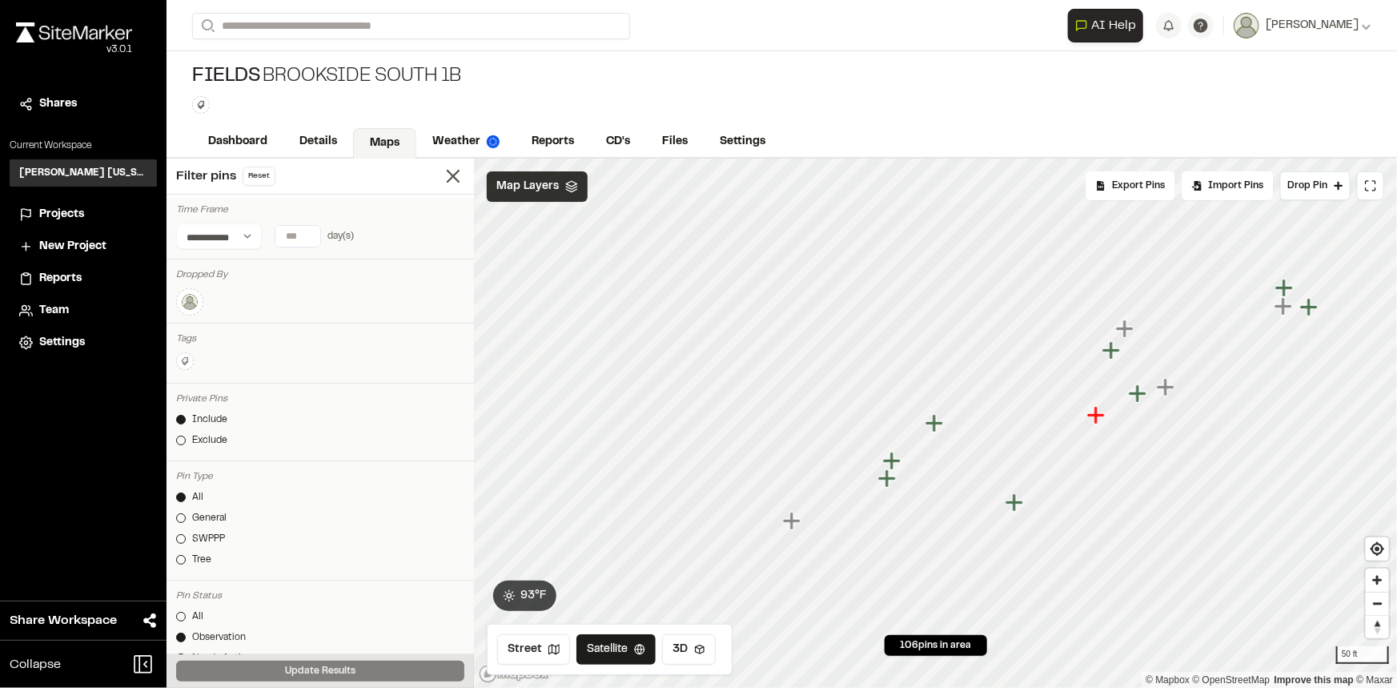
click at [889, 479] on icon "Map marker" at bounding box center [887, 478] width 18 height 18
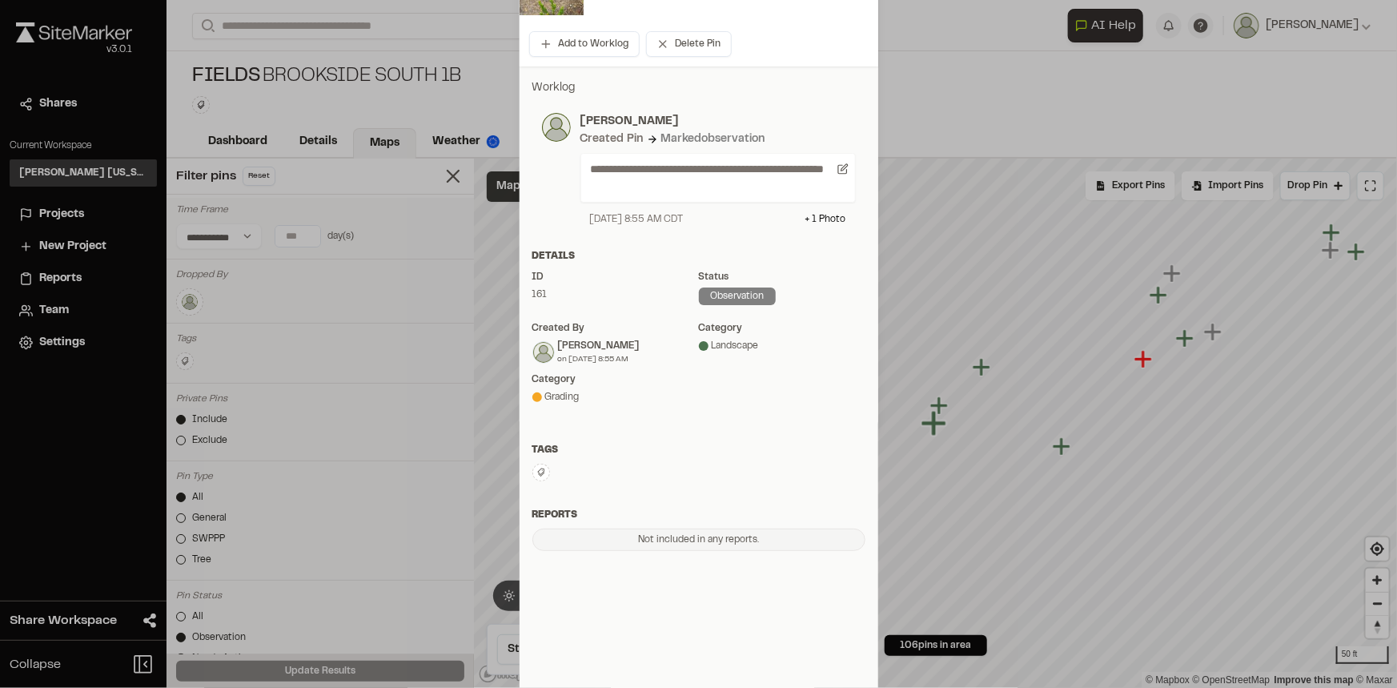
scroll to position [278, 0]
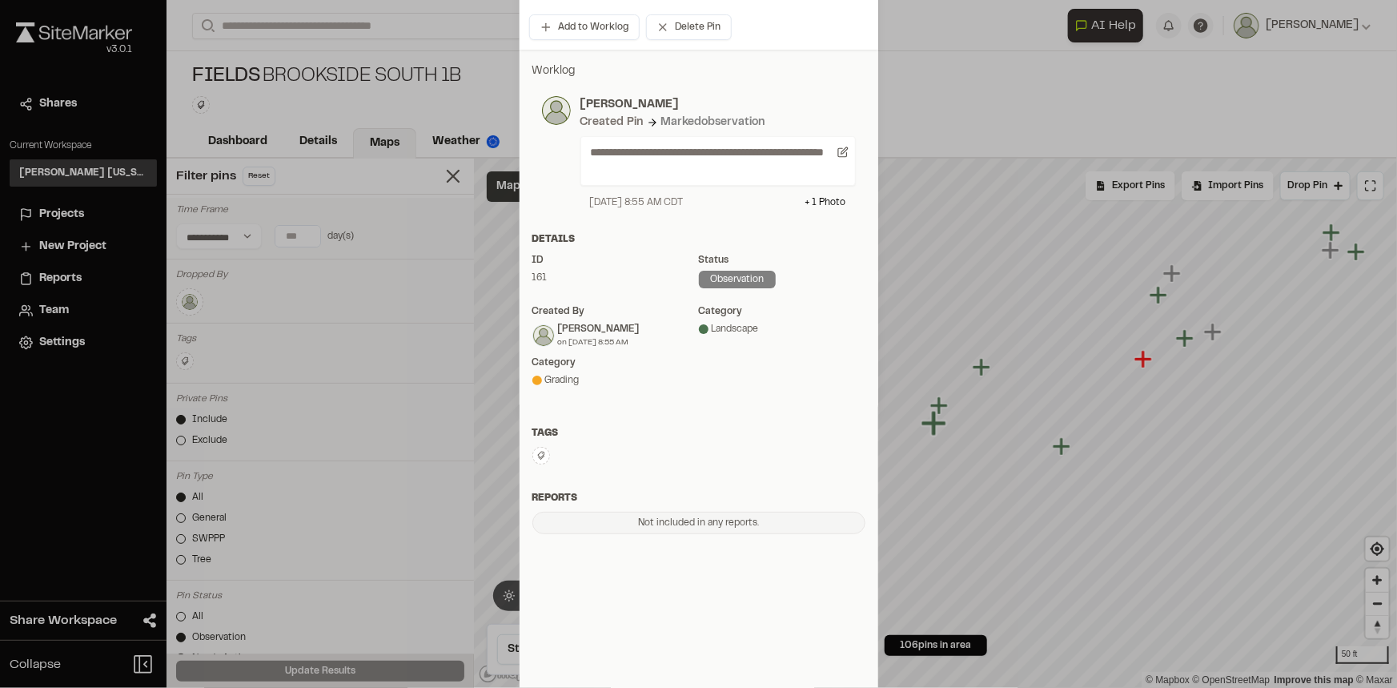
click at [540, 452] on icon at bounding box center [541, 456] width 10 height 10
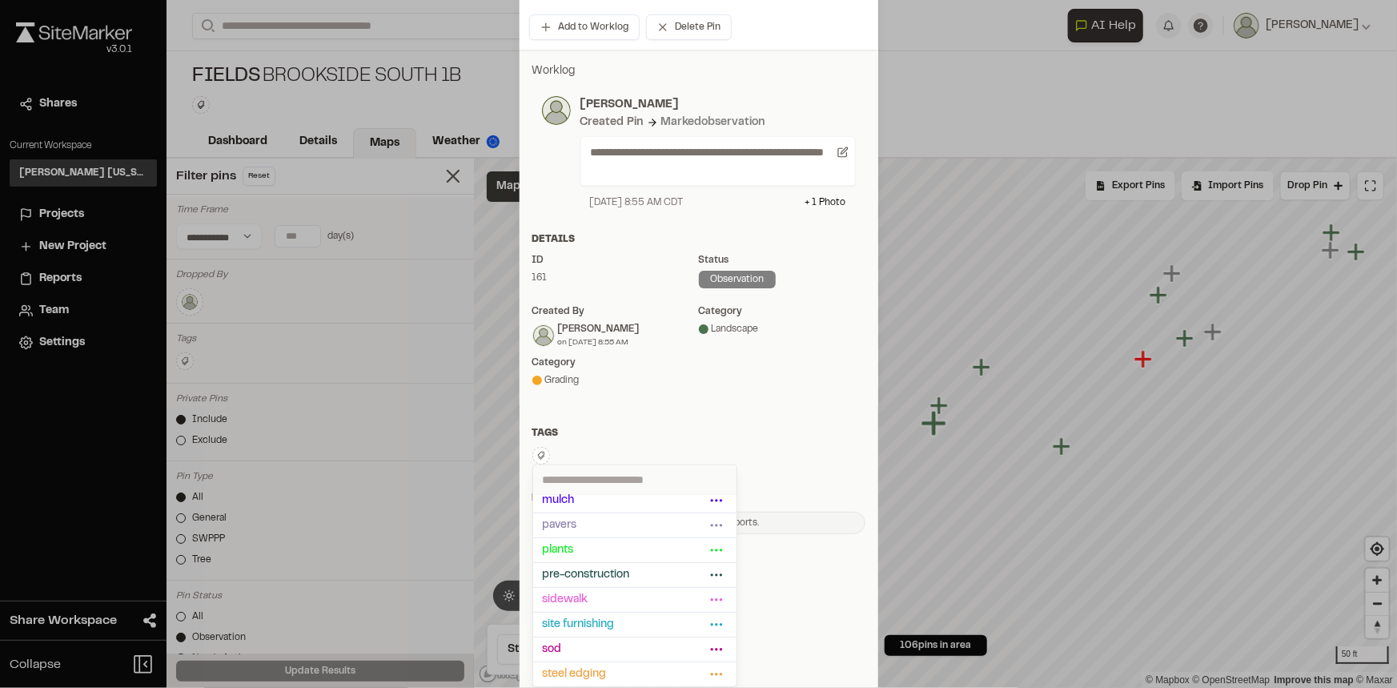
scroll to position [218, 0]
click at [615, 652] on span "[PERSON_NAME]" at bounding box center [624, 661] width 163 height 18
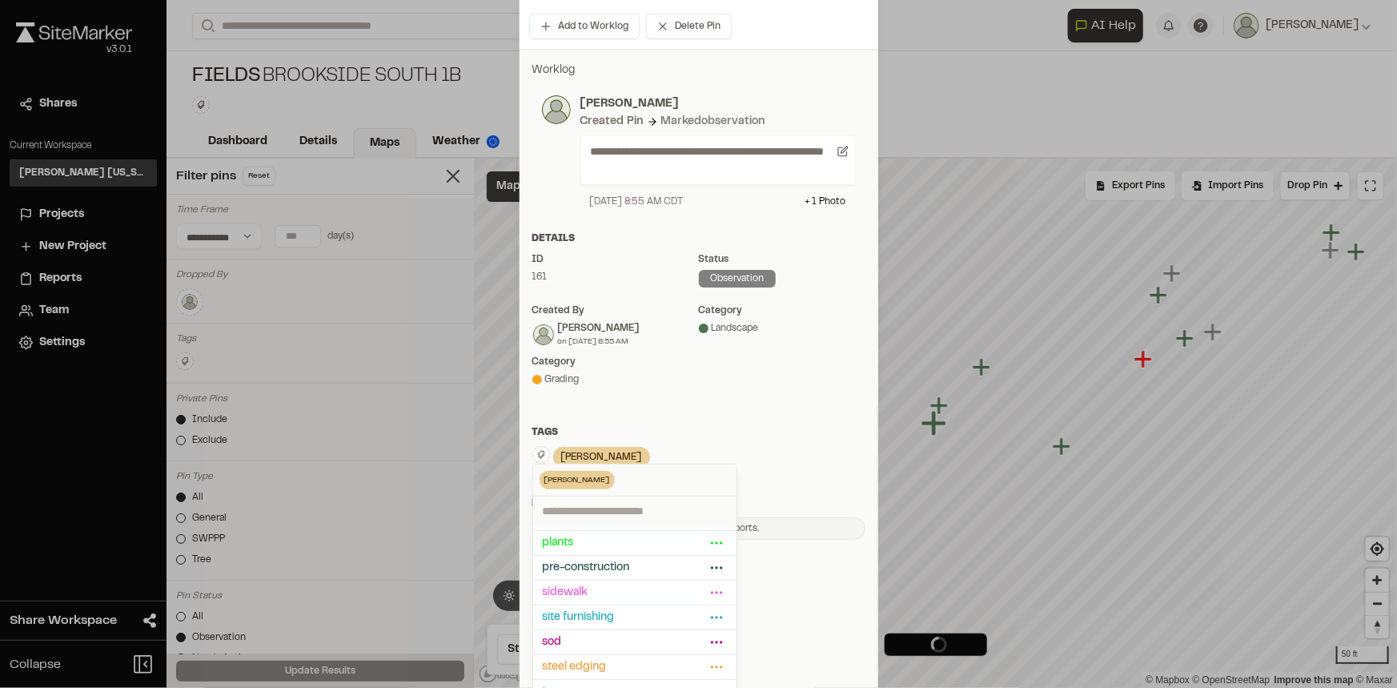
click at [809, 598] on div "**********" at bounding box center [699, 223] width 359 height 939
click at [762, 429] on div "Tags" at bounding box center [698, 432] width 333 height 14
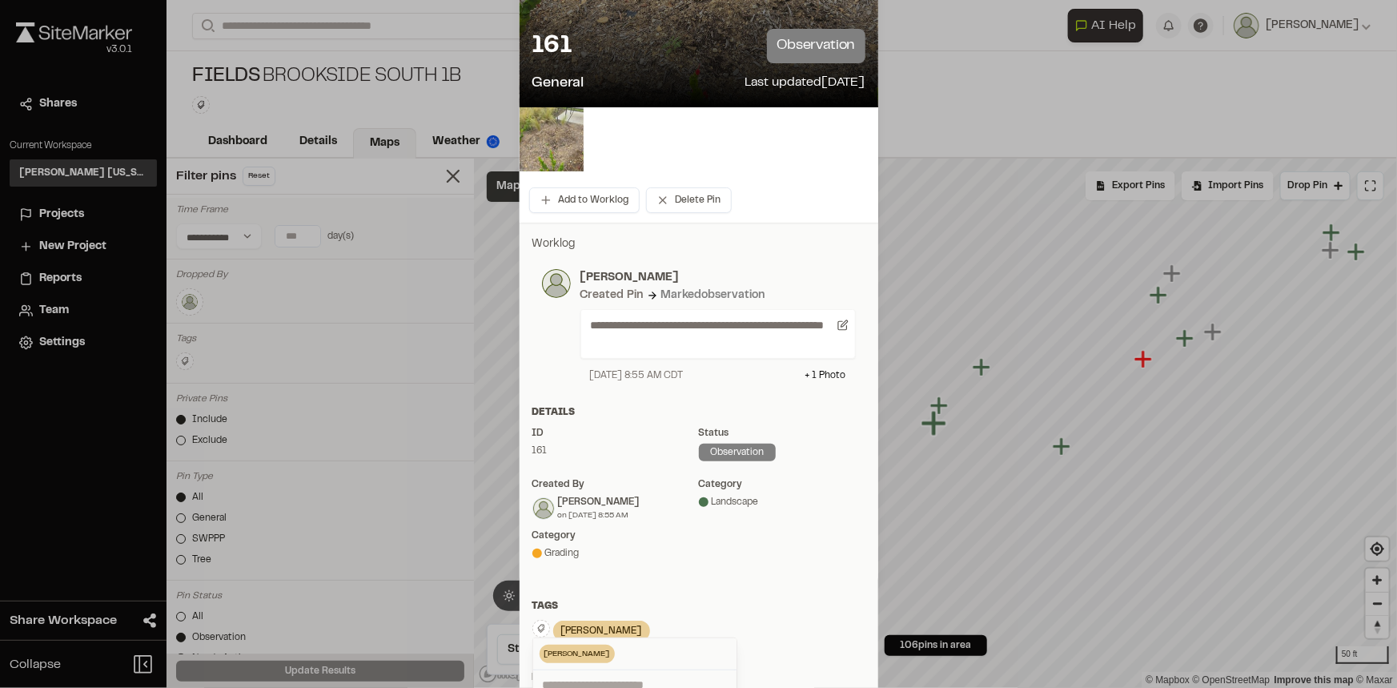
scroll to position [291, 0]
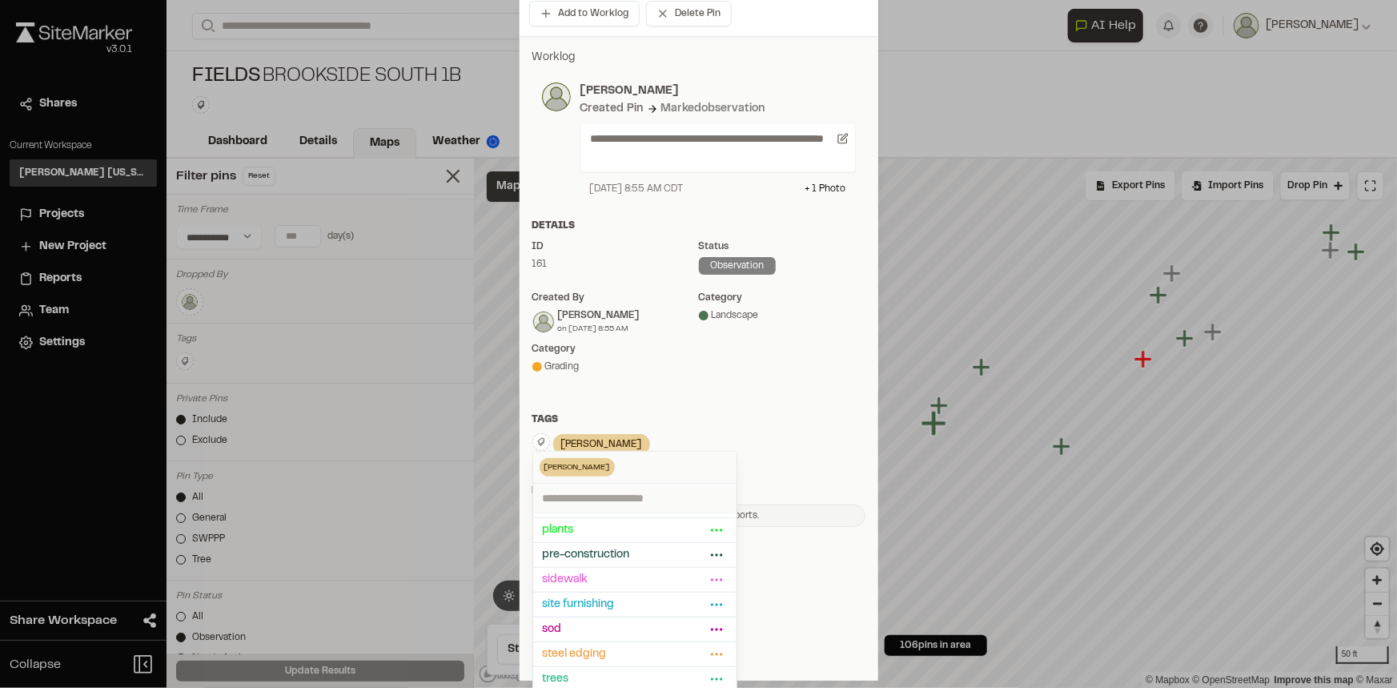
click at [800, 420] on div "Tags" at bounding box center [698, 419] width 333 height 14
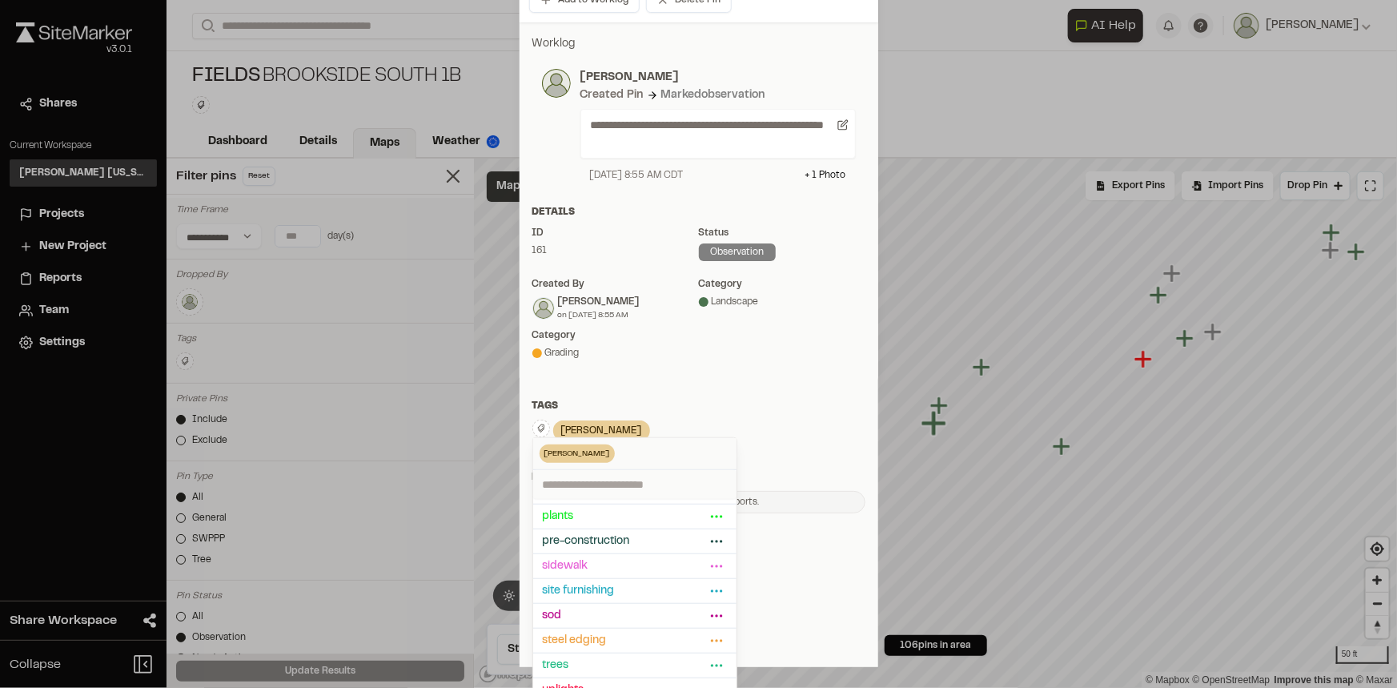
scroll to position [307, 0]
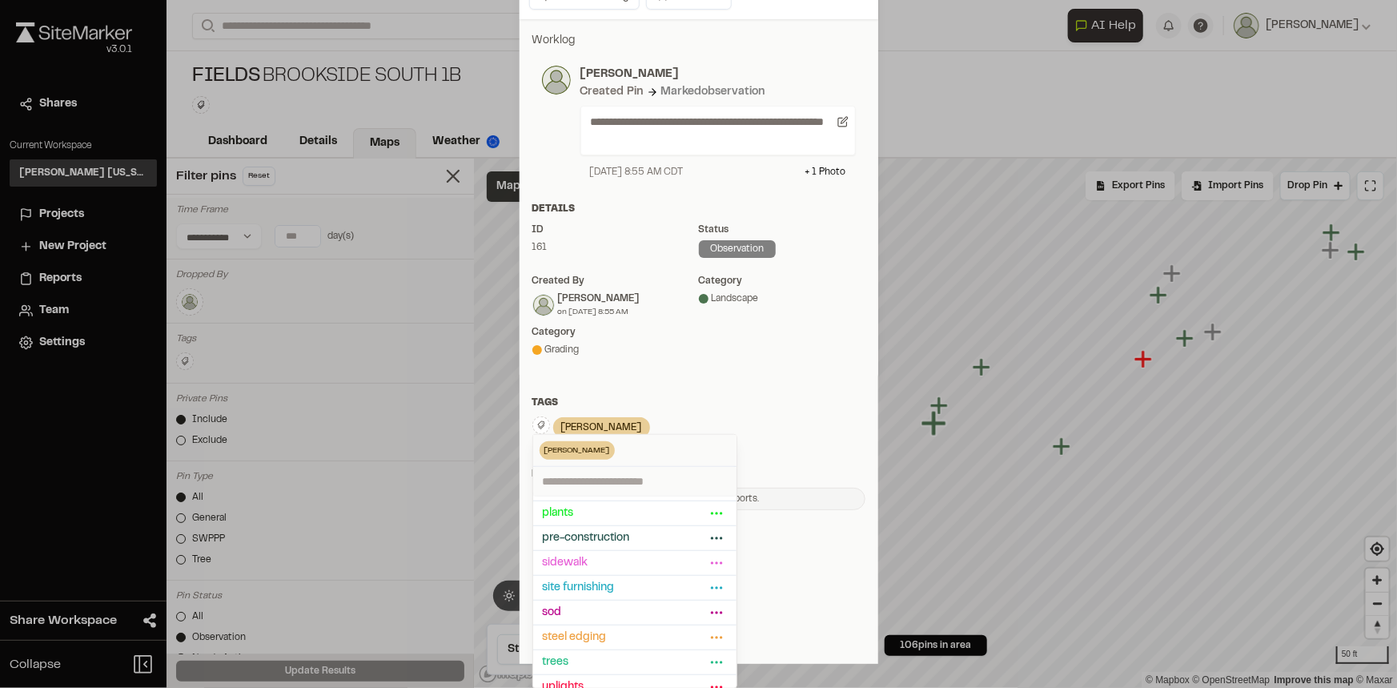
click at [776, 576] on div "**********" at bounding box center [699, 194] width 359 height 939
click at [667, 409] on div "Tags [PERSON_NAME] Delete Rename Edit Color Delete Tag Are you sure you want to…" at bounding box center [699, 424] width 359 height 58
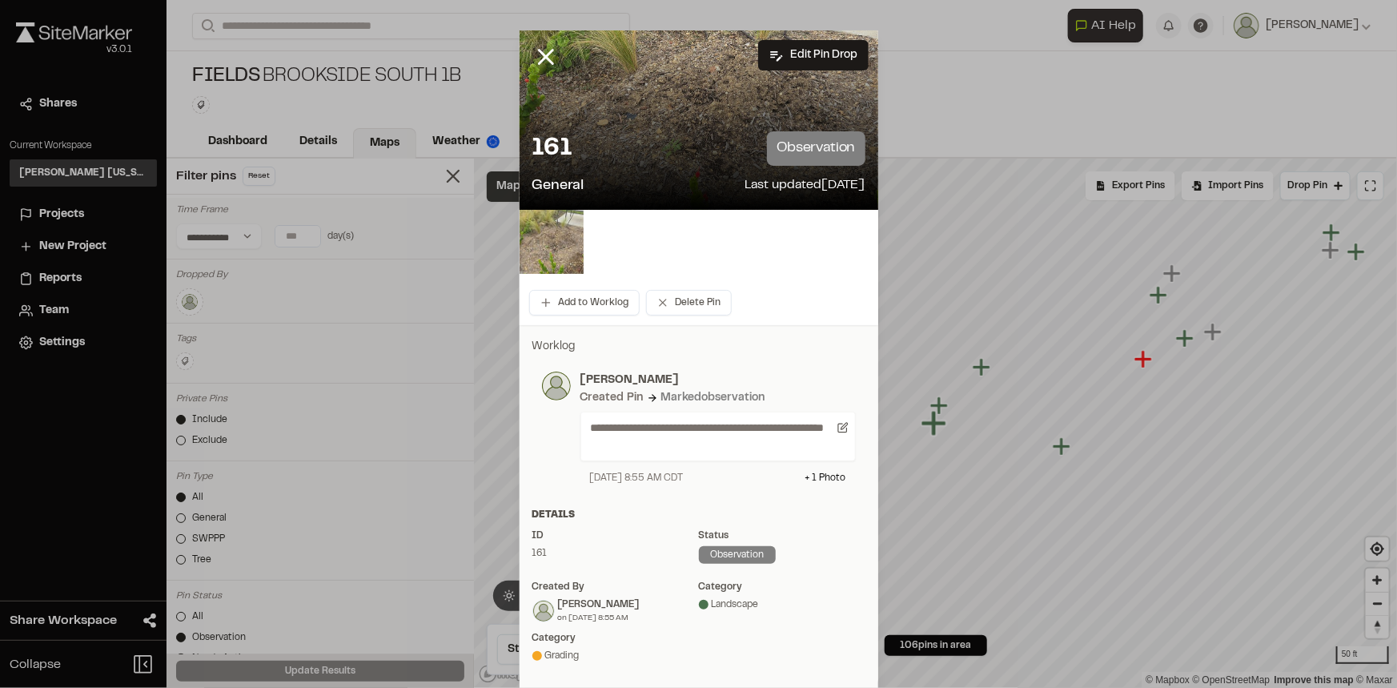
scroll to position [0, 0]
click at [540, 51] on div at bounding box center [698, 344] width 1397 height 688
drag, startPoint x: 537, startPoint y: 54, endPoint x: 547, endPoint y: 73, distance: 21.5
click at [537, 54] on icon at bounding box center [545, 58] width 27 height 27
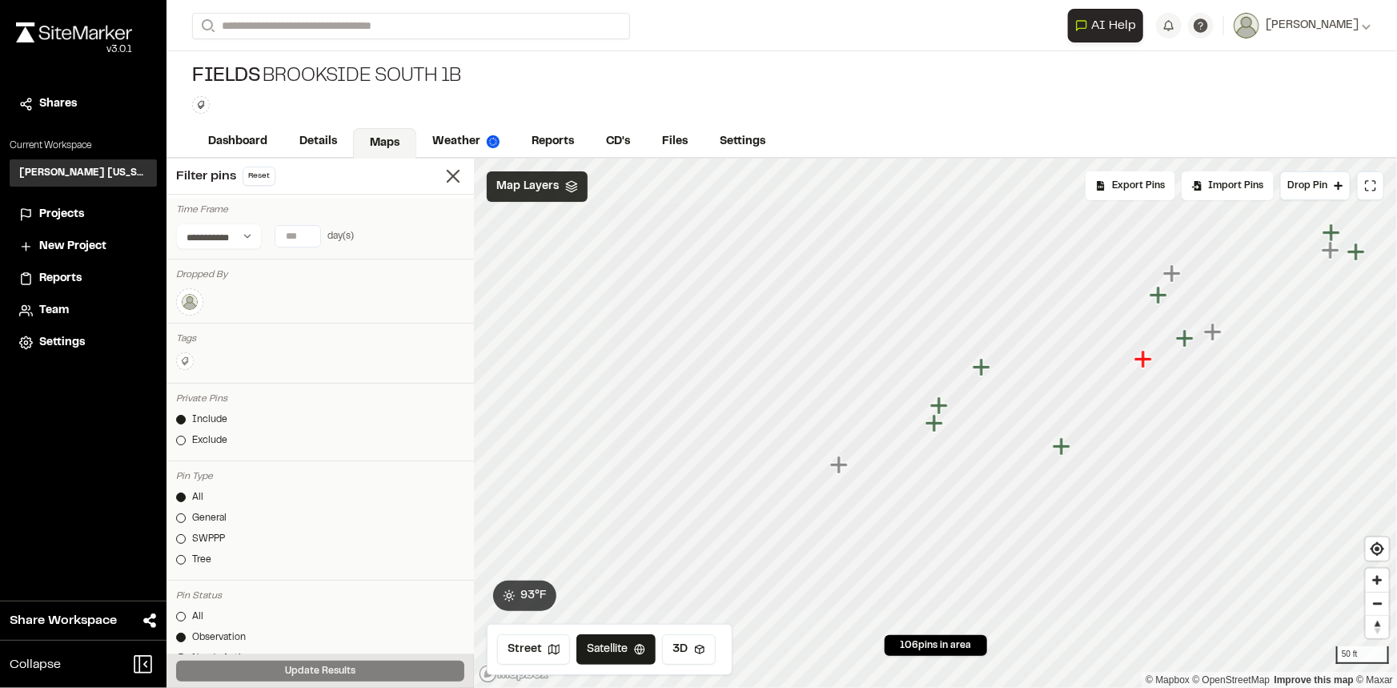
click at [941, 430] on icon "Map marker" at bounding box center [935, 423] width 21 height 21
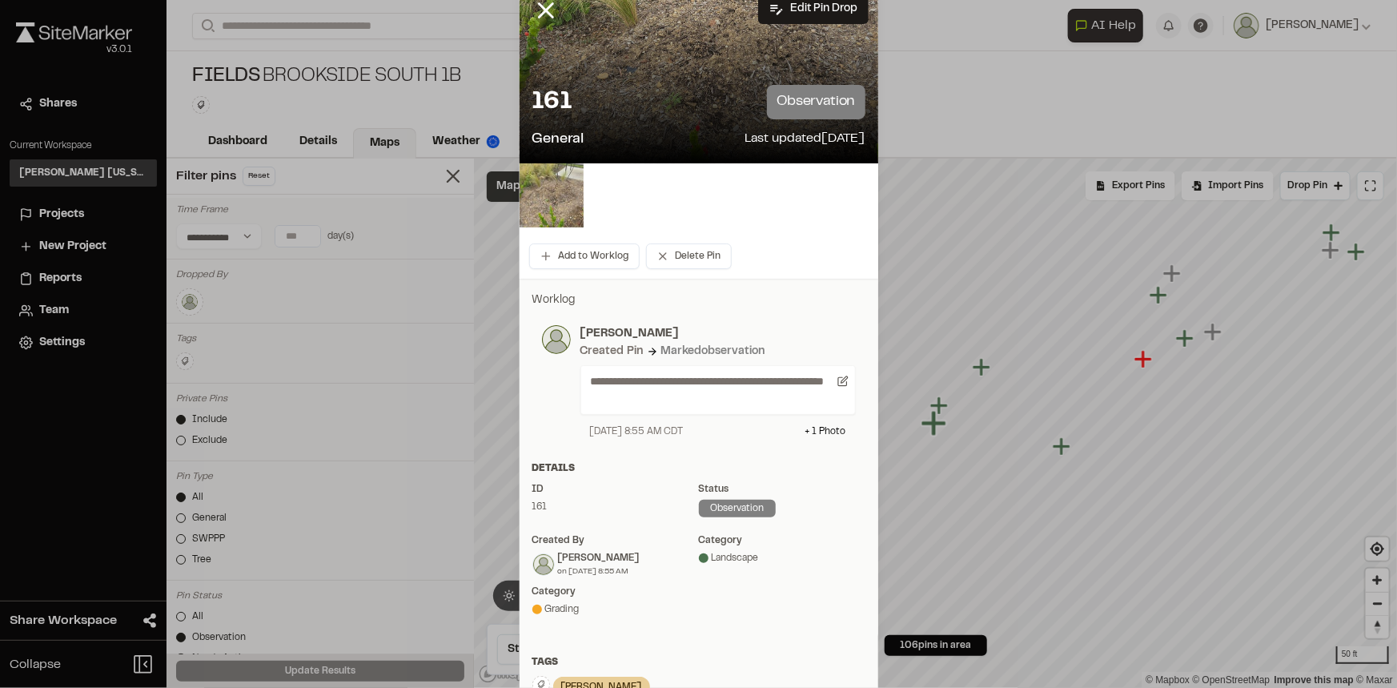
scroll to position [72, 0]
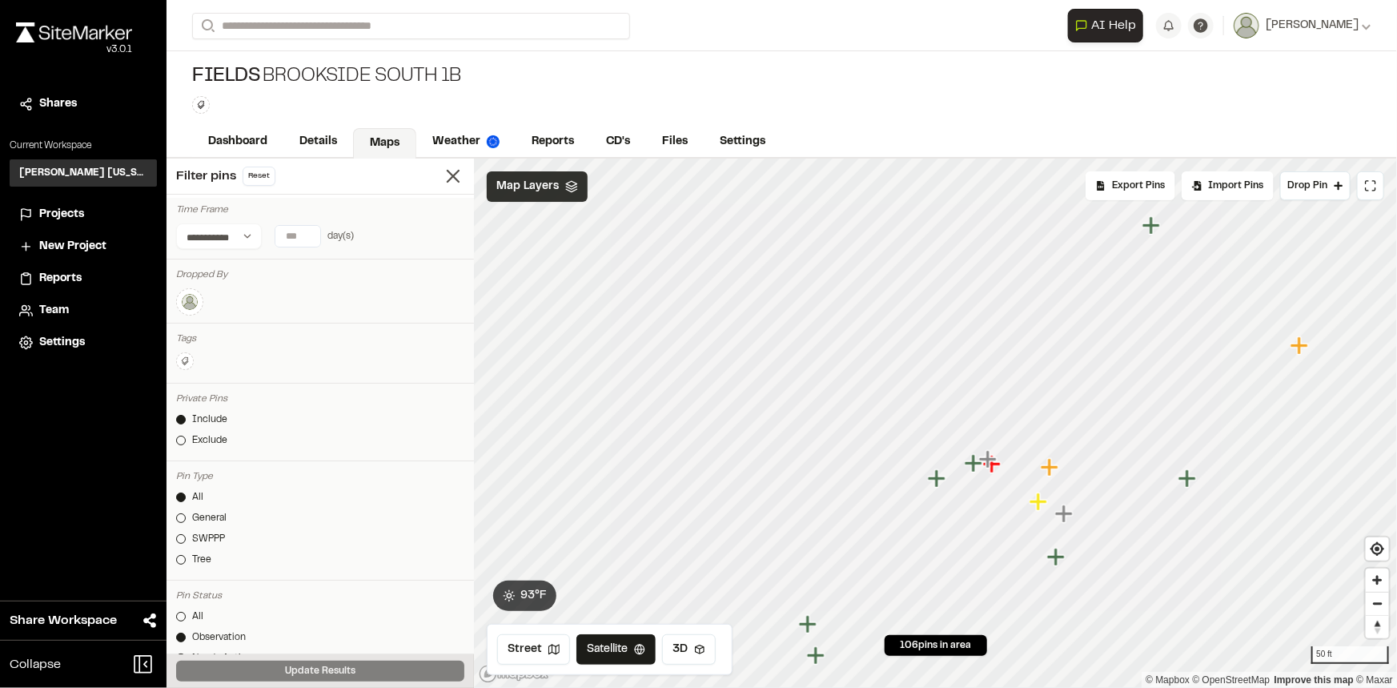
click at [941, 479] on icon "Map marker" at bounding box center [937, 478] width 18 height 18
click at [973, 407] on icon "Map marker" at bounding box center [971, 408] width 18 height 18
click at [747, 432] on icon "Map marker" at bounding box center [745, 429] width 21 height 21
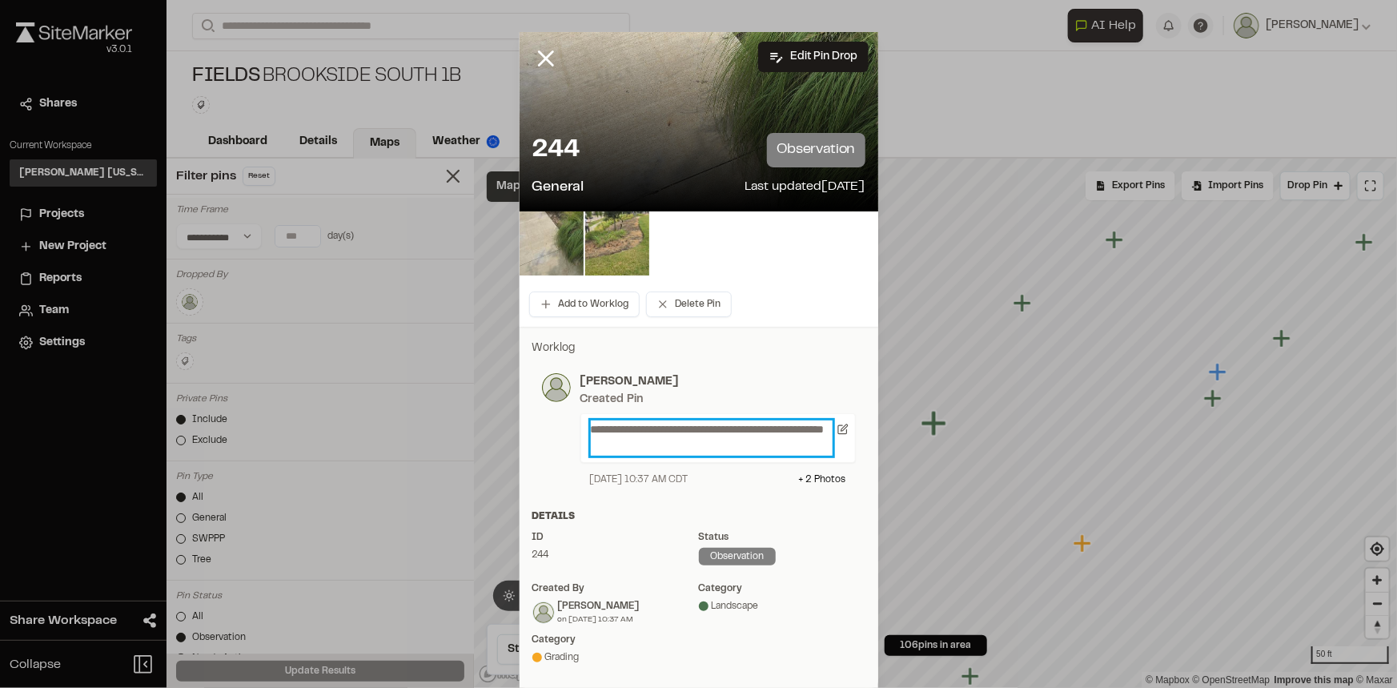
click at [803, 427] on p "**********" at bounding box center [712, 437] width 242 height 35
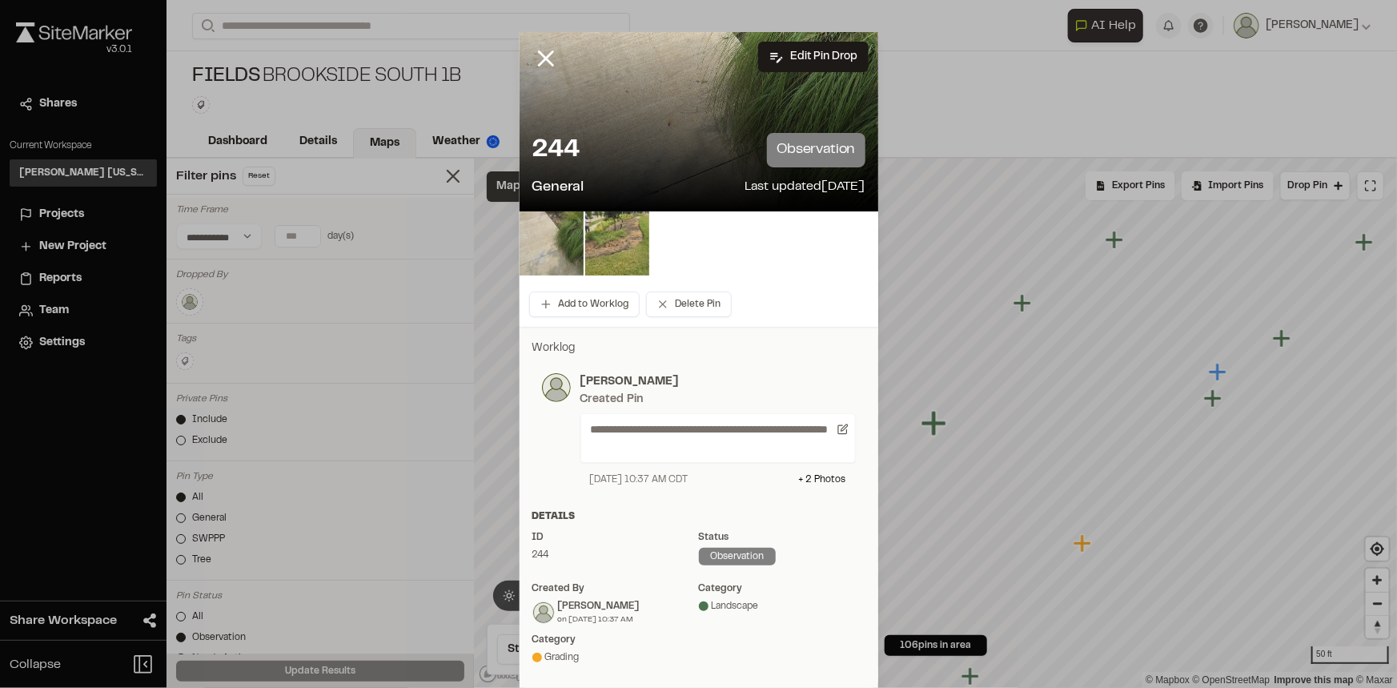
click at [782, 392] on div "Created Pin" at bounding box center [717, 400] width 275 height 18
click at [548, 51] on icon at bounding box center [545, 58] width 27 height 27
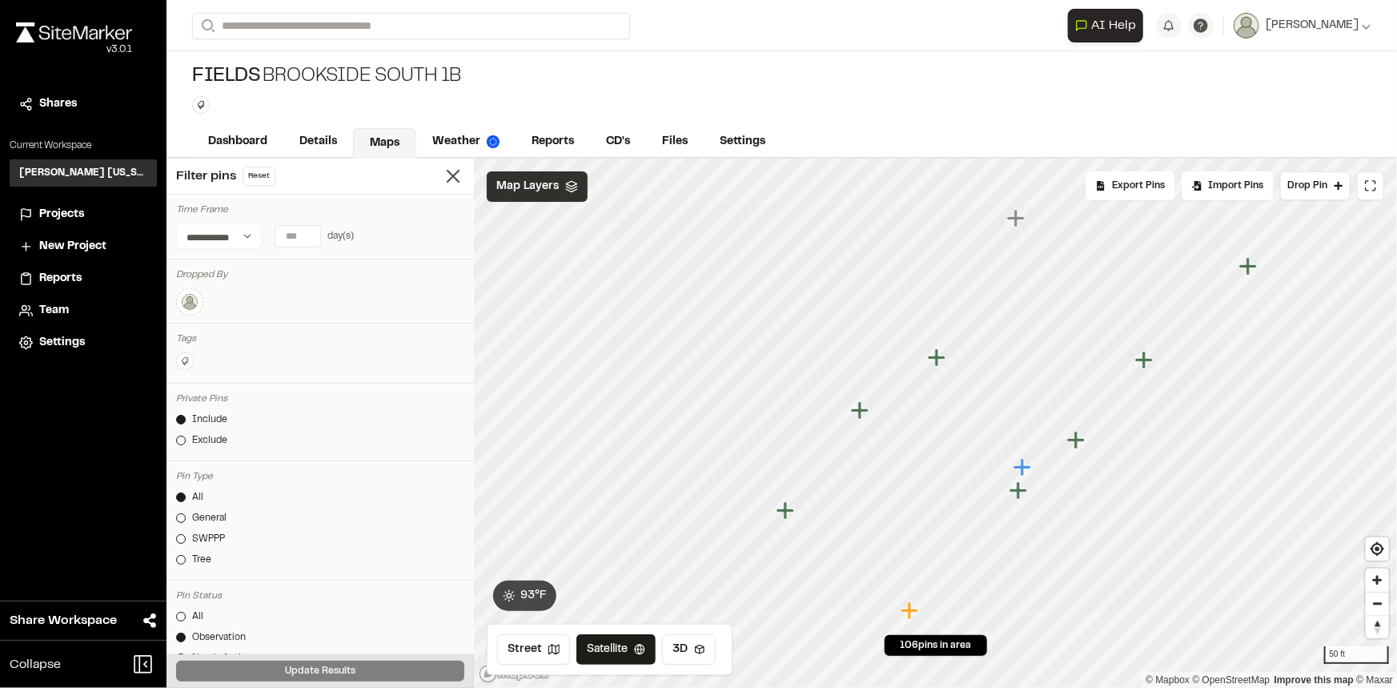
click at [580, 77] on div "Fields Brookside South 1B Type Enter or comma to add tag." at bounding box center [782, 88] width 1230 height 75
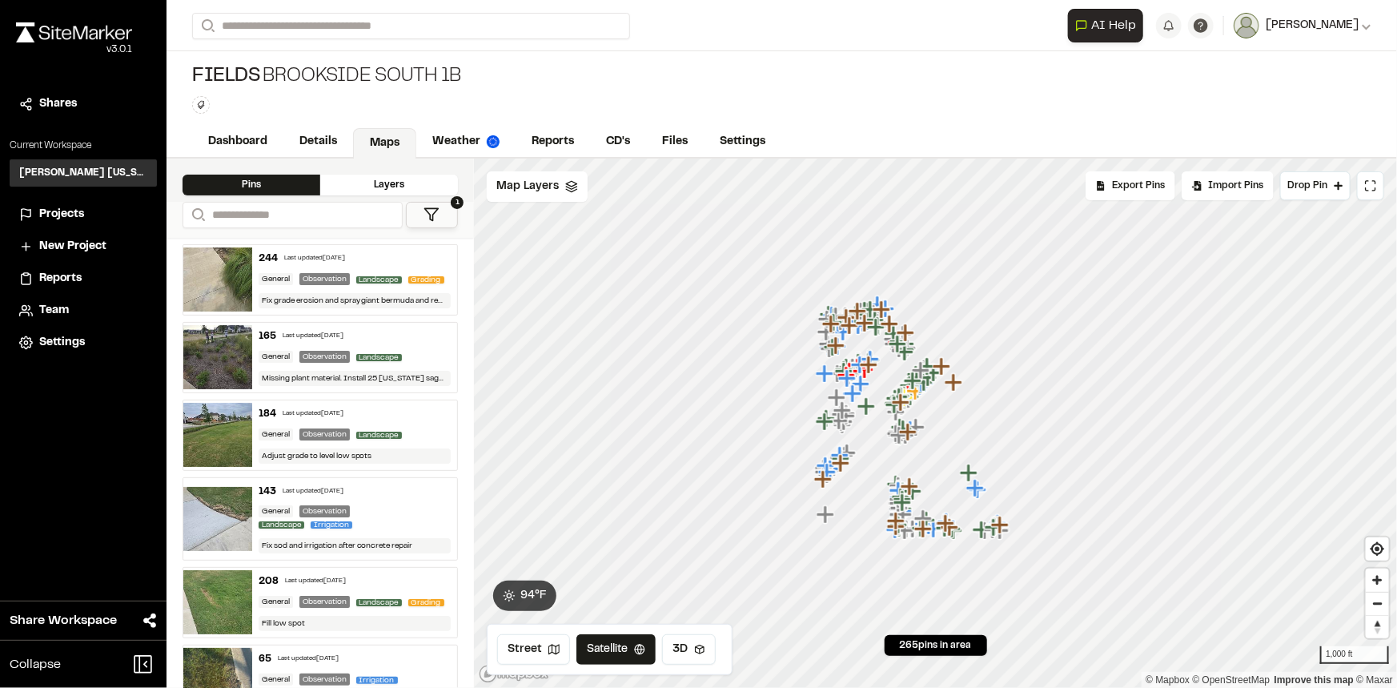
click at [1279, 33] on span "[PERSON_NAME]" at bounding box center [1312, 26] width 93 height 18
click at [1255, 139] on link "Sign Out" at bounding box center [1300, 134] width 139 height 24
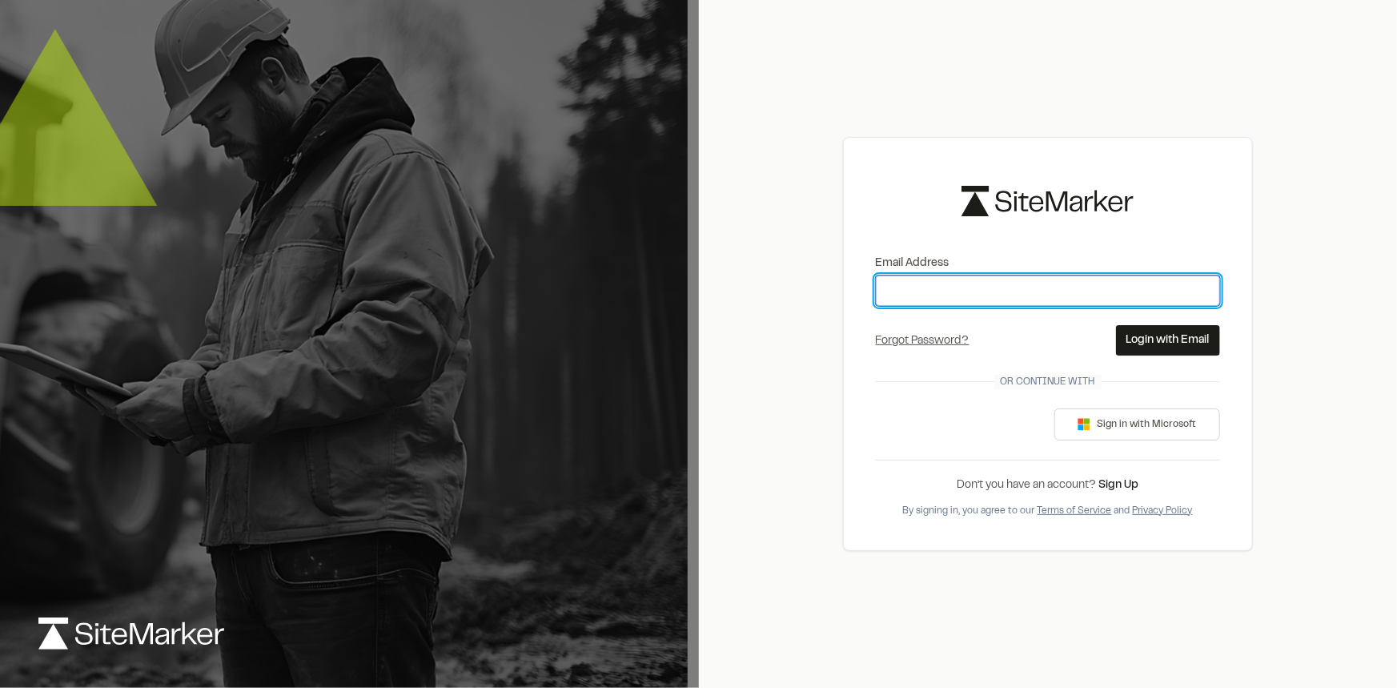
click at [1070, 299] on input "Email Address" at bounding box center [1048, 290] width 344 height 30
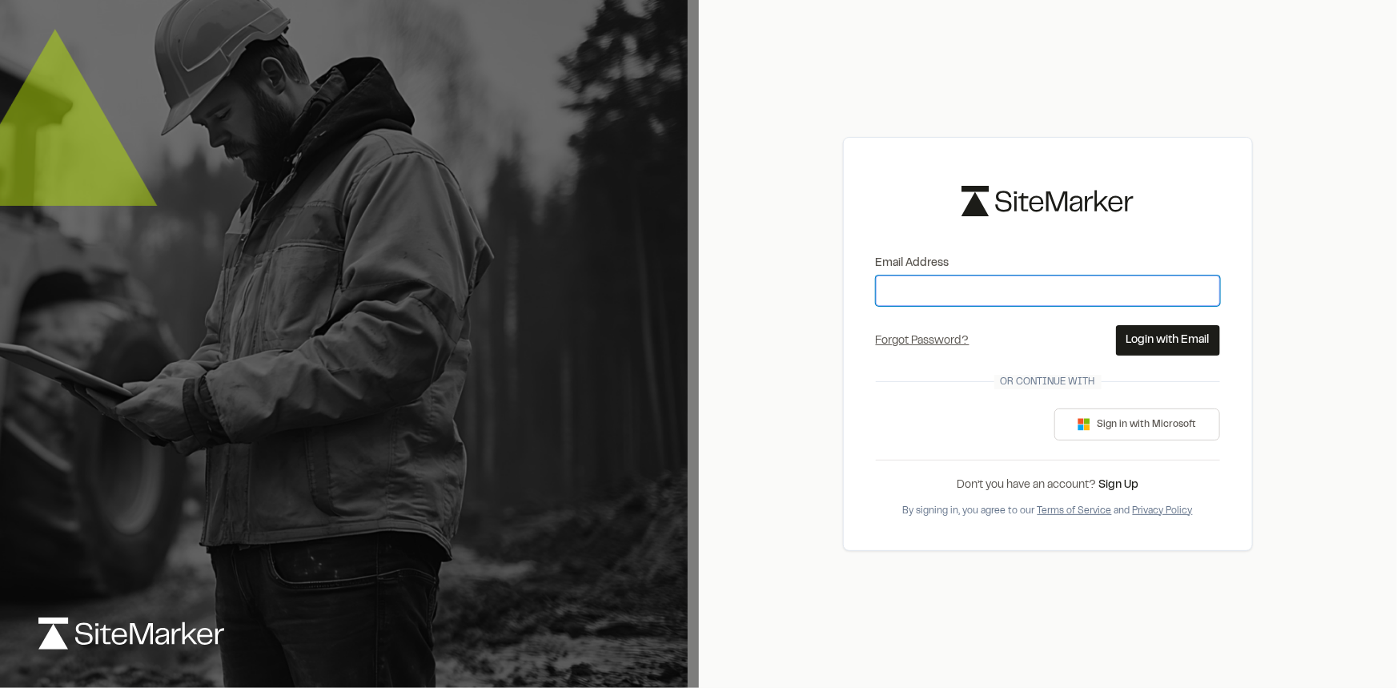
type input "*"
type input "**********"
click at [1135, 343] on button "Login with Email" at bounding box center [1168, 340] width 104 height 30
